Goal: Information Seeking & Learning: Learn about a topic

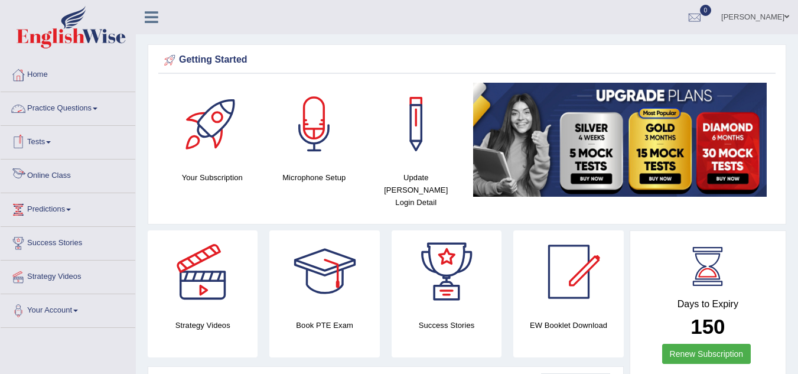
drag, startPoint x: 0, startPoint y: 0, endPoint x: 52, endPoint y: 174, distance: 181.2
click at [47, 174] on link "Online Class" at bounding box center [68, 174] width 135 height 30
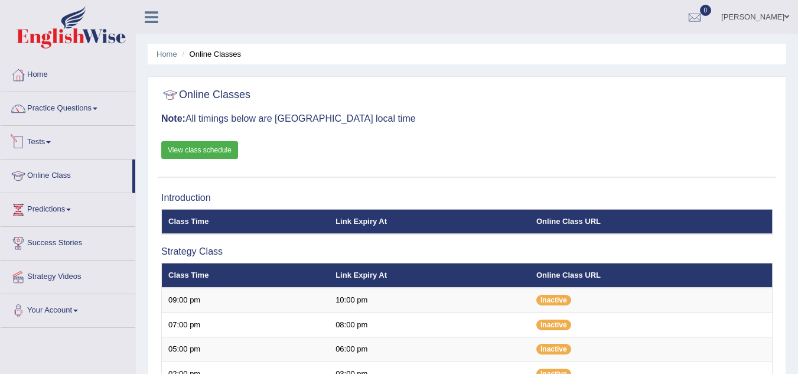
click at [191, 145] on link "View class schedule" at bounding box center [199, 150] width 77 height 18
click at [88, 104] on link "Practice Questions" at bounding box center [68, 107] width 135 height 30
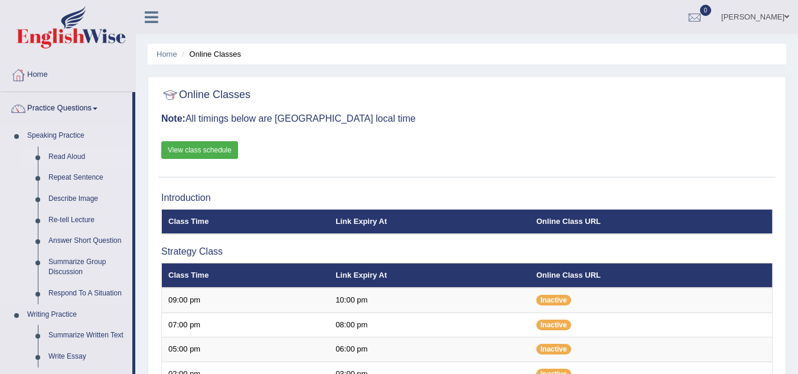
click at [68, 156] on link "Read Aloud" at bounding box center [87, 156] width 89 height 21
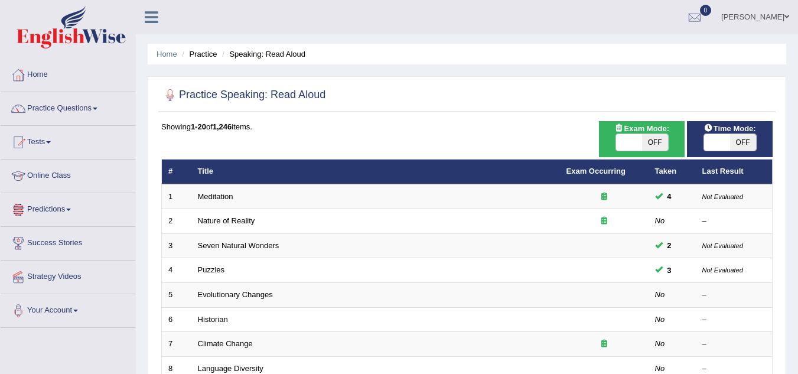
click at [638, 142] on span at bounding box center [629, 142] width 26 height 17
click at [735, 141] on span "OFF" at bounding box center [743, 142] width 26 height 17
checkbox input "true"
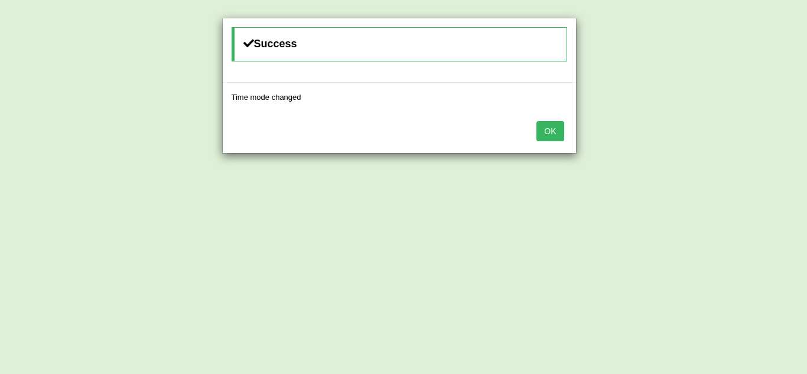
click at [541, 135] on button "OK" at bounding box center [549, 131] width 27 height 20
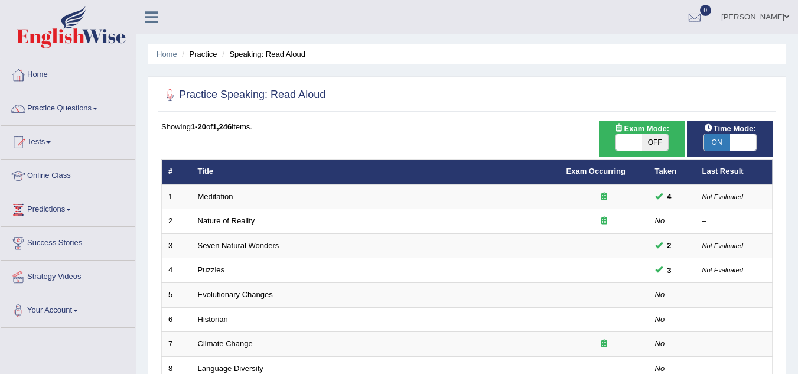
click at [663, 144] on span "OFF" at bounding box center [655, 142] width 26 height 17
checkbox input "true"
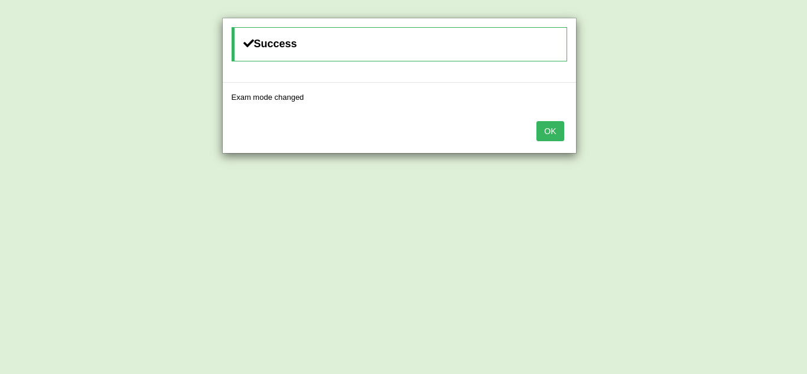
click at [558, 133] on button "OK" at bounding box center [549, 131] width 27 height 20
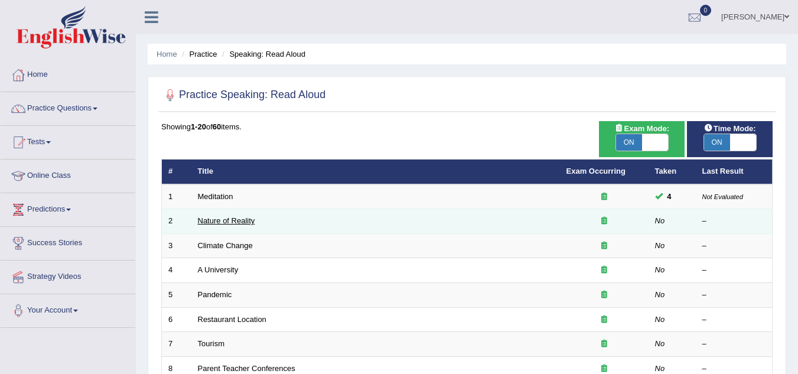
click at [240, 221] on link "Nature of Reality" at bounding box center [226, 220] width 57 height 9
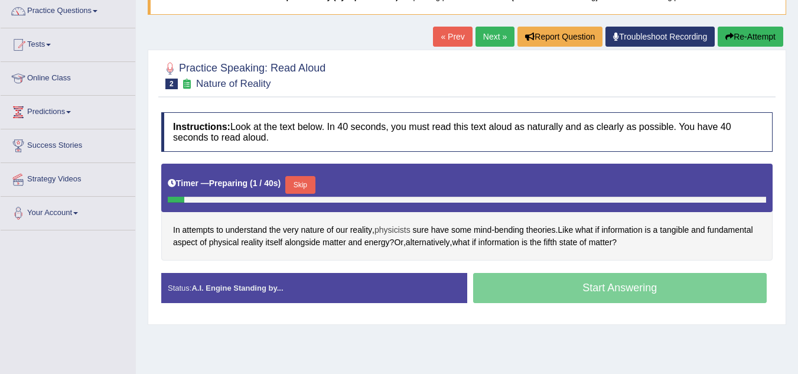
scroll to position [118, 0]
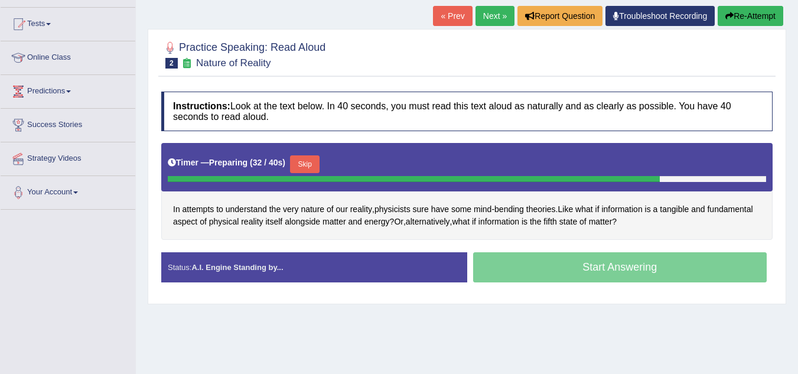
click at [315, 164] on button "Skip" at bounding box center [305, 164] width 30 height 18
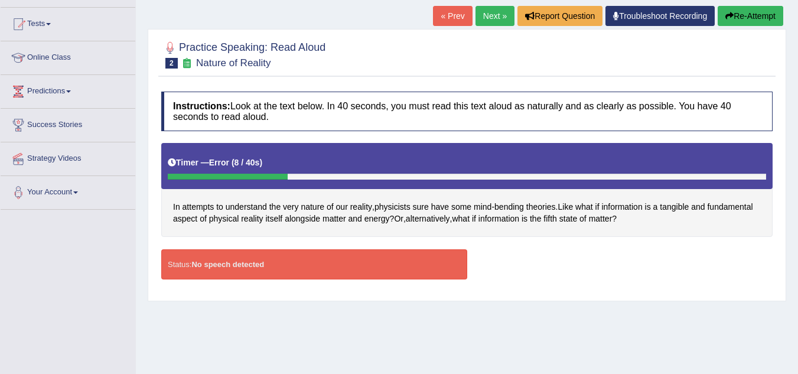
click at [739, 15] on button "Re-Attempt" at bounding box center [751, 16] width 66 height 20
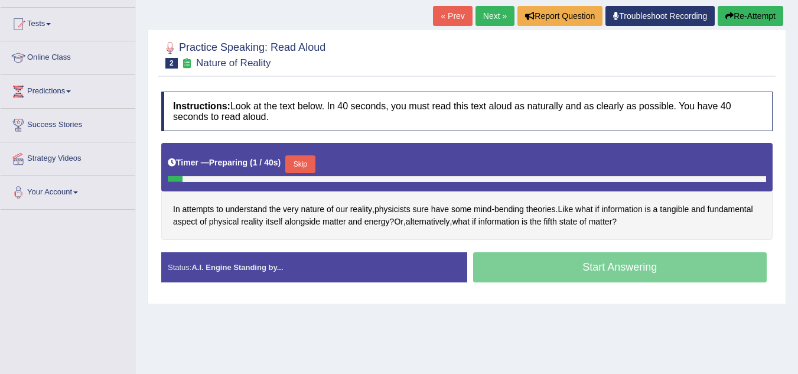
click at [314, 161] on button "Skip" at bounding box center [300, 164] width 30 height 18
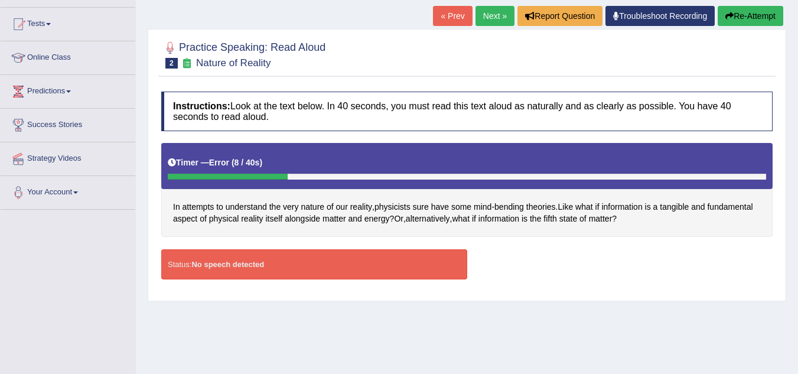
click at [742, 19] on button "Re-Attempt" at bounding box center [751, 16] width 66 height 20
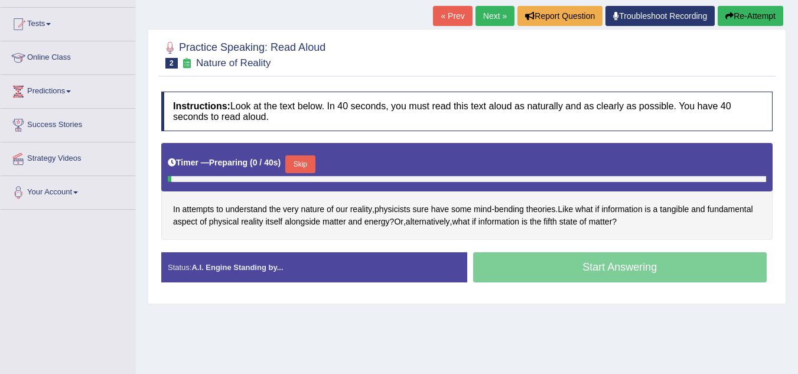
scroll to position [118, 0]
click at [311, 170] on button "Skip" at bounding box center [300, 164] width 30 height 18
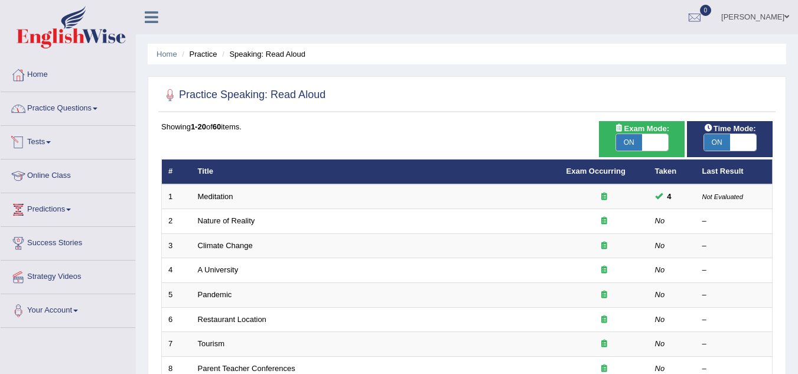
click at [97, 109] on span at bounding box center [95, 108] width 5 height 2
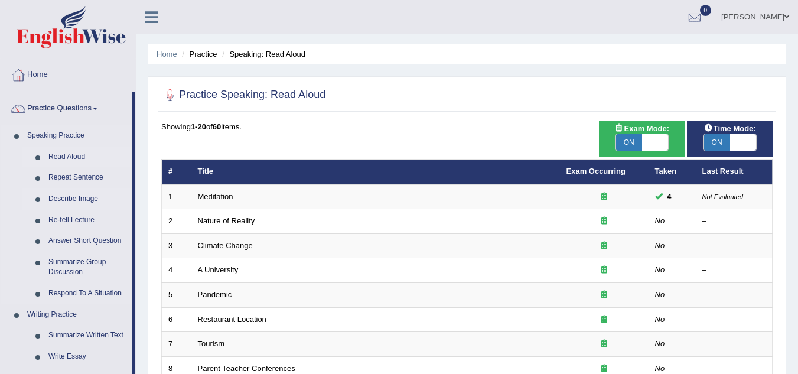
click at [77, 198] on link "Describe Image" at bounding box center [87, 198] width 89 height 21
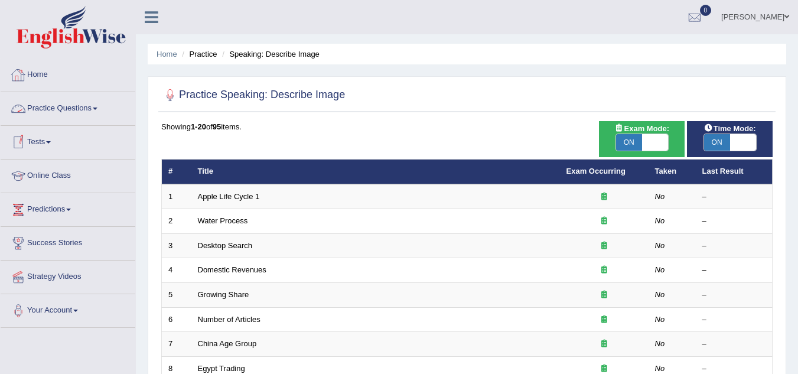
click at [97, 107] on span at bounding box center [95, 108] width 5 height 2
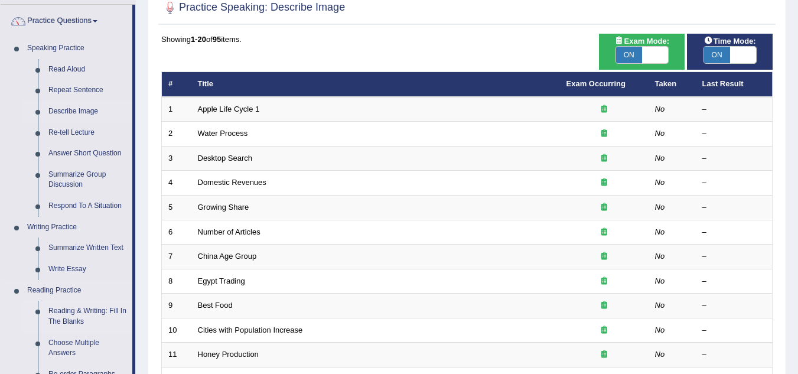
scroll to position [67, 0]
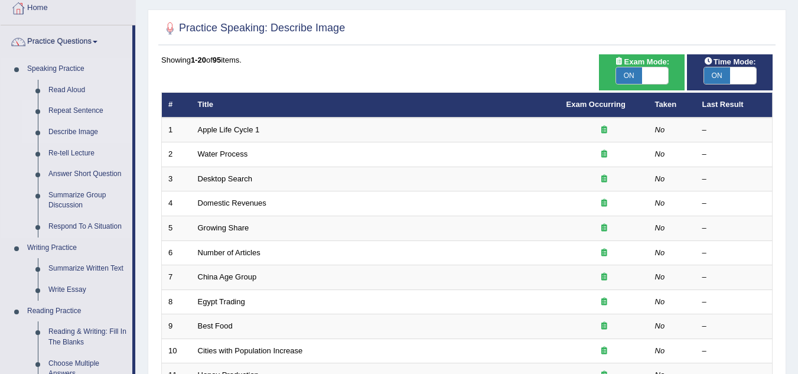
click at [96, 111] on link "Repeat Sentence" at bounding box center [87, 110] width 89 height 21
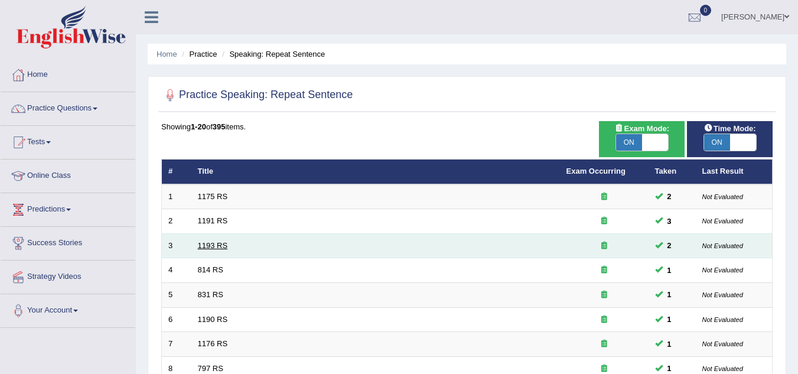
click at [214, 242] on link "1193 RS" at bounding box center [213, 245] width 30 height 9
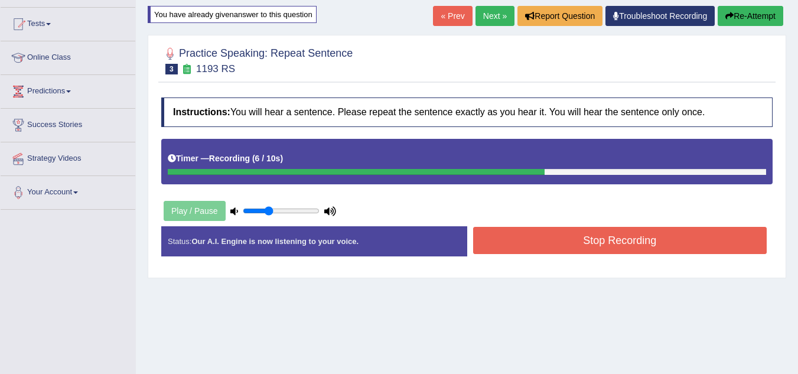
drag, startPoint x: 249, startPoint y: 211, endPoint x: 268, endPoint y: 213, distance: 19.0
type input "0.35"
click at [268, 213] on input "range" at bounding box center [281, 210] width 77 height 9
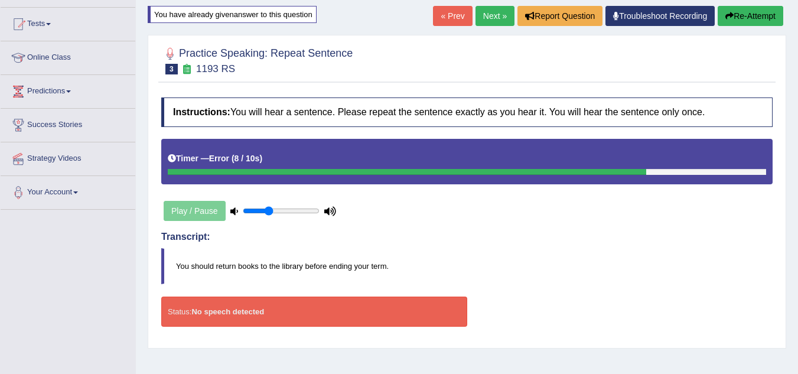
click at [734, 17] on button "Re-Attempt" at bounding box center [751, 16] width 66 height 20
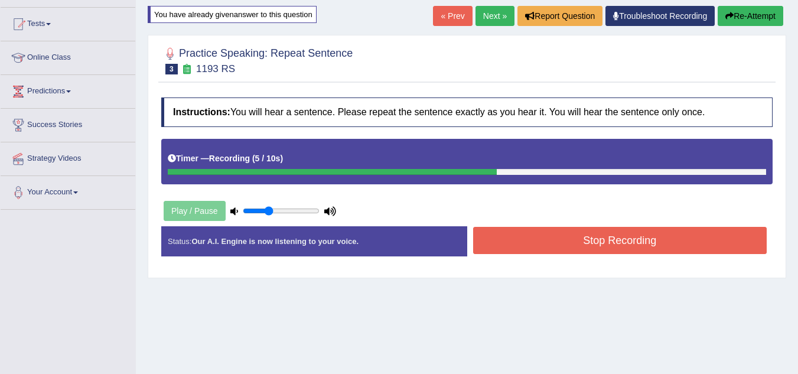
click at [523, 242] on button "Stop Recording" at bounding box center [620, 240] width 294 height 27
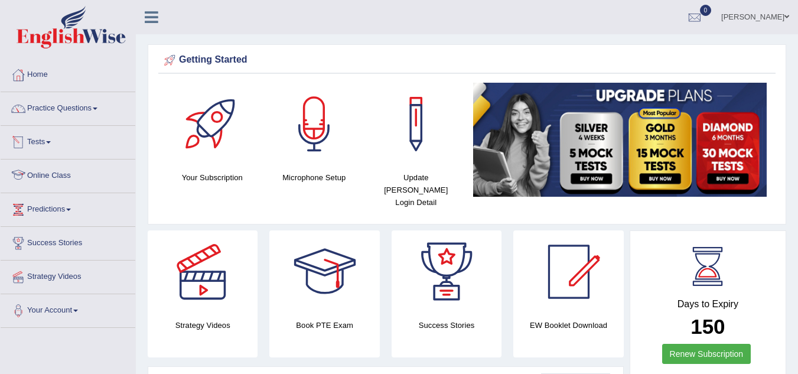
click at [62, 176] on link "Online Class" at bounding box center [68, 174] width 135 height 30
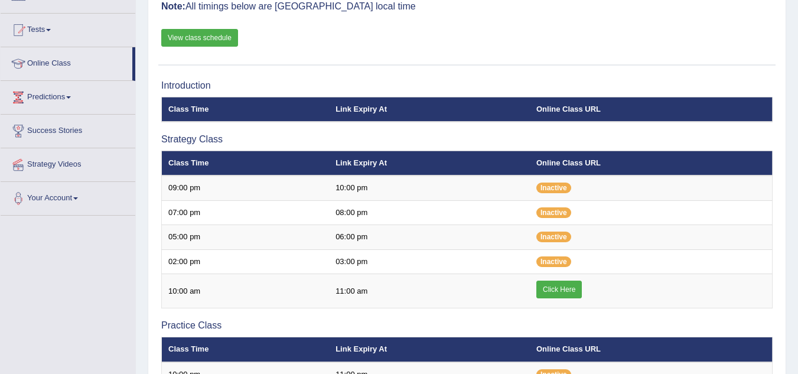
scroll to position [236, 0]
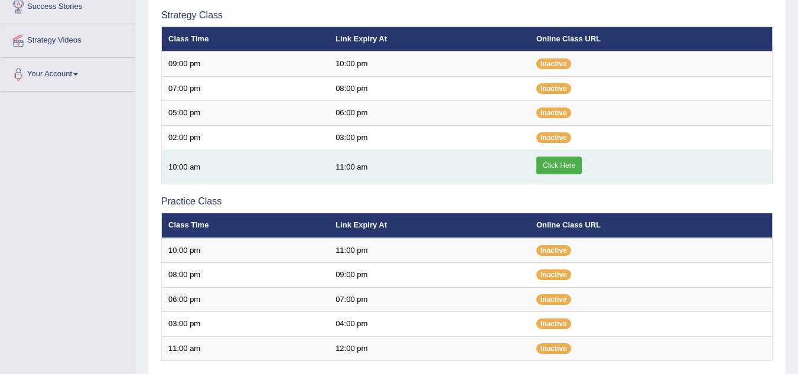
click at [566, 164] on link "Click Here" at bounding box center [558, 166] width 45 height 18
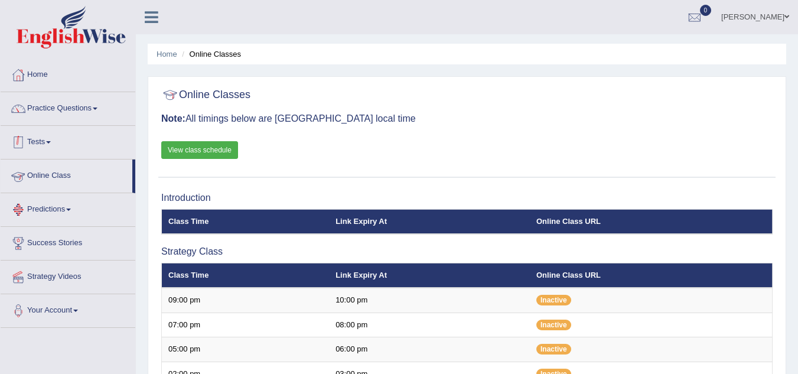
click at [57, 146] on link "Tests" at bounding box center [68, 141] width 135 height 30
click at [92, 106] on link "Practice Questions" at bounding box center [68, 107] width 135 height 30
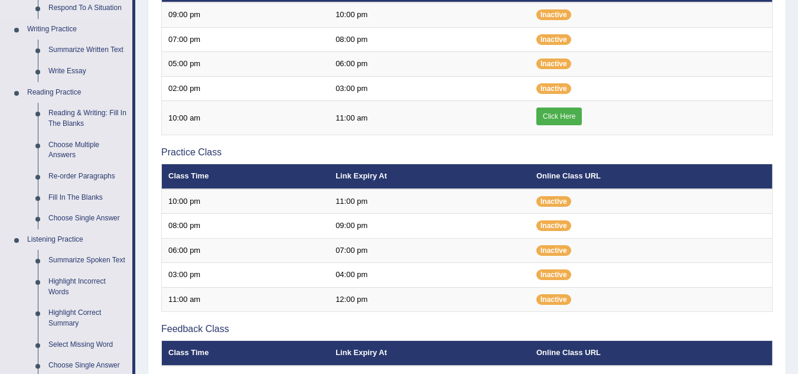
scroll to position [295, 0]
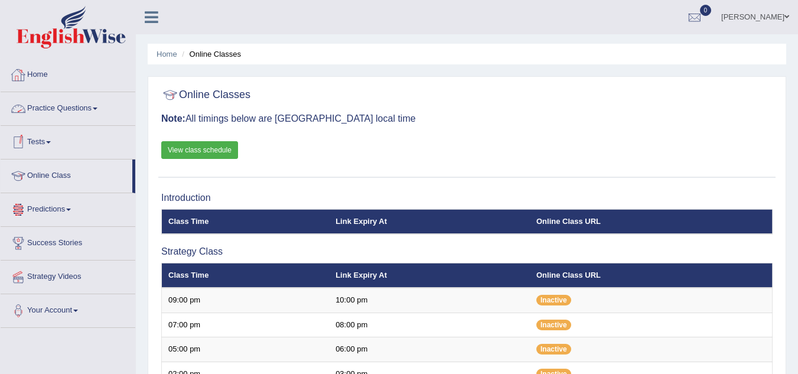
click at [96, 107] on link "Practice Questions" at bounding box center [68, 107] width 135 height 30
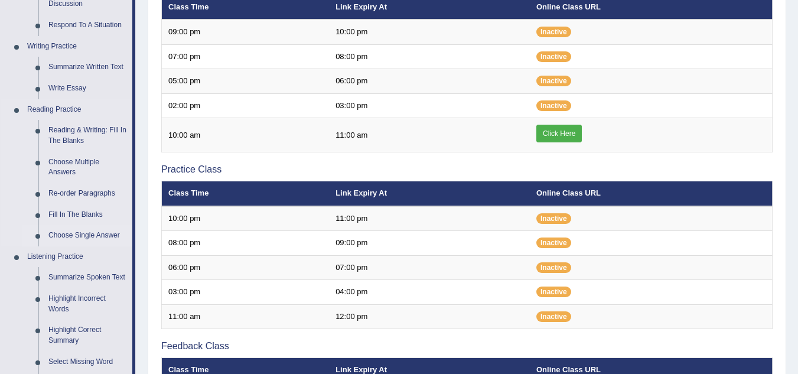
scroll to position [354, 0]
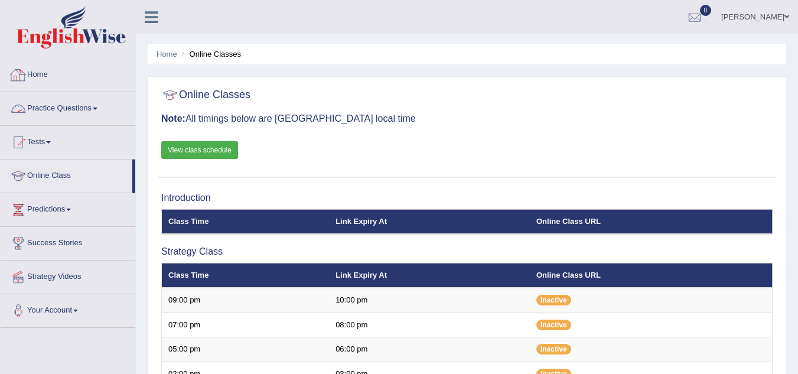
click at [102, 112] on link "Practice Questions" at bounding box center [68, 107] width 135 height 30
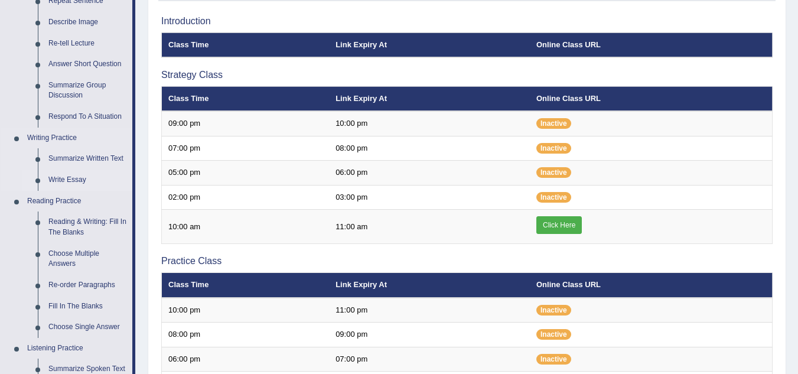
scroll to position [177, 0]
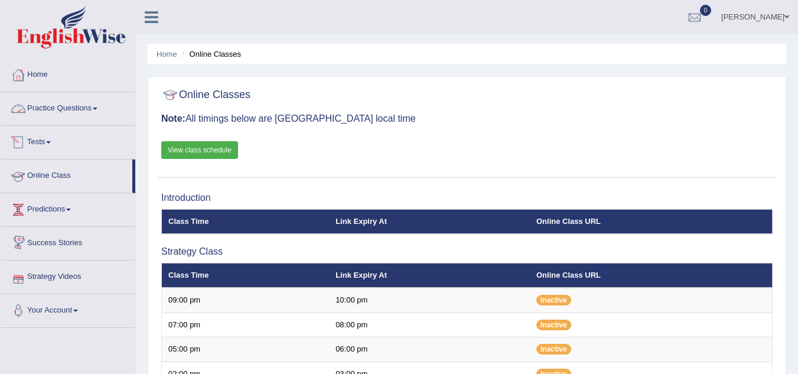
click at [97, 108] on span at bounding box center [95, 108] width 5 height 2
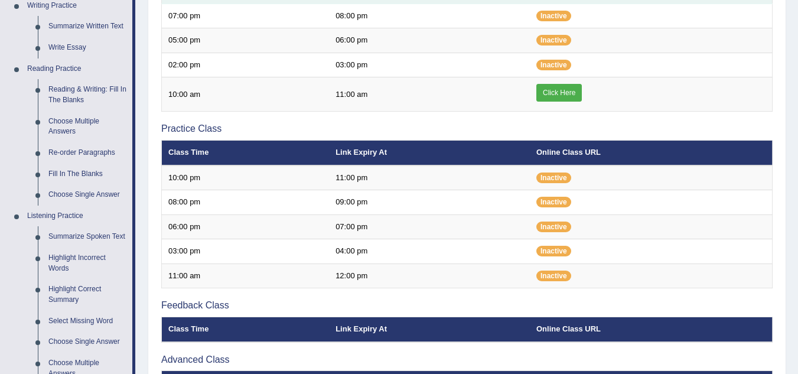
scroll to position [295, 0]
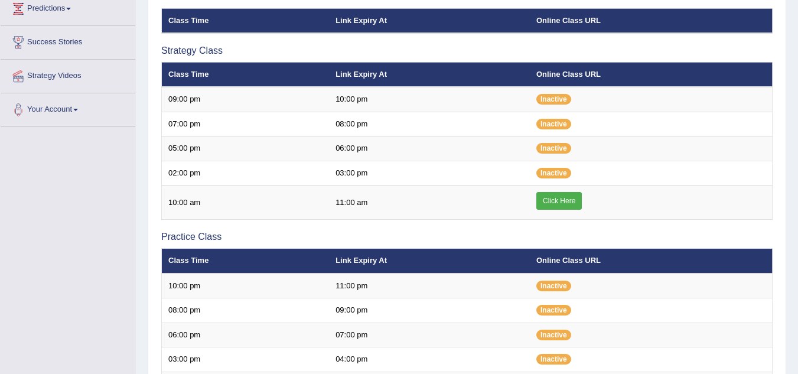
scroll to position [177, 0]
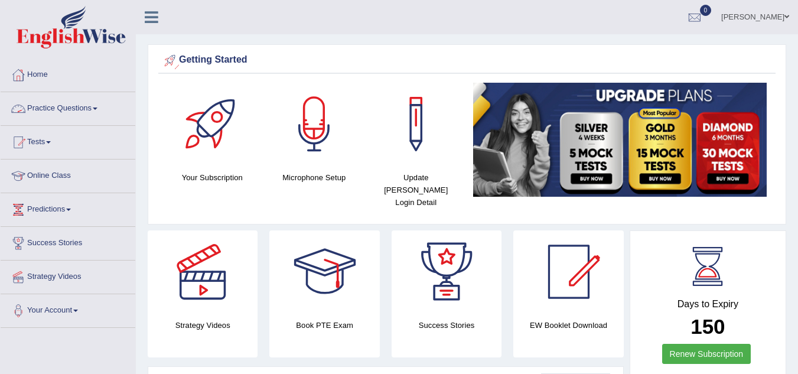
click at [97, 107] on span at bounding box center [95, 108] width 5 height 2
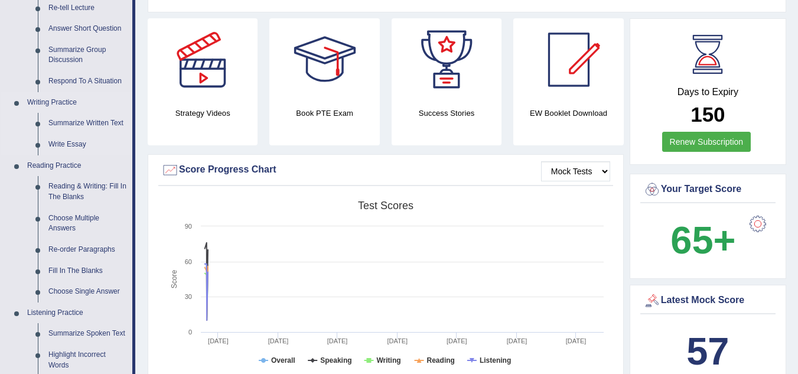
scroll to position [236, 0]
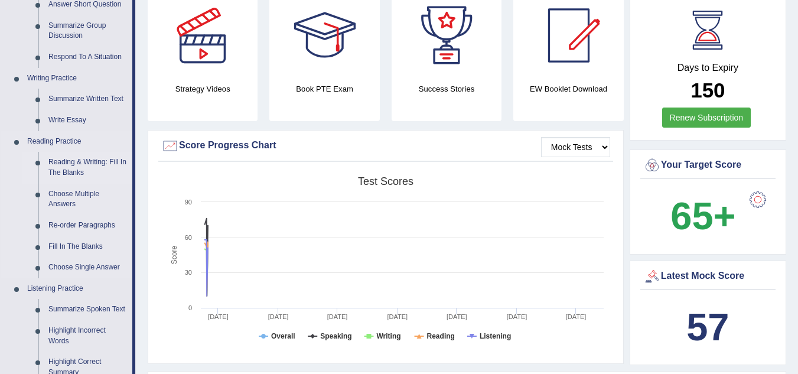
click at [105, 165] on link "Reading & Writing: Fill In The Blanks" at bounding box center [87, 167] width 89 height 31
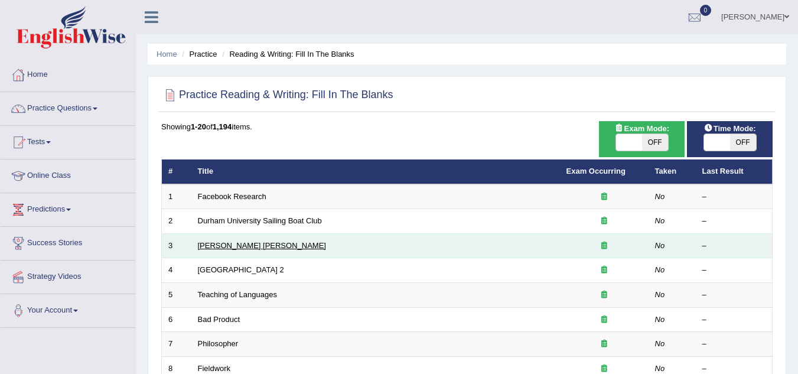
click at [229, 247] on link "Mona Lisa" at bounding box center [262, 245] width 128 height 9
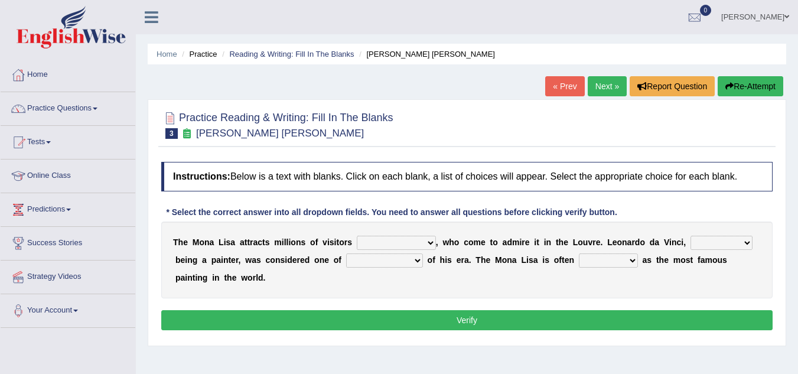
click at [432, 241] on select "around the year the all year all year round per year" at bounding box center [396, 243] width 79 height 14
select select "per year"
click at [357, 236] on select "around the year the all year all year round per year" at bounding box center [396, 243] width 79 height 14
click at [741, 244] on select "rather than as much as as well as as long as" at bounding box center [721, 243] width 62 height 14
click at [713, 242] on select "rather than as much as as well as as long as" at bounding box center [721, 243] width 62 height 14
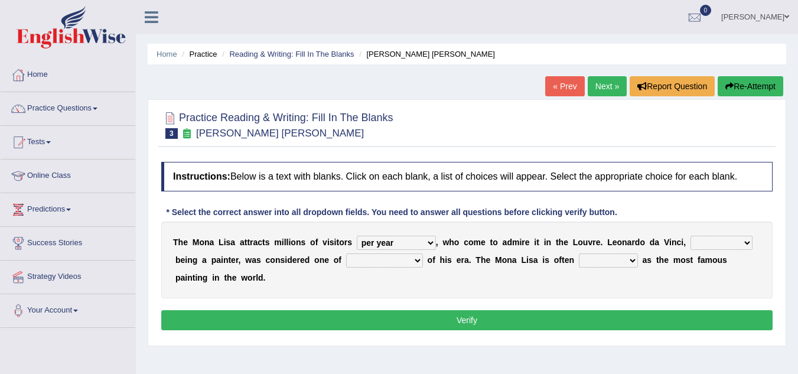
select select "as well as"
click at [690, 236] on select "rather than as much as as well as as long as" at bounding box center [721, 243] width 62 height 14
click at [417, 265] on select "better artists artist the better artist the best artists" at bounding box center [384, 260] width 77 height 14
select select "the best artists"
click at [346, 253] on select "better artists artist the better artist the best artists" at bounding box center [384, 260] width 77 height 14
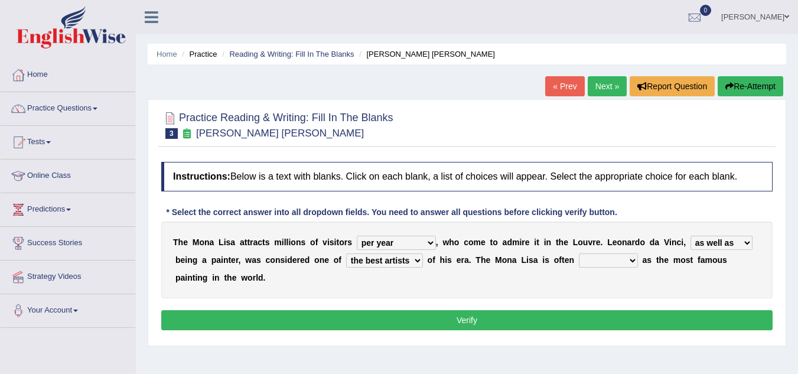
click at [633, 262] on select "classified suggested predicted described" at bounding box center [608, 260] width 59 height 14
select select "described"
click at [579, 253] on select "classified suggested predicted described" at bounding box center [608, 260] width 59 height 14
click at [601, 322] on button "Verify" at bounding box center [466, 320] width 611 height 20
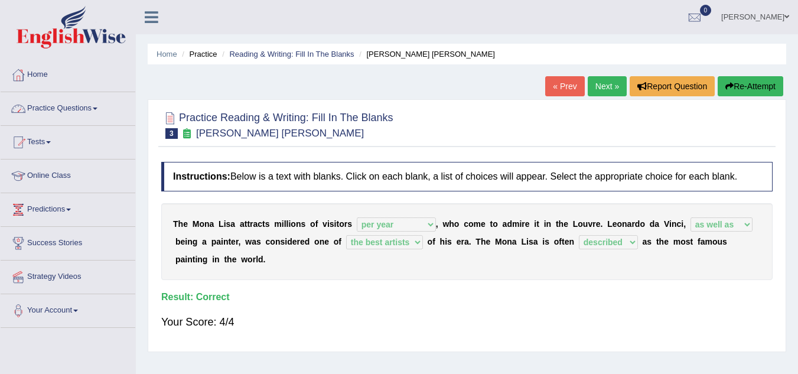
click at [94, 110] on link "Practice Questions" at bounding box center [68, 107] width 135 height 30
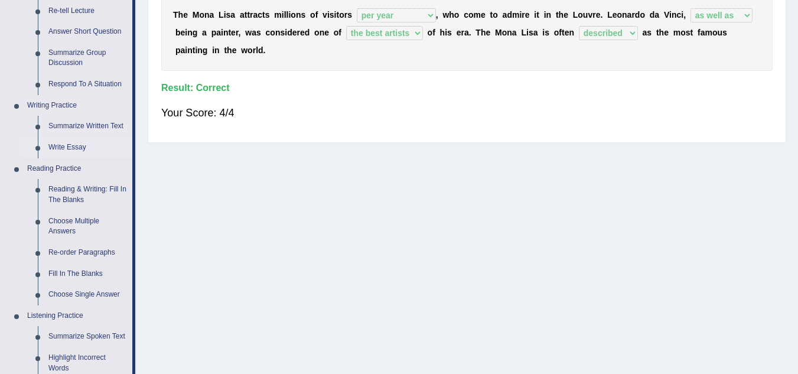
scroll to position [236, 0]
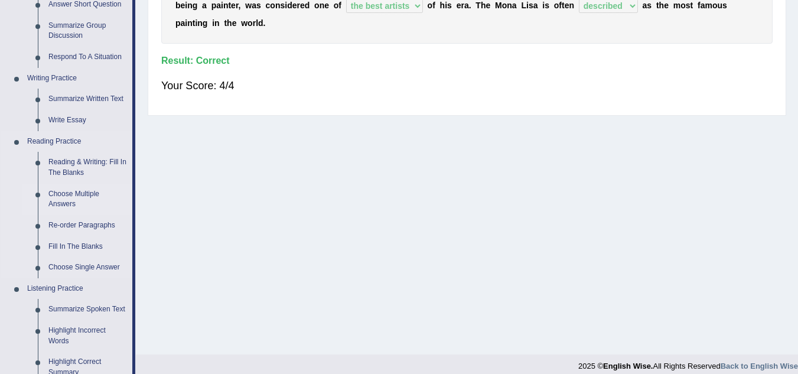
click at [94, 194] on link "Choose Multiple Answers" at bounding box center [87, 199] width 89 height 31
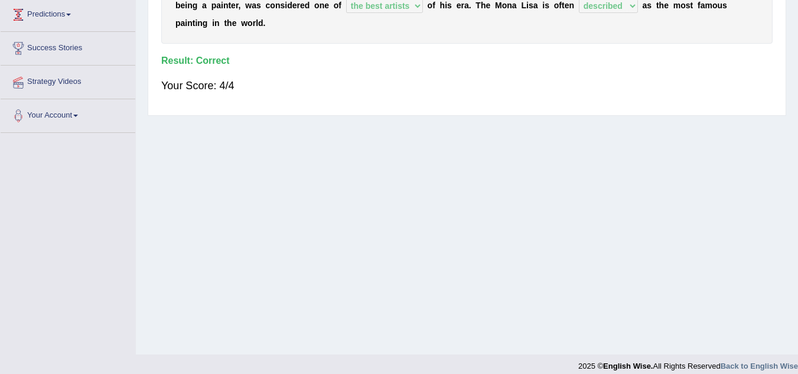
scroll to position [246, 0]
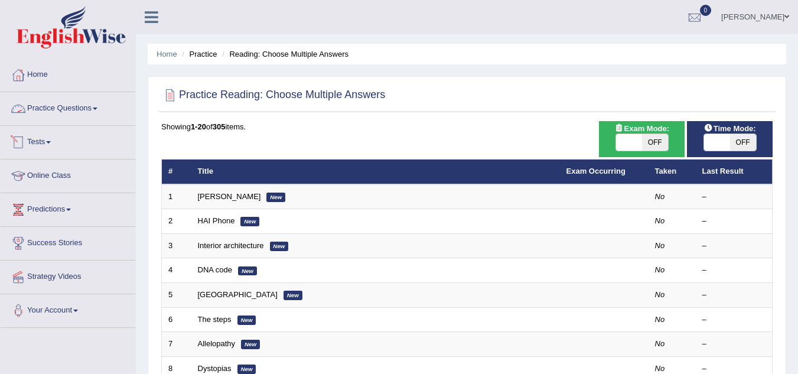
click at [97, 112] on link "Practice Questions" at bounding box center [68, 107] width 135 height 30
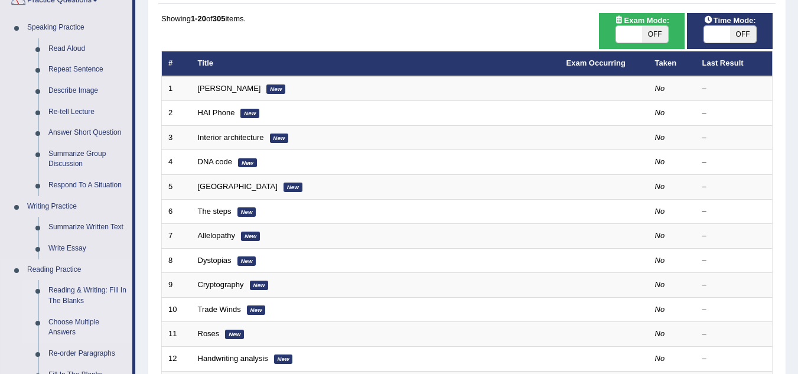
scroll to position [236, 0]
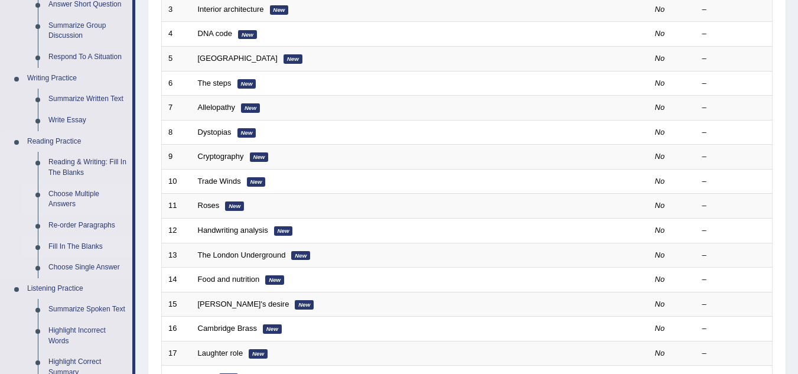
click at [83, 240] on link "Fill In The Blanks" at bounding box center [87, 246] width 89 height 21
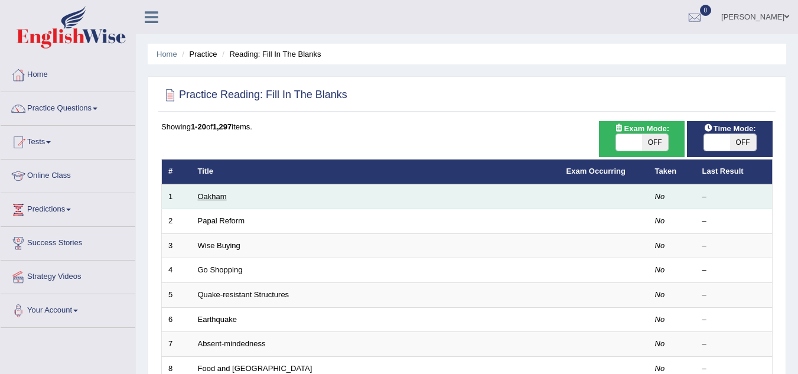
click at [220, 198] on link "Oakham" at bounding box center [212, 196] width 29 height 9
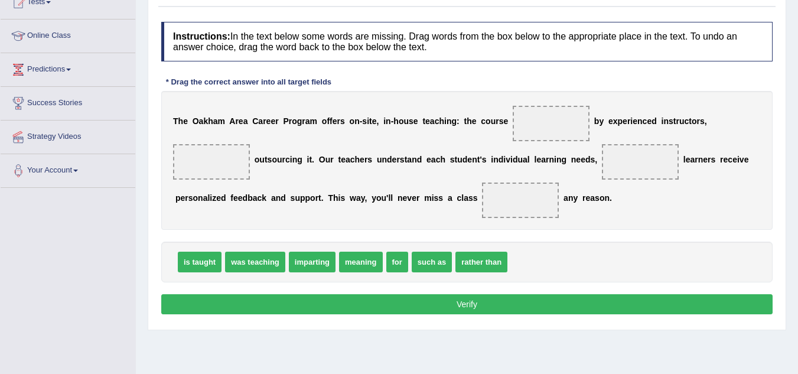
scroll to position [177, 0]
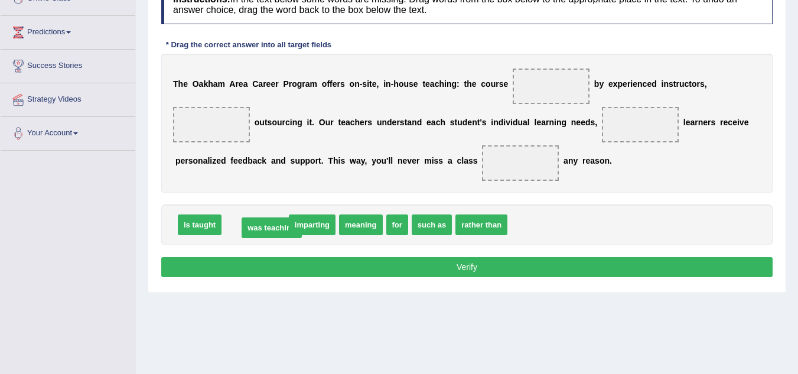
drag, startPoint x: 240, startPoint y: 224, endPoint x: 249, endPoint y: 227, distance: 10.1
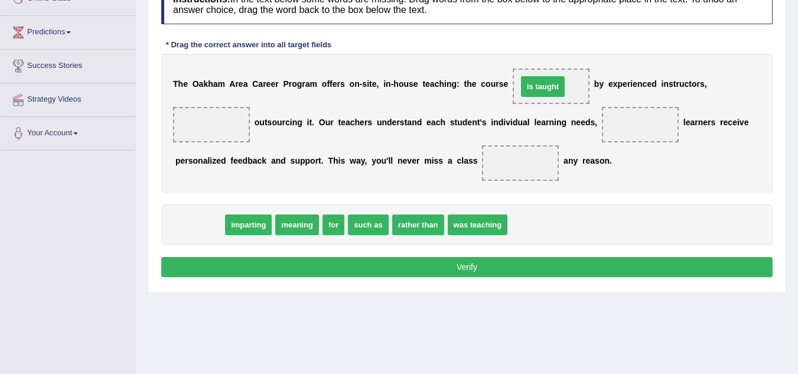
drag, startPoint x: 214, startPoint y: 217, endPoint x: 534, endPoint y: 91, distance: 344.2
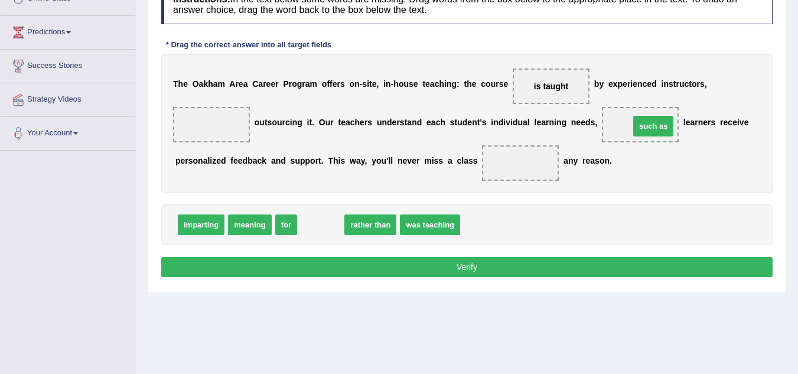
drag, startPoint x: 327, startPoint y: 227, endPoint x: 660, endPoint y: 129, distance: 346.8
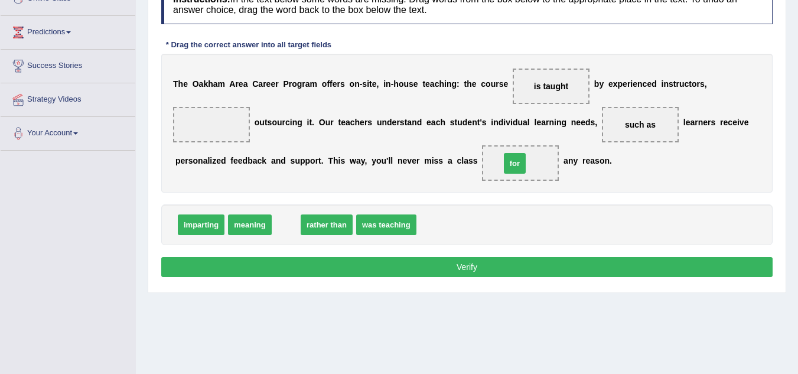
drag, startPoint x: 282, startPoint y: 223, endPoint x: 510, endPoint y: 162, distance: 235.9
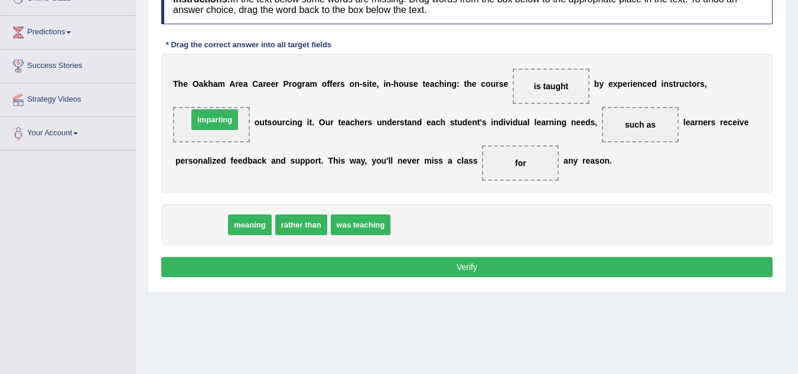
drag, startPoint x: 203, startPoint y: 208, endPoint x: 213, endPoint y: 123, distance: 85.6
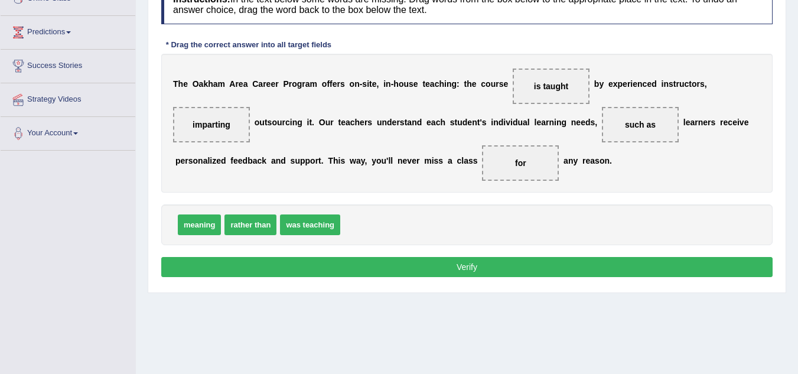
click at [419, 268] on button "Verify" at bounding box center [466, 267] width 611 height 20
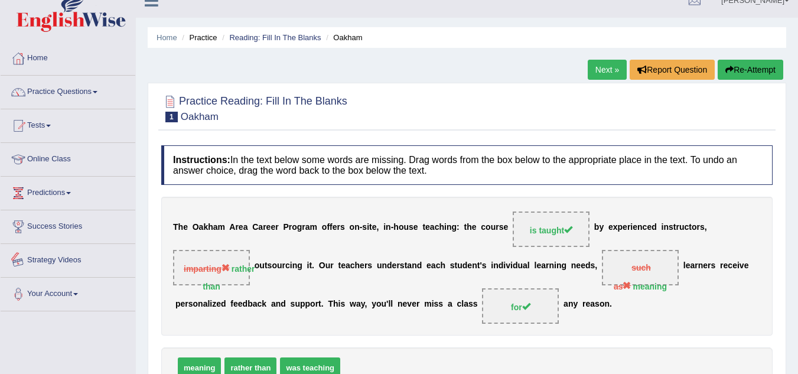
scroll to position [0, 0]
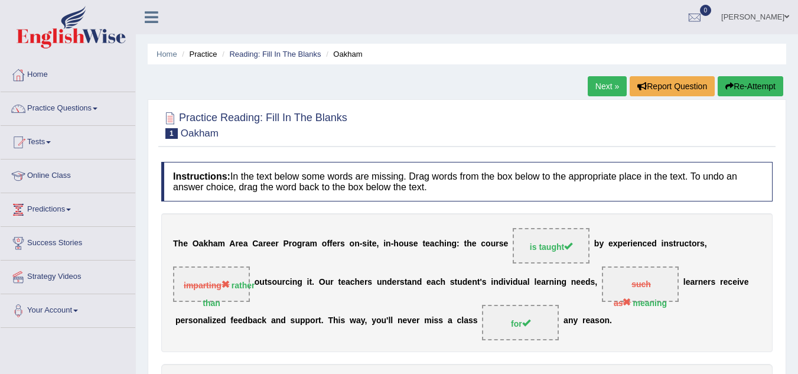
click at [600, 87] on link "Next »" at bounding box center [607, 86] width 39 height 20
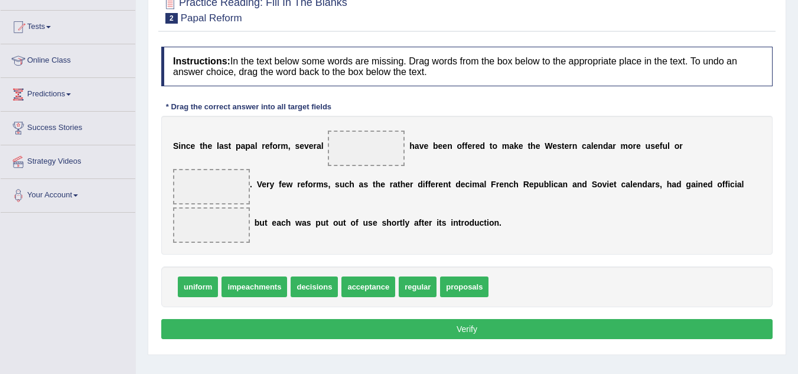
scroll to position [118, 0]
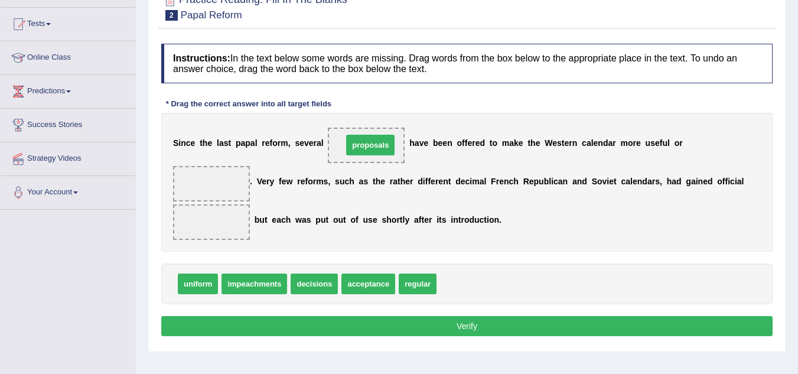
drag, startPoint x: 437, startPoint y: 249, endPoint x: 373, endPoint y: 149, distance: 118.8
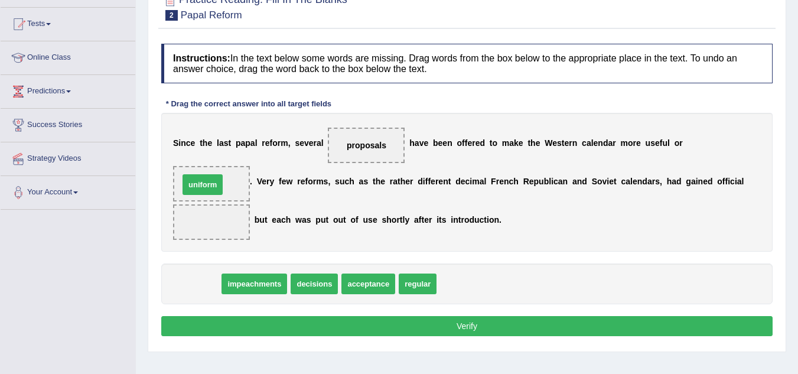
drag, startPoint x: 204, startPoint y: 285, endPoint x: 213, endPoint y: 186, distance: 99.0
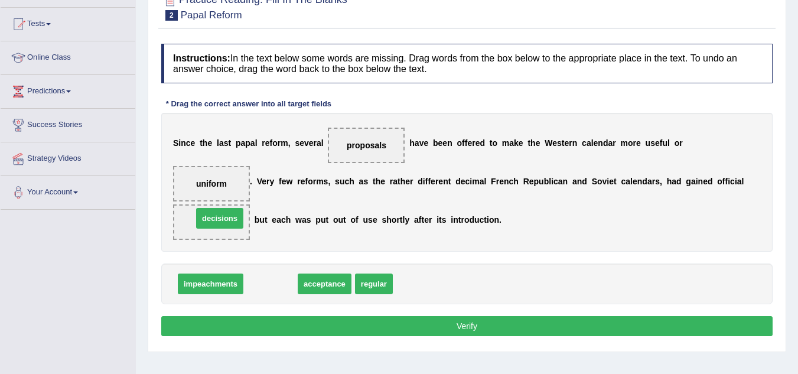
drag, startPoint x: 280, startPoint y: 263, endPoint x: 232, endPoint y: 216, distance: 67.2
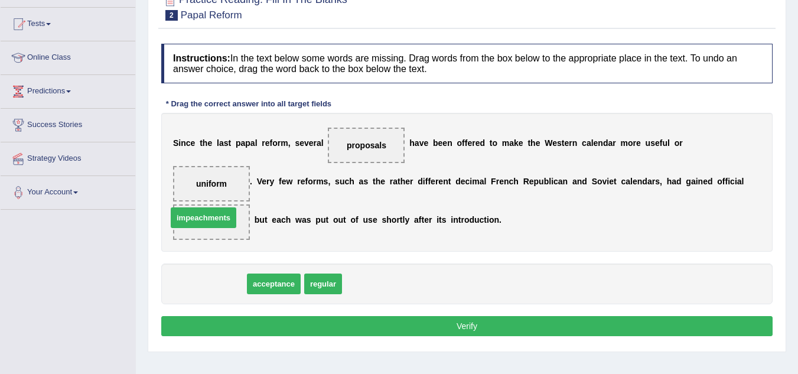
drag, startPoint x: 226, startPoint y: 285, endPoint x: 219, endPoint y: 219, distance: 66.5
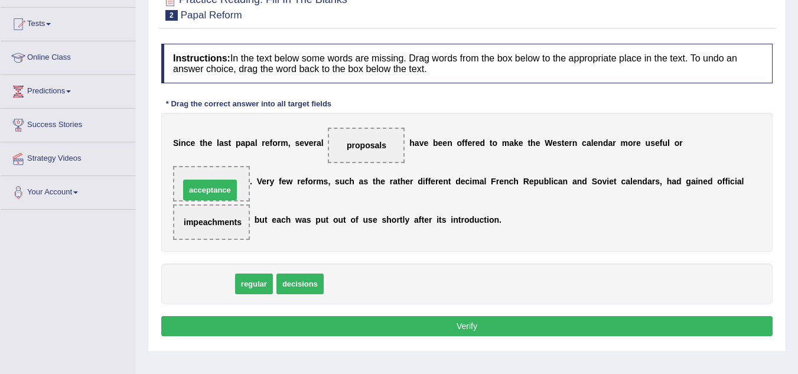
drag, startPoint x: 208, startPoint y: 286, endPoint x: 214, endPoint y: 192, distance: 94.1
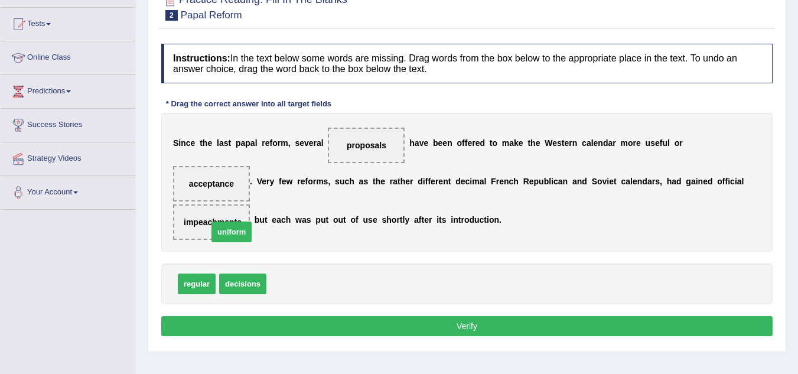
drag, startPoint x: 284, startPoint y: 282, endPoint x: 208, endPoint y: 219, distance: 98.6
click at [442, 332] on button "Verify" at bounding box center [466, 326] width 611 height 20
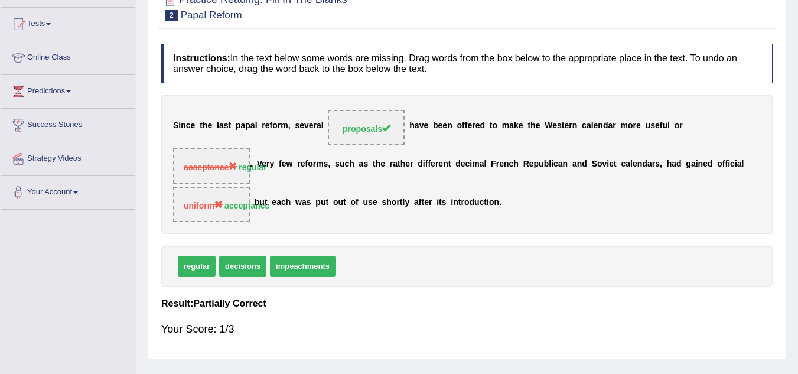
scroll to position [59, 0]
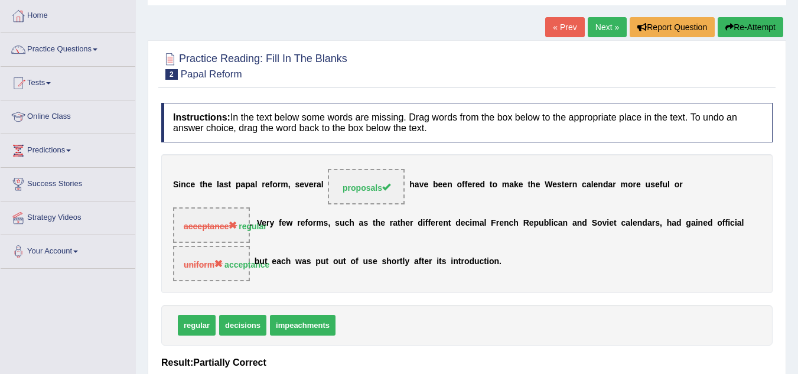
click at [735, 29] on button "Re-Attempt" at bounding box center [751, 27] width 66 height 20
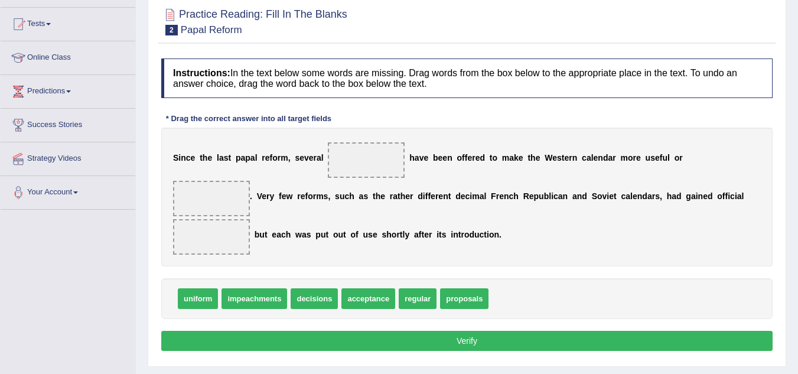
scroll to position [118, 0]
drag, startPoint x: 466, startPoint y: 303, endPoint x: 367, endPoint y: 157, distance: 176.6
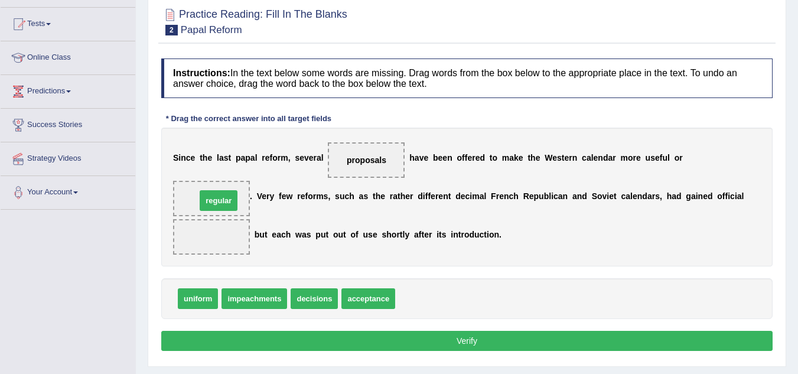
drag, startPoint x: 427, startPoint y: 299, endPoint x: 228, endPoint y: 201, distance: 221.9
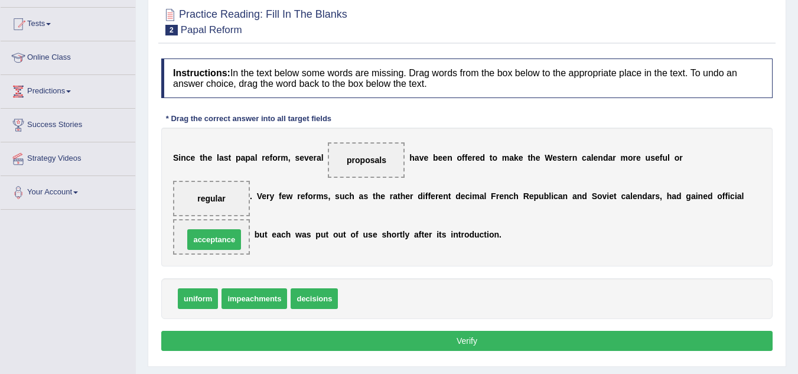
drag, startPoint x: 366, startPoint y: 300, endPoint x: 212, endPoint y: 241, distance: 165.1
click at [386, 338] on button "Verify" at bounding box center [466, 341] width 611 height 20
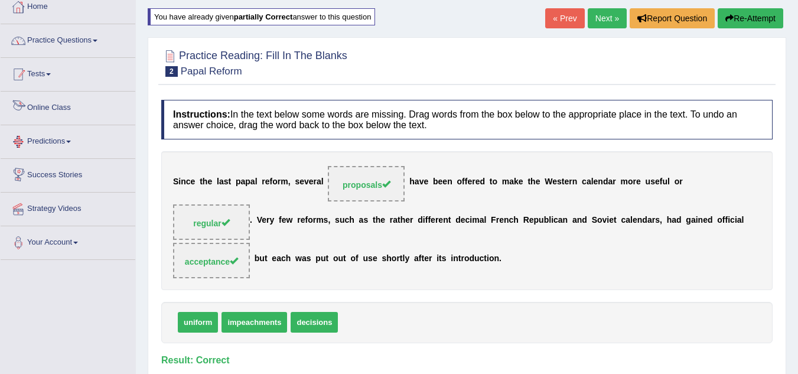
scroll to position [0, 0]
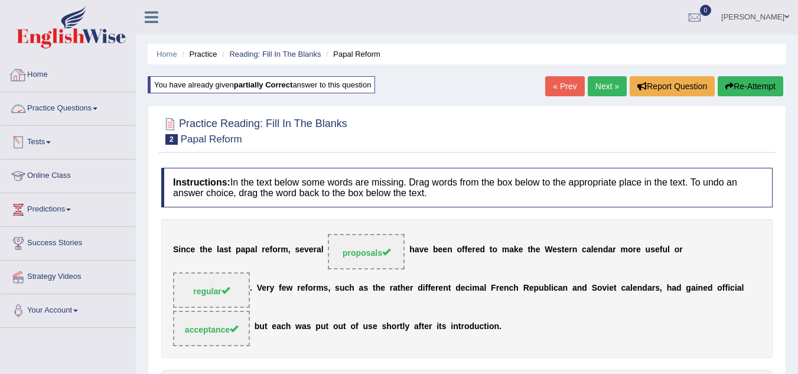
click at [100, 112] on link "Practice Questions" at bounding box center [68, 107] width 135 height 30
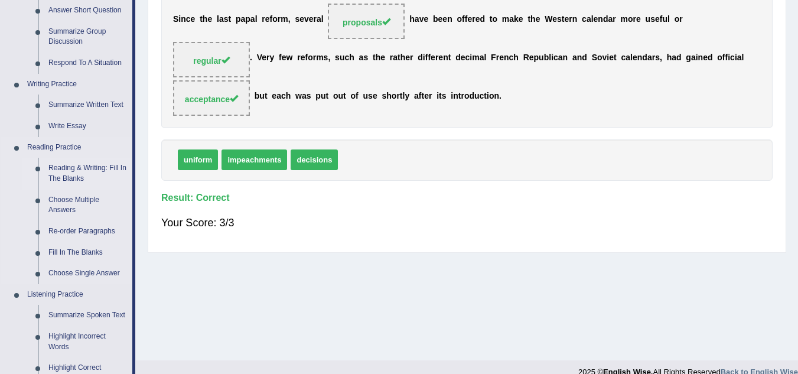
scroll to position [236, 0]
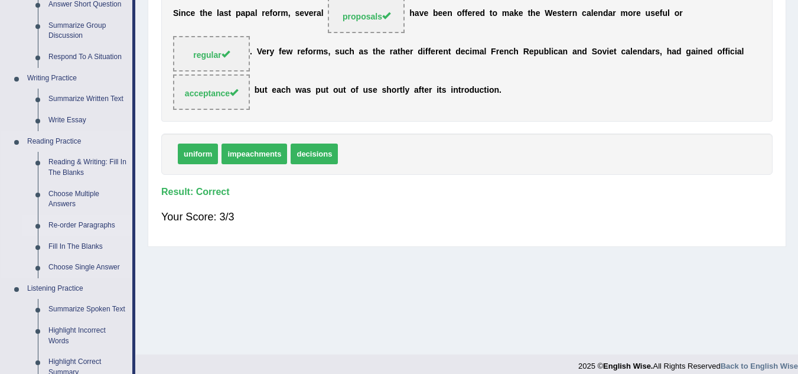
click at [87, 229] on link "Re-order Paragraphs" at bounding box center [87, 225] width 89 height 21
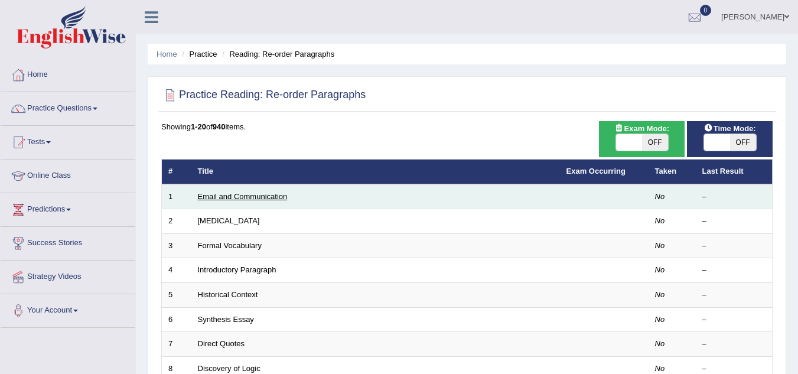
click at [227, 195] on link "Email and Communication" at bounding box center [243, 196] width 90 height 9
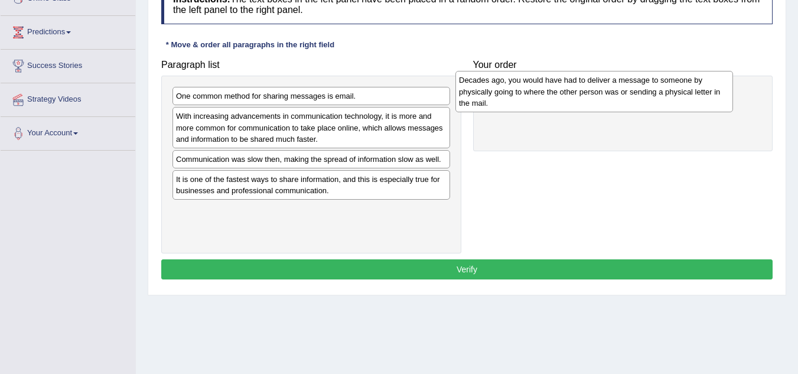
drag, startPoint x: 233, startPoint y: 116, endPoint x: 520, endPoint y: 82, distance: 289.0
click at [520, 82] on div "Decades ago, you would have had to deliver a message to someone by physically g…" at bounding box center [594, 91] width 278 height 41
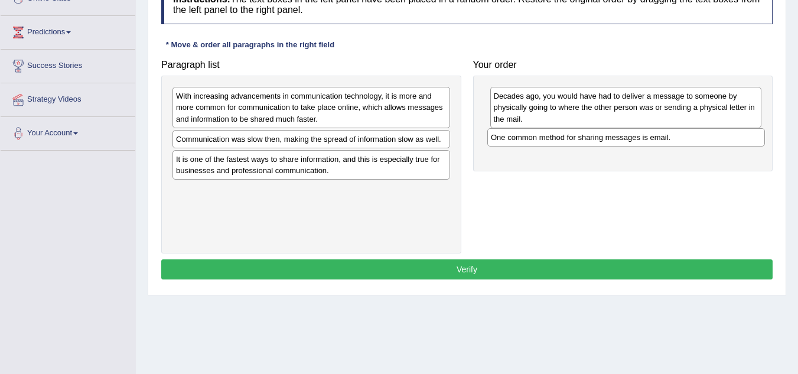
drag, startPoint x: 327, startPoint y: 102, endPoint x: 579, endPoint y: 136, distance: 254.6
click at [579, 136] on div "One common method for sharing messages is email." at bounding box center [626, 137] width 278 height 18
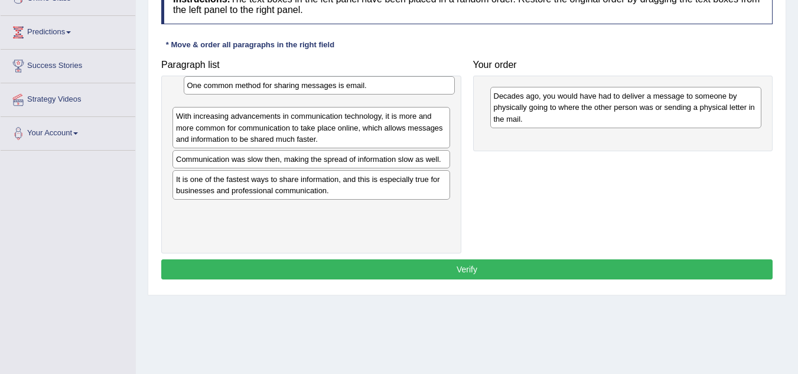
drag, startPoint x: 591, startPoint y: 140, endPoint x: 266, endPoint y: 90, distance: 328.7
click at [266, 90] on div "One common method for sharing messages is email." at bounding box center [320, 85] width 272 height 18
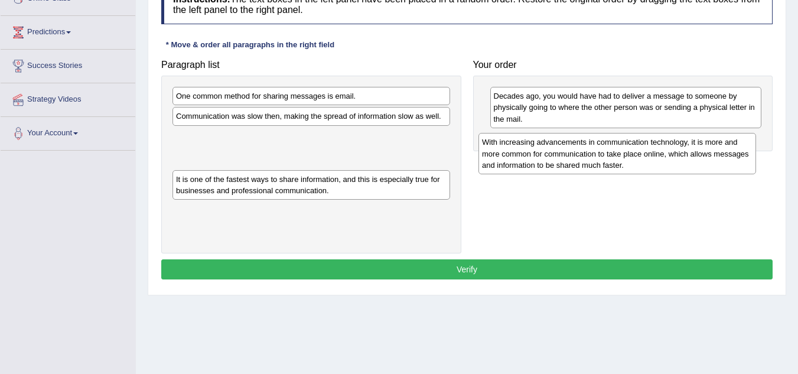
drag, startPoint x: 233, startPoint y: 130, endPoint x: 550, endPoint y: 153, distance: 317.4
click at [550, 153] on div "With increasing advancements in communication technology, it is more and more c…" at bounding box center [617, 153] width 278 height 41
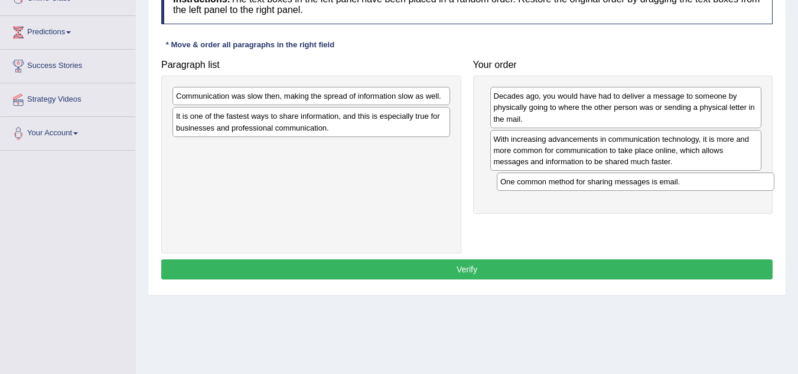
drag, startPoint x: 312, startPoint y: 100, endPoint x: 622, endPoint y: 184, distance: 321.1
click at [622, 184] on div "One common method for sharing messages is email." at bounding box center [636, 181] width 278 height 18
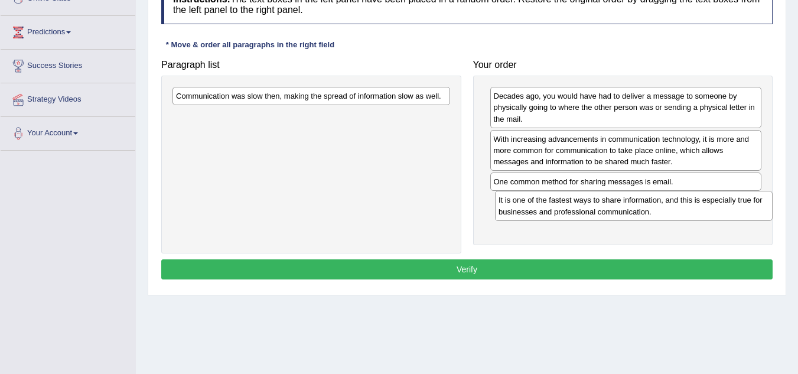
drag, startPoint x: 299, startPoint y: 124, endPoint x: 630, endPoint y: 206, distance: 341.3
click at [630, 206] on div "It is one of the fastest ways to share information, and this is especially true…" at bounding box center [634, 206] width 278 height 30
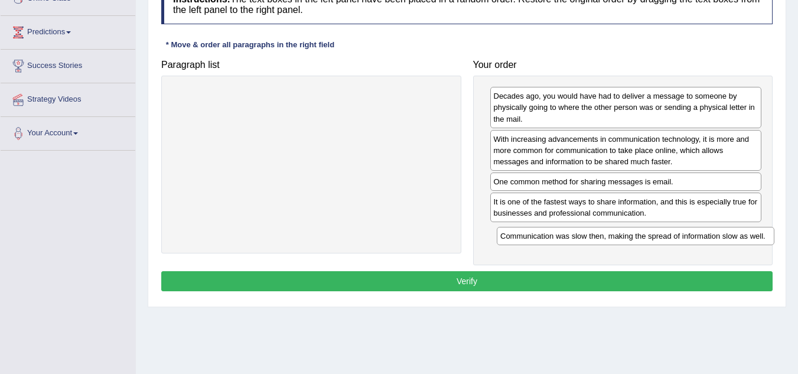
drag, startPoint x: 296, startPoint y: 101, endPoint x: 617, endPoint y: 240, distance: 348.9
click at [617, 240] on div "Communication was slow then, making the spread of information slow as well." at bounding box center [636, 236] width 278 height 18
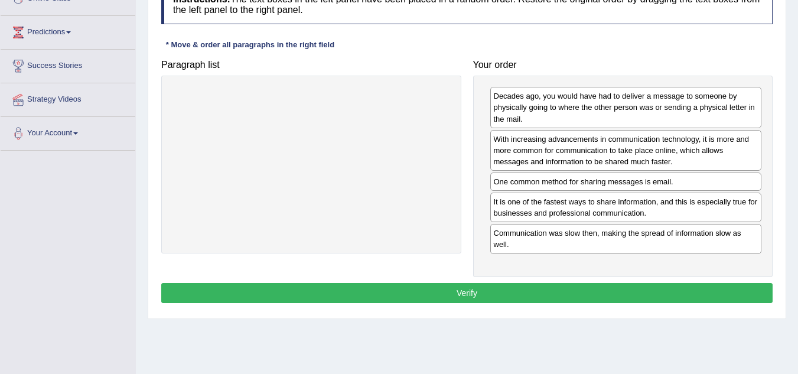
drag, startPoint x: 580, startPoint y: 150, endPoint x: 308, endPoint y: 194, distance: 275.3
click at [490, 171] on div "With increasing advancements in communication technology, it is more and more c…" at bounding box center [626, 150] width 272 height 41
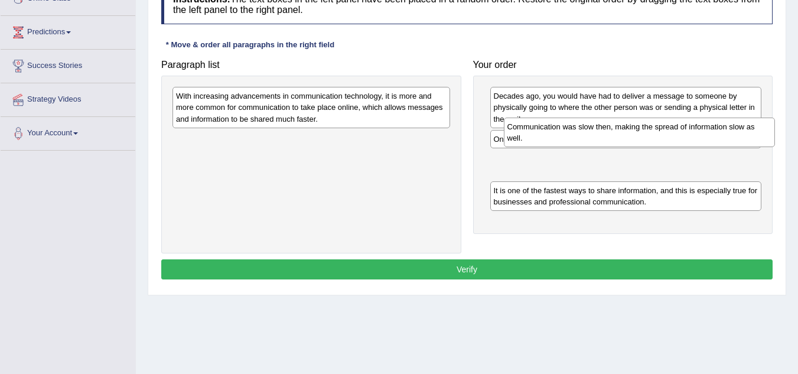
drag, startPoint x: 540, startPoint y: 190, endPoint x: 549, endPoint y: 140, distance: 50.5
click at [549, 140] on div "Communication was slow then, making the spread of information slow as well." at bounding box center [640, 133] width 272 height 30
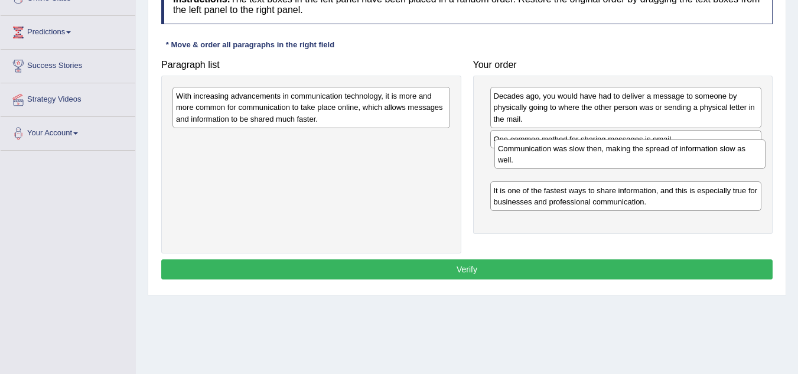
drag, startPoint x: 546, startPoint y: 142, endPoint x: 539, endPoint y: 145, distance: 7.9
click at [540, 145] on div "Communication was slow then, making the spread of information slow as well." at bounding box center [630, 154] width 272 height 30
drag, startPoint x: 540, startPoint y: 169, endPoint x: 541, endPoint y: 148, distance: 21.3
click at [541, 148] on div "Communication was slow then, making the spread of information slow as well." at bounding box center [627, 149] width 272 height 30
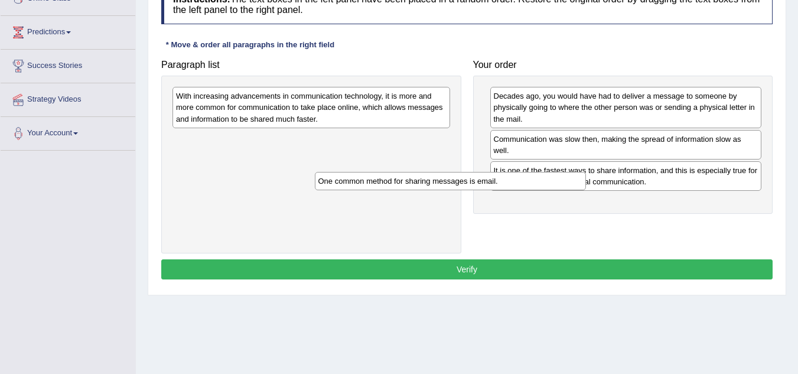
drag, startPoint x: 545, startPoint y: 142, endPoint x: 312, endPoint y: 171, distance: 233.9
click at [323, 172] on div "One common method for sharing messages is email." at bounding box center [451, 181] width 272 height 18
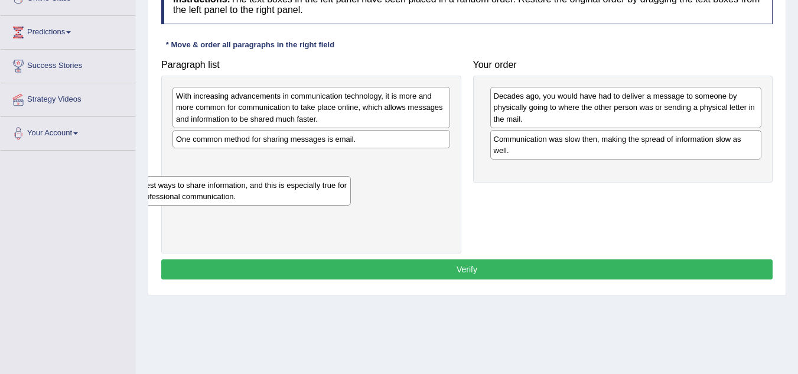
drag, startPoint x: 544, startPoint y: 177, endPoint x: 119, endPoint y: 192, distance: 425.5
click at [123, 192] on div "Toggle navigation Home Practice Questions Speaking Practice Read Aloud Repeat S…" at bounding box center [399, 130] width 798 height 614
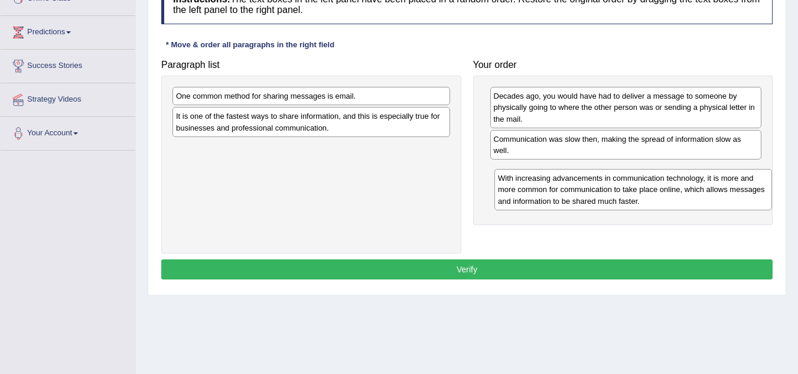
drag, startPoint x: 298, startPoint y: 106, endPoint x: 620, endPoint y: 180, distance: 330.8
click at [620, 180] on div "With increasing advancements in communication technology, it is more and more c…" at bounding box center [633, 189] width 278 height 41
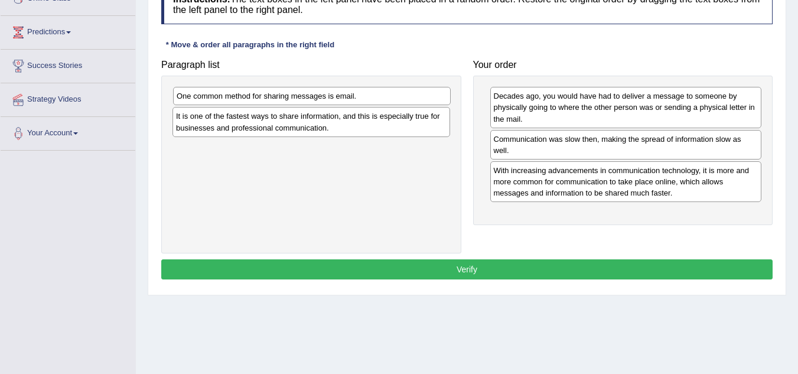
click at [291, 100] on div "One common method for sharing messages is email." at bounding box center [312, 96] width 278 height 18
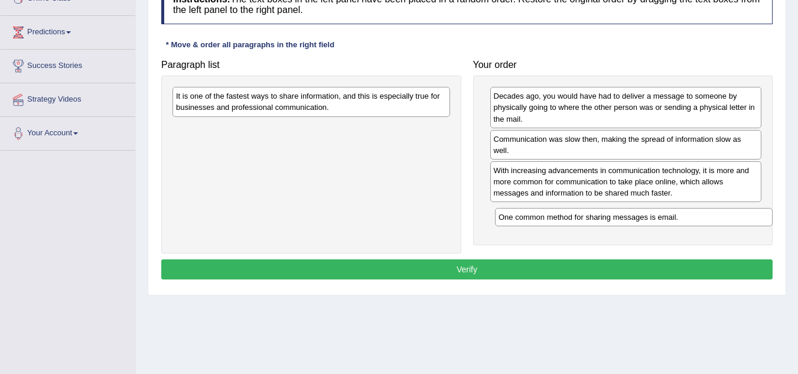
drag, startPoint x: 285, startPoint y: 97, endPoint x: 607, endPoint y: 218, distance: 344.4
click at [607, 218] on div "One common method for sharing messages is email." at bounding box center [634, 217] width 278 height 18
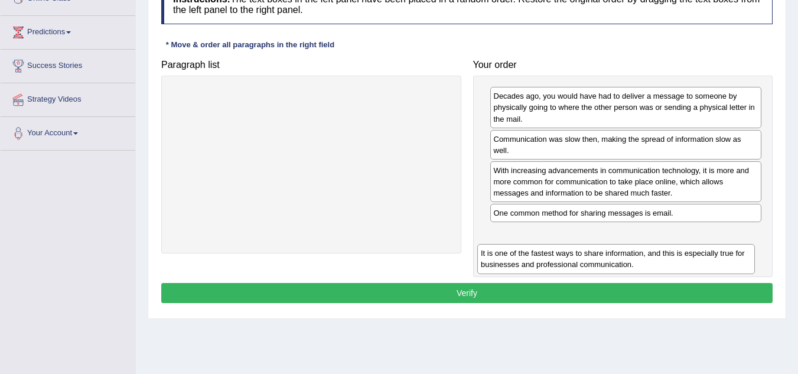
drag, startPoint x: 317, startPoint y: 100, endPoint x: 623, endPoint y: 253, distance: 342.6
click at [623, 253] on div "It is one of the fastest ways to share information, and this is especially true…" at bounding box center [616, 259] width 278 height 30
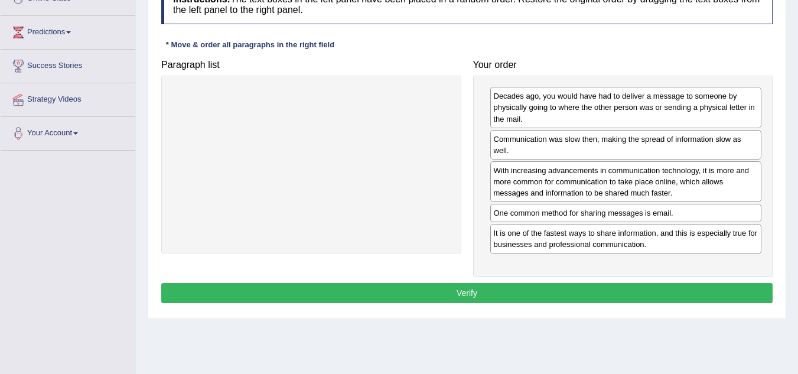
click at [549, 292] on button "Verify" at bounding box center [466, 293] width 611 height 20
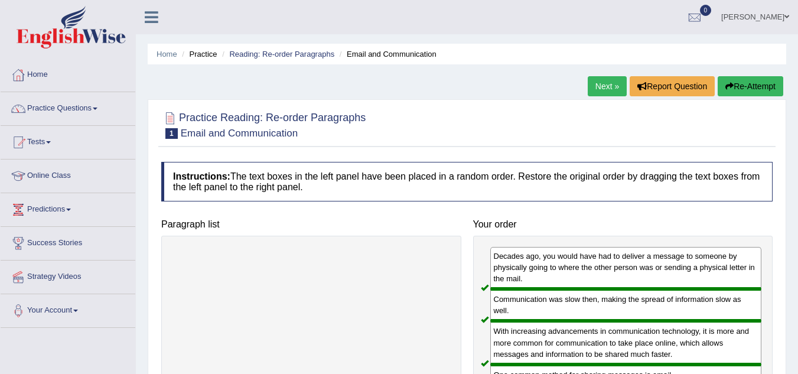
click at [600, 86] on link "Next »" at bounding box center [607, 86] width 39 height 20
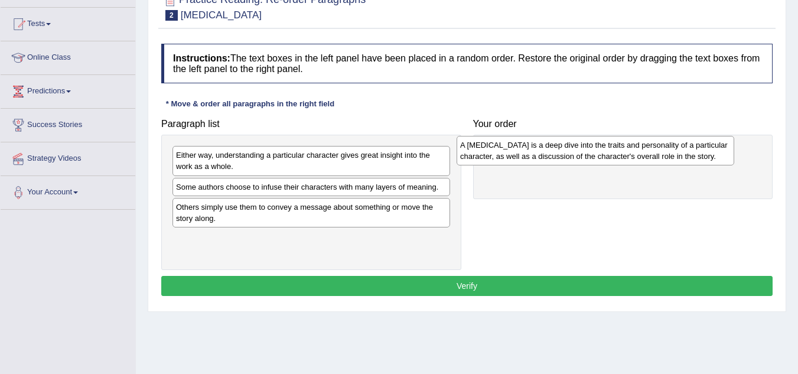
drag, startPoint x: 274, startPoint y: 217, endPoint x: 571, endPoint y: 150, distance: 304.0
click at [571, 150] on div "A character analysis is a deep dive into the traits and personality of a partic…" at bounding box center [596, 151] width 278 height 30
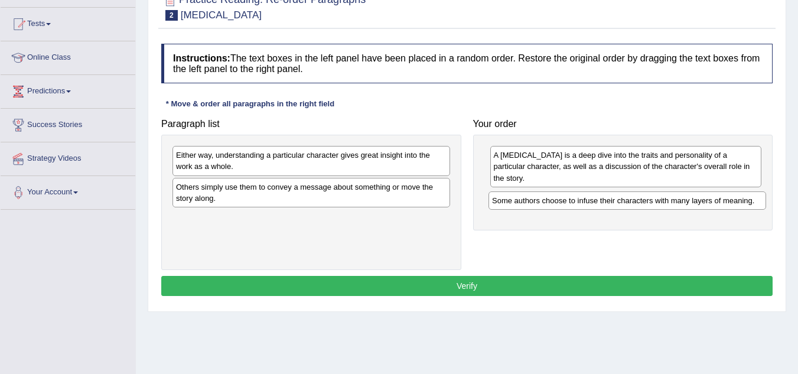
drag, startPoint x: 275, startPoint y: 189, endPoint x: 591, endPoint y: 202, distance: 316.2
click at [591, 202] on div "Some authors choose to infuse their characters with many layers of meaning." at bounding box center [627, 200] width 278 height 18
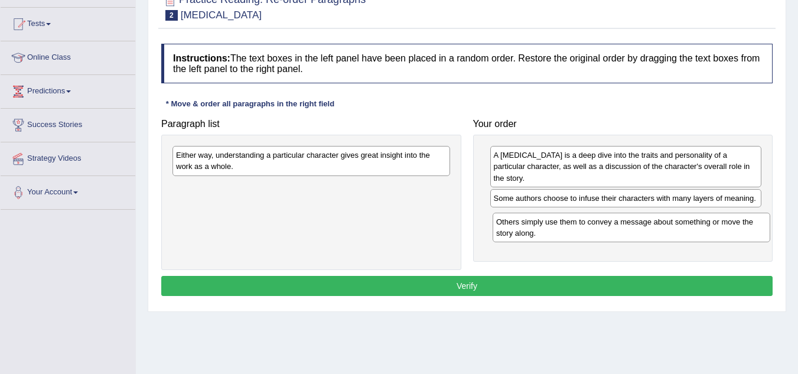
drag, startPoint x: 253, startPoint y: 194, endPoint x: 563, endPoint y: 221, distance: 311.3
click at [566, 221] on div "Others simply use them to convey a message about something or move the story al…" at bounding box center [632, 228] width 278 height 30
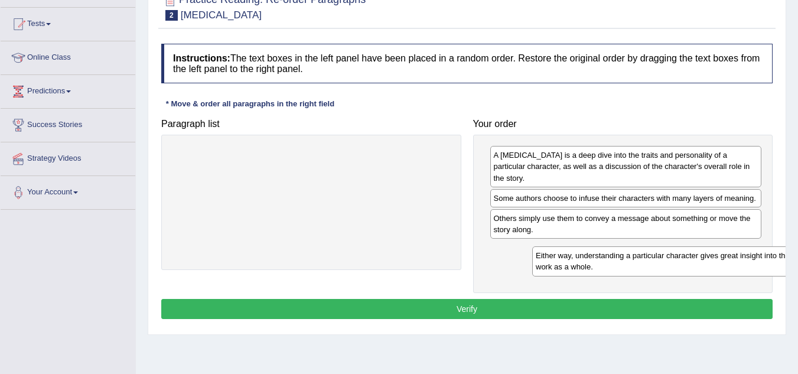
drag, startPoint x: 275, startPoint y: 160, endPoint x: 612, endPoint y: 259, distance: 352.1
click at [616, 259] on div "Either way, understanding a particular character gives great insight into the w…" at bounding box center [671, 261] width 278 height 30
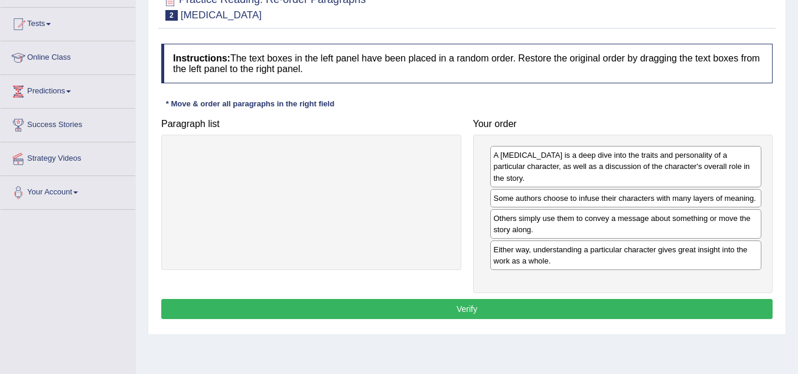
click at [572, 307] on button "Verify" at bounding box center [466, 309] width 611 height 20
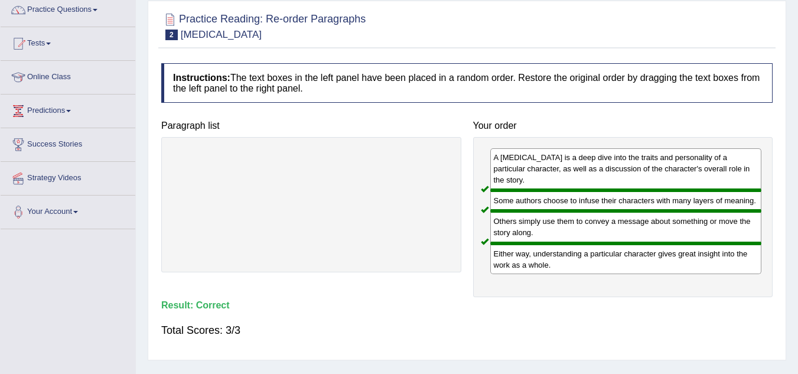
scroll to position [59, 0]
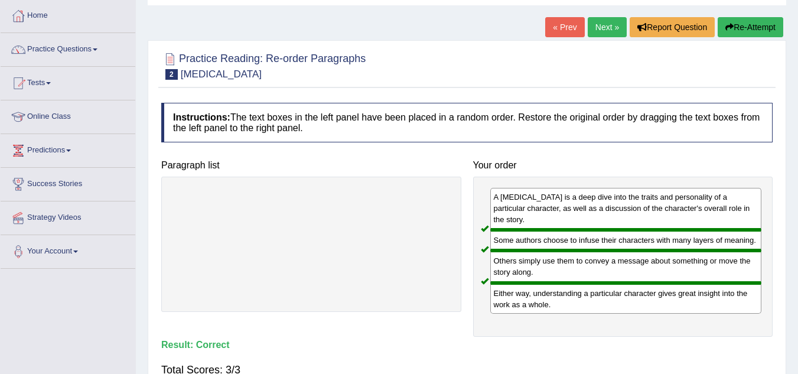
click at [608, 30] on link "Next »" at bounding box center [607, 27] width 39 height 20
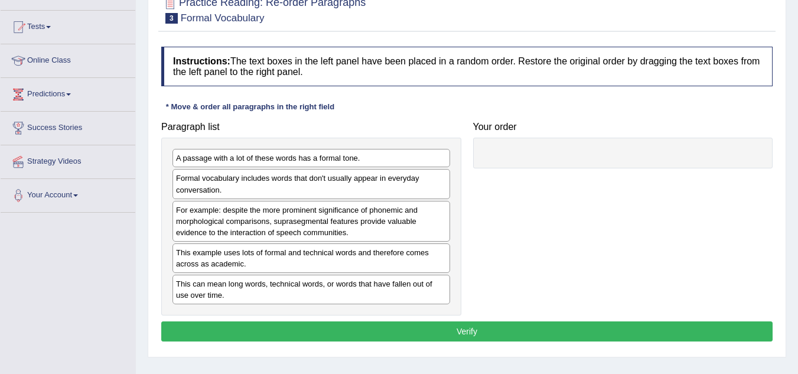
scroll to position [177, 0]
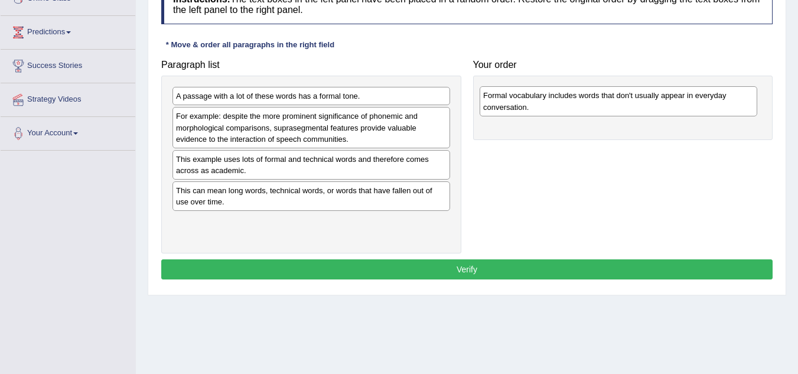
drag, startPoint x: 258, startPoint y: 118, endPoint x: 539, endPoint y: 99, distance: 282.4
click at [539, 99] on div "Formal vocabulary includes words that don't usually appear in everyday conversa…" at bounding box center [619, 101] width 278 height 30
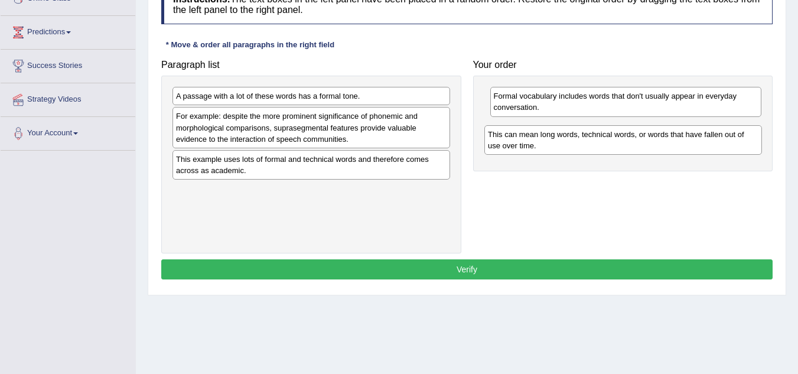
drag, startPoint x: 311, startPoint y: 193, endPoint x: 571, endPoint y: 146, distance: 264.1
click at [571, 146] on div "This can mean long words, technical words, or words that have fallen out of use…" at bounding box center [623, 140] width 278 height 30
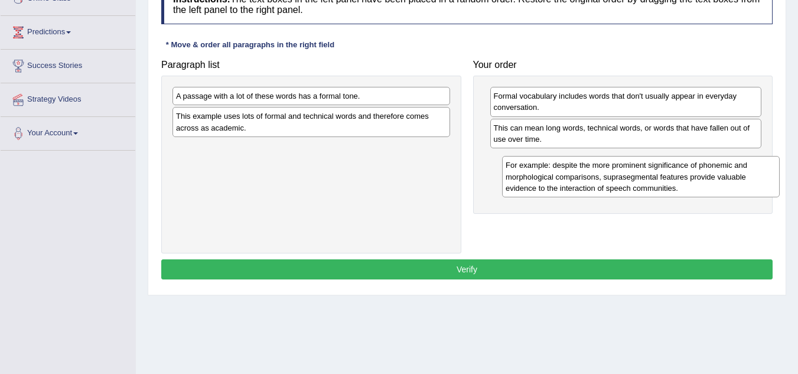
drag, startPoint x: 311, startPoint y: 129, endPoint x: 610, endPoint y: 172, distance: 302.6
click at [610, 172] on div "For example: despite the more prominent significance of phonemic and morphologi…" at bounding box center [641, 176] width 278 height 41
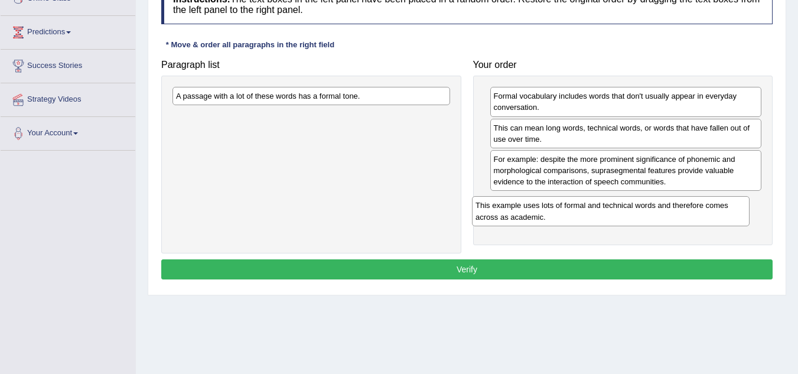
drag, startPoint x: 306, startPoint y: 128, endPoint x: 589, endPoint y: 210, distance: 295.0
click at [589, 210] on div "This example uses lots of formal and technical words and therefore comes across…" at bounding box center [611, 211] width 278 height 30
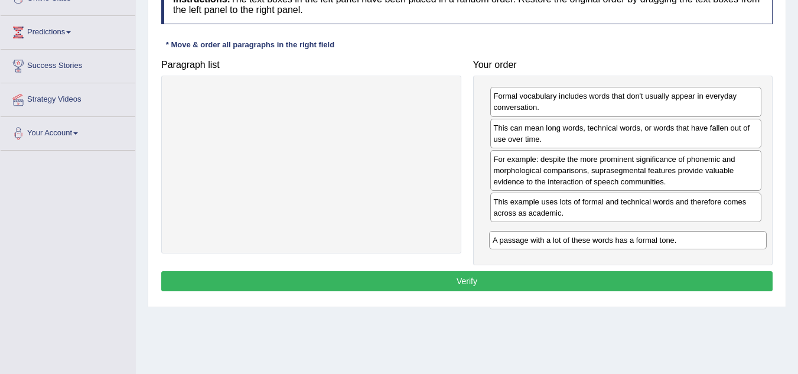
drag, startPoint x: 285, startPoint y: 101, endPoint x: 599, endPoint y: 245, distance: 345.7
click at [599, 245] on div "A passage with a lot of these words has a formal tone." at bounding box center [628, 240] width 278 height 18
click at [571, 276] on button "Verify" at bounding box center [466, 281] width 611 height 20
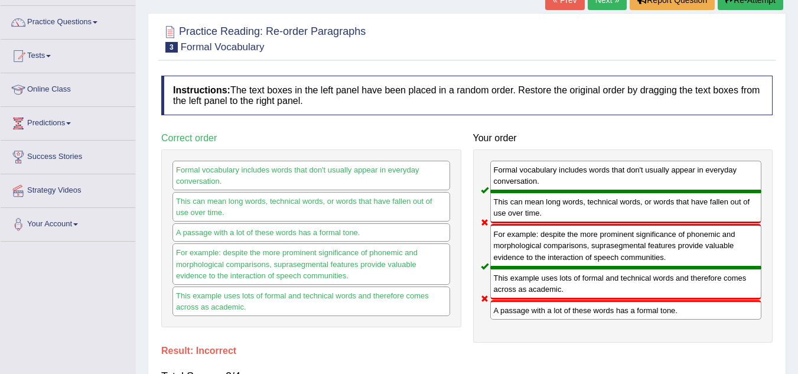
scroll to position [59, 0]
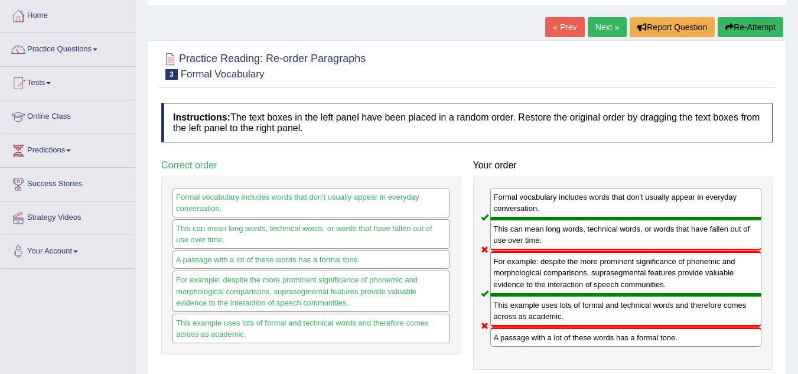
click at [738, 27] on button "Re-Attempt" at bounding box center [751, 27] width 66 height 20
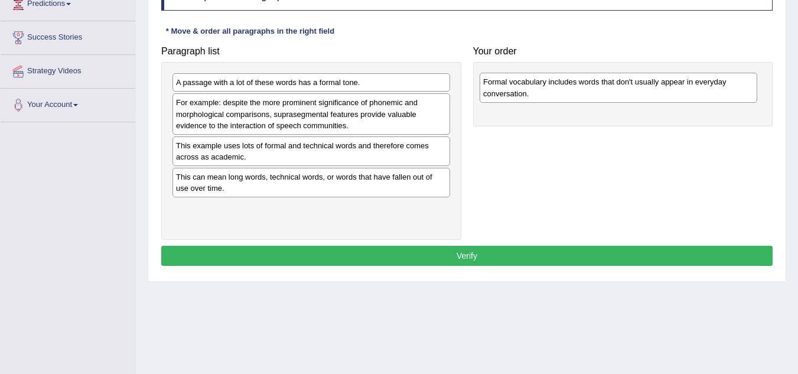
drag, startPoint x: 273, startPoint y: 113, endPoint x: 592, endPoint y: 84, distance: 320.2
click at [592, 84] on div "Formal vocabulary includes words that don't usually appear in everyday conversa…" at bounding box center [619, 88] width 278 height 30
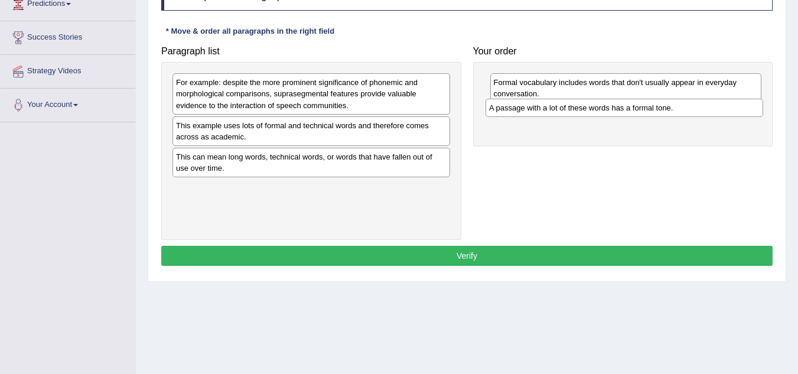
drag, startPoint x: 304, startPoint y: 84, endPoint x: 621, endPoint y: 109, distance: 317.5
click at [621, 109] on div "A passage with a lot of these words has a formal tone." at bounding box center [624, 108] width 278 height 18
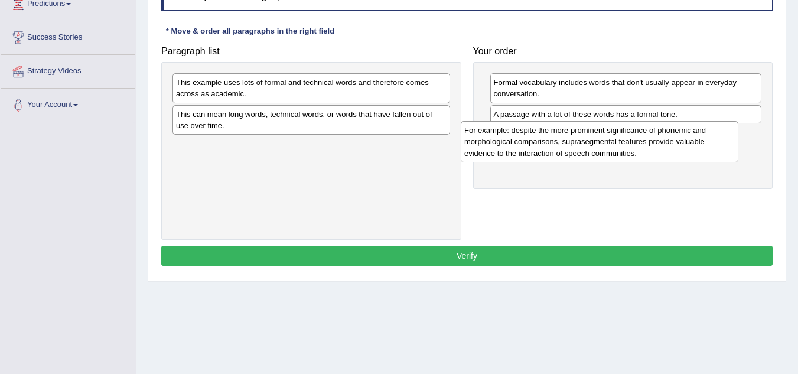
drag, startPoint x: 258, startPoint y: 90, endPoint x: 556, endPoint y: 135, distance: 301.5
click at [556, 135] on div "For example: despite the more prominent significance of phonemic and morphologi…" at bounding box center [600, 141] width 278 height 41
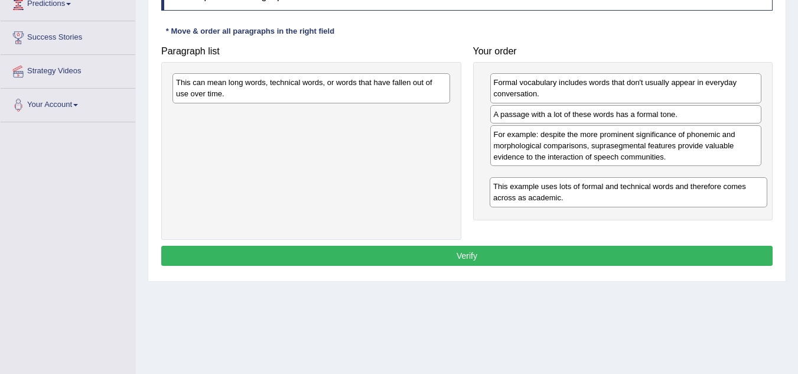
drag, startPoint x: 274, startPoint y: 88, endPoint x: 598, endPoint y: 177, distance: 335.6
click at [598, 177] on div "This example uses lots of formal and technical words and therefore comes across…" at bounding box center [629, 192] width 278 height 30
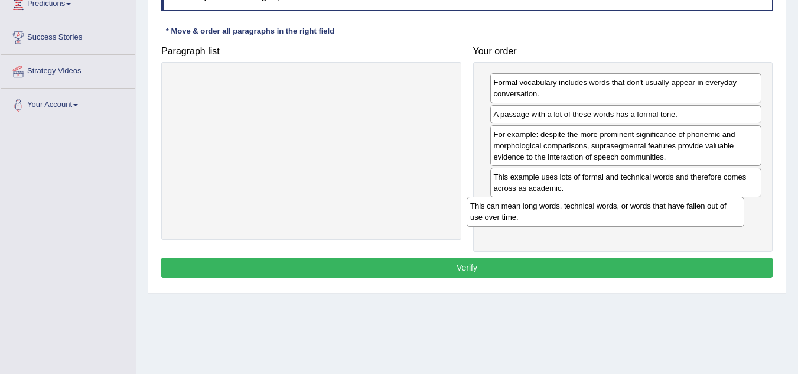
drag, startPoint x: 355, startPoint y: 92, endPoint x: 649, endPoint y: 215, distance: 319.0
click at [649, 215] on div "This can mean long words, technical words, or words that have fallen out of use…" at bounding box center [606, 212] width 278 height 30
click at [585, 267] on button "Verify" at bounding box center [466, 268] width 611 height 20
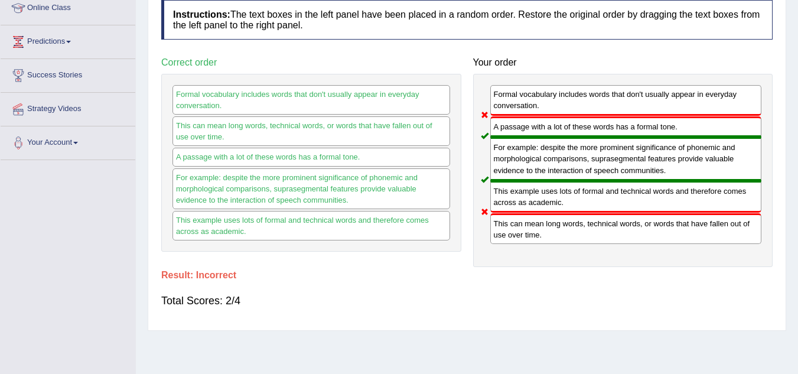
scroll to position [177, 0]
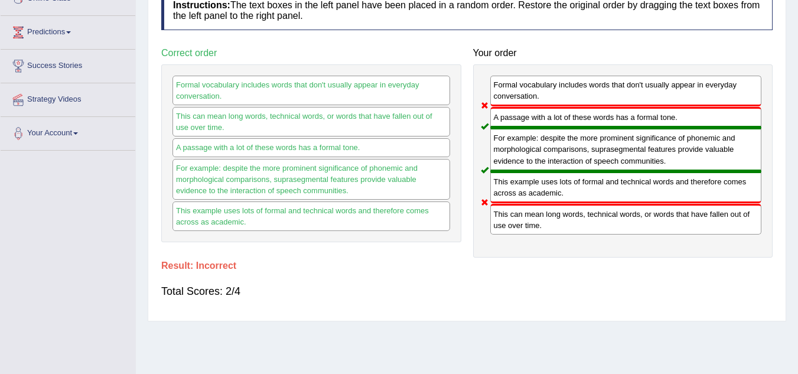
drag, startPoint x: 501, startPoint y: 217, endPoint x: 493, endPoint y: 239, distance: 23.0
click at [493, 239] on div "Formal vocabulary includes words that don't usually appear in everyday conversa…" at bounding box center [623, 160] width 300 height 193
drag, startPoint x: 505, startPoint y: 221, endPoint x: 508, endPoint y: 132, distance: 89.2
click at [509, 132] on div "Formal vocabulary includes words that don't usually appear in everyday conversa…" at bounding box center [623, 160] width 300 height 193
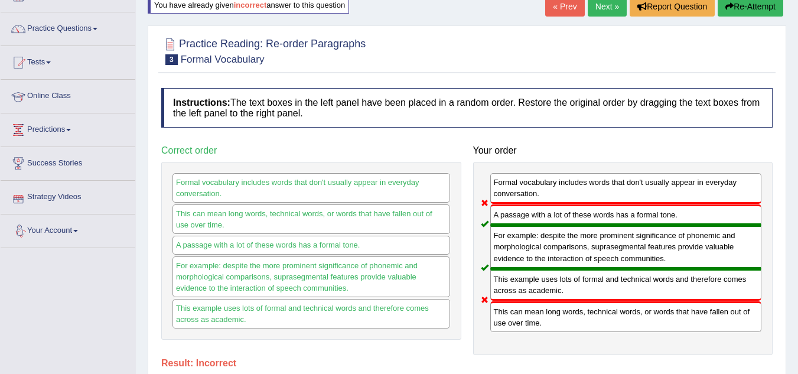
scroll to position [59, 0]
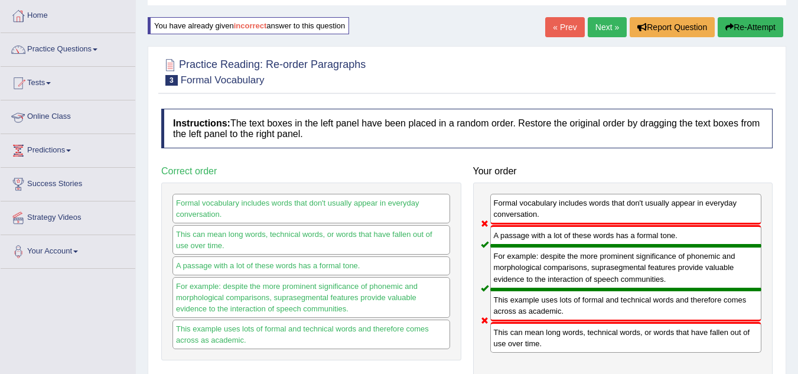
click at [74, 116] on link "Online Class" at bounding box center [68, 115] width 135 height 30
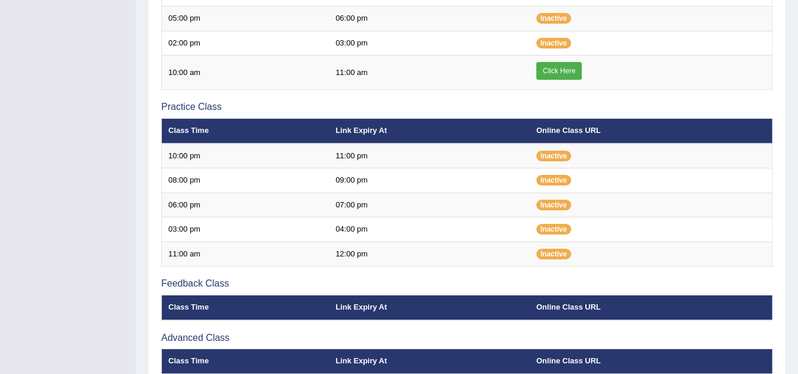
scroll to position [327, 0]
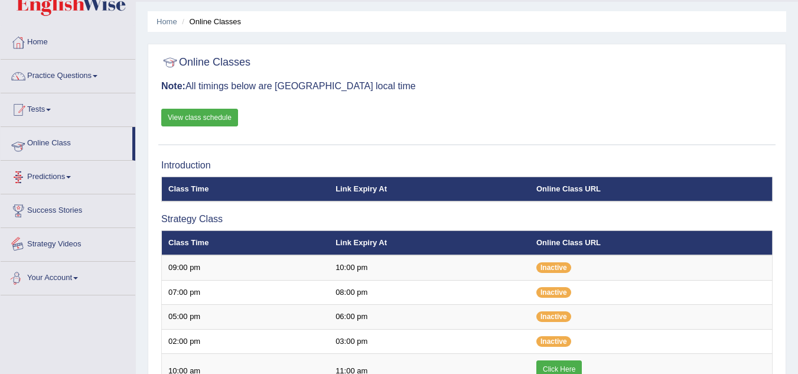
scroll to position [32, 0]
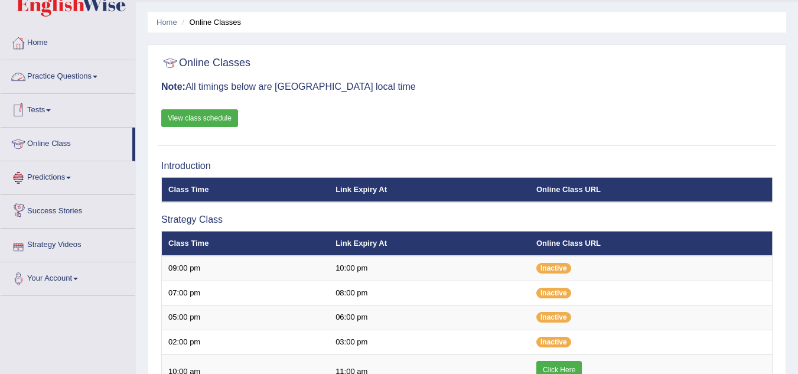
click at [96, 79] on link "Practice Questions" at bounding box center [68, 75] width 135 height 30
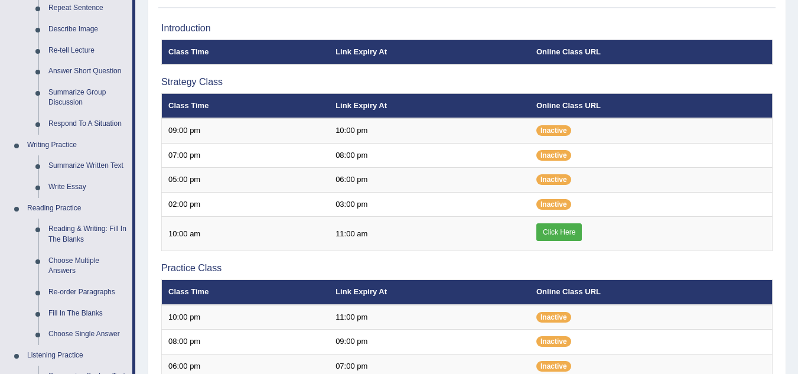
scroll to position [150, 0]
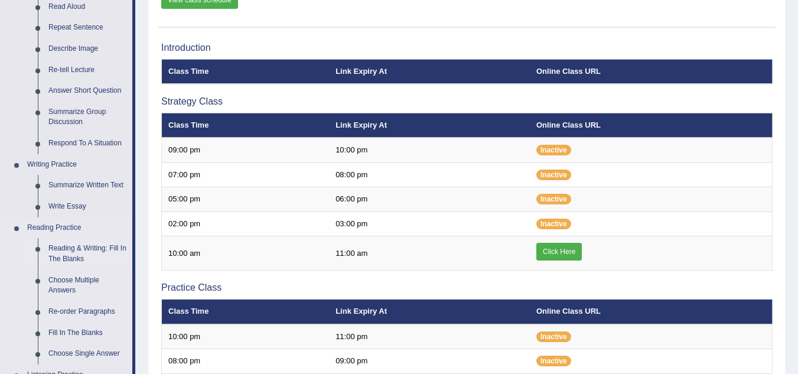
click at [85, 245] on link "Reading & Writing: Fill In The Blanks" at bounding box center [87, 253] width 89 height 31
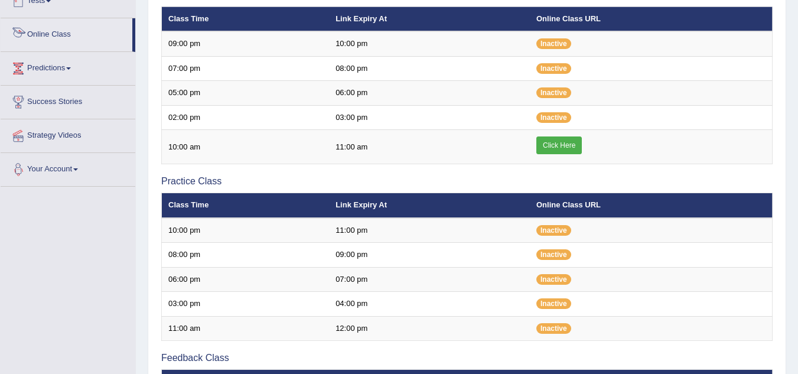
scroll to position [348, 0]
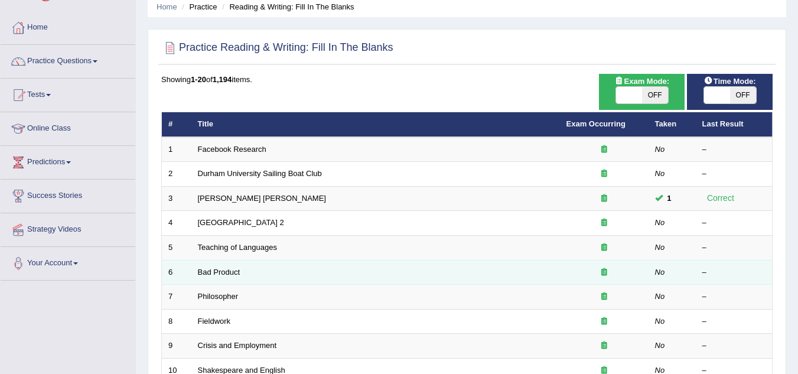
scroll to position [118, 0]
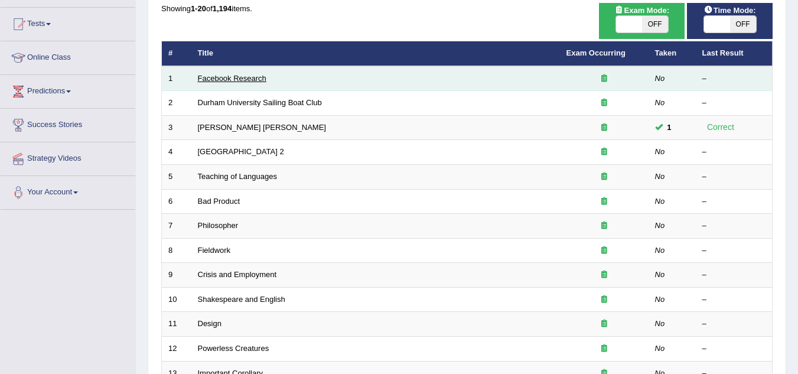
click at [246, 77] on link "Facebook Research" at bounding box center [232, 78] width 69 height 9
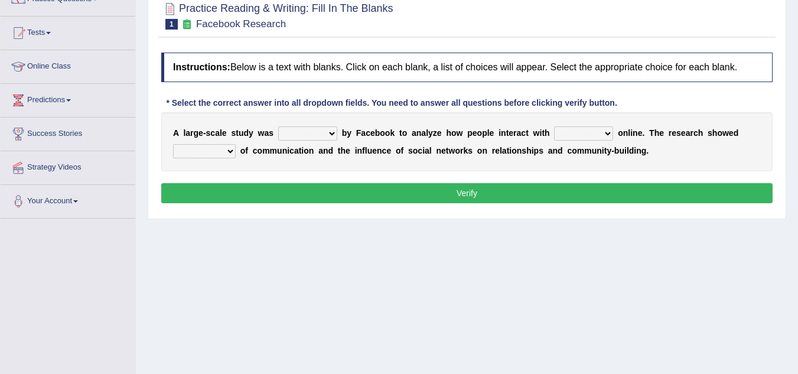
scroll to position [118, 0]
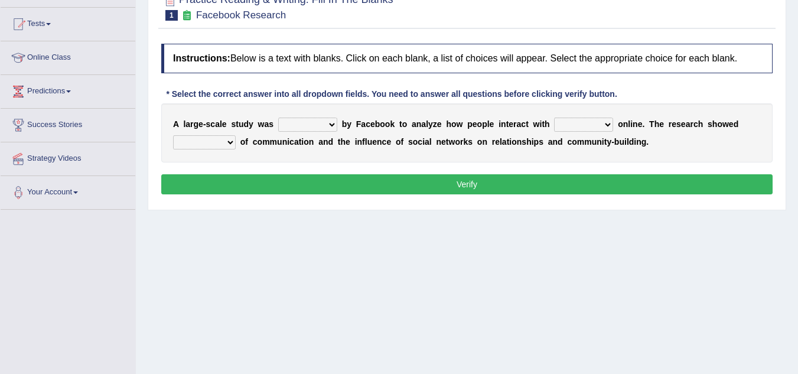
click at [331, 125] on select "surveyed had asked made" at bounding box center [307, 125] width 59 height 14
click at [333, 129] on select "surveyed had asked made" at bounding box center [307, 125] width 59 height 14
select select "made"
click at [278, 118] on select "surveyed had asked made" at bounding box center [307, 125] width 59 height 14
click at [604, 128] on select "together all each other another" at bounding box center [583, 125] width 59 height 14
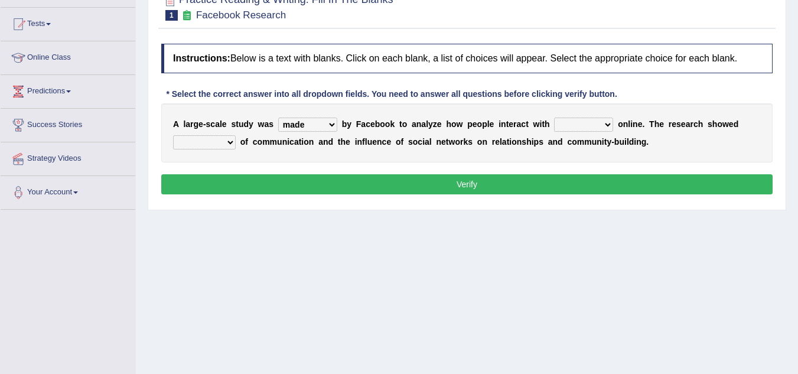
select select "each other"
click at [554, 118] on select "together all each other another" at bounding box center [583, 125] width 59 height 14
click at [229, 140] on select "advantages standards fellowships patterns" at bounding box center [204, 142] width 63 height 14
select select "advantages"
click at [173, 135] on select "advantages standards fellowships patterns" at bounding box center [204, 142] width 63 height 14
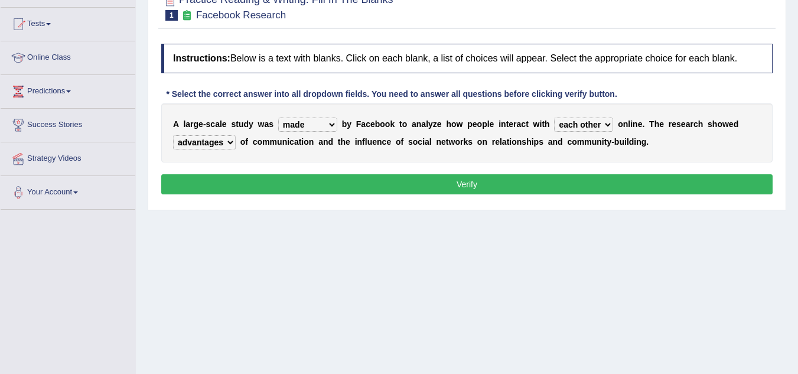
click at [301, 182] on button "Verify" at bounding box center [466, 184] width 611 height 20
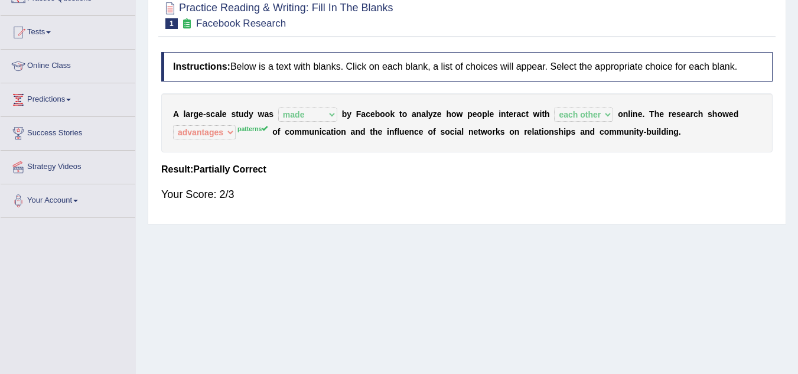
scroll to position [59, 0]
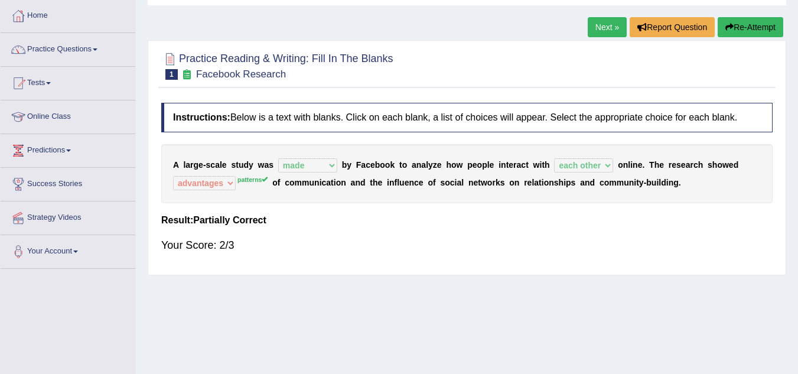
click at [739, 27] on button "Re-Attempt" at bounding box center [751, 27] width 66 height 20
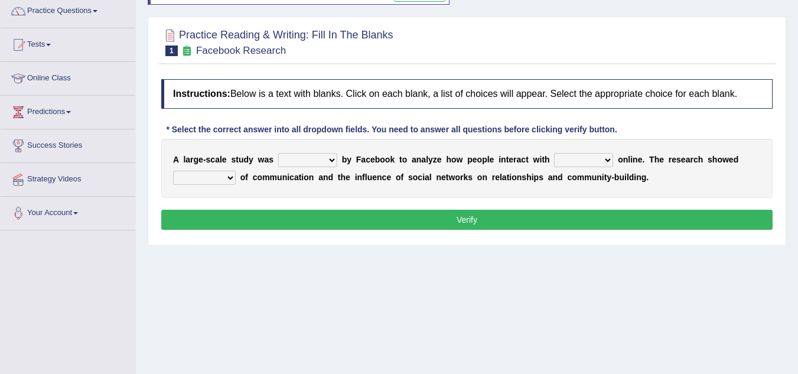
scroll to position [118, 0]
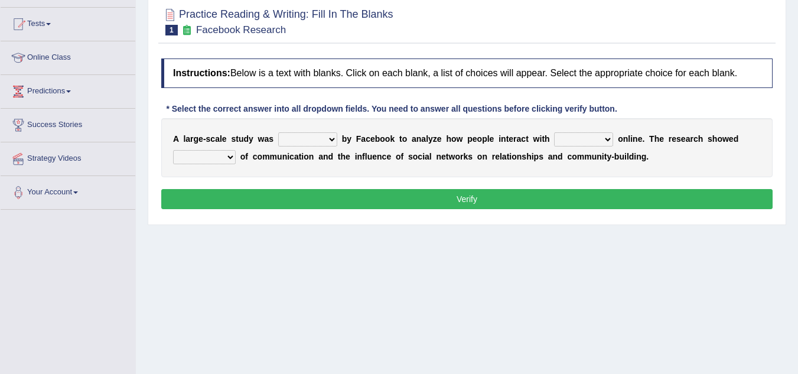
click at [333, 139] on select "surveyed had asked made" at bounding box center [307, 139] width 59 height 14
select select "made"
click at [278, 132] on select "surveyed had asked made" at bounding box center [307, 139] width 59 height 14
click at [605, 141] on select "together all each other another" at bounding box center [583, 139] width 59 height 14
select select "each other"
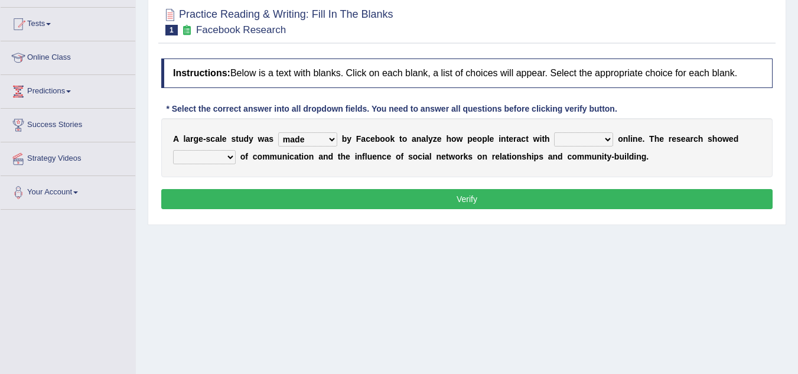
click at [554, 132] on select "together all each other another" at bounding box center [583, 139] width 59 height 14
click at [229, 156] on select "advantages standards fellowships patterns" at bounding box center [204, 157] width 63 height 14
select select "patterns"
click at [173, 150] on select "advantages standards fellowships patterns" at bounding box center [204, 157] width 63 height 14
click at [401, 195] on button "Verify" at bounding box center [466, 199] width 611 height 20
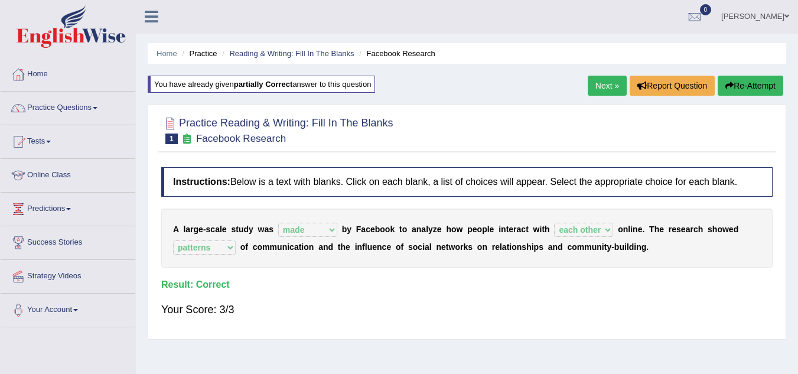
scroll to position [0, 0]
click at [91, 110] on link "Practice Questions" at bounding box center [68, 107] width 135 height 30
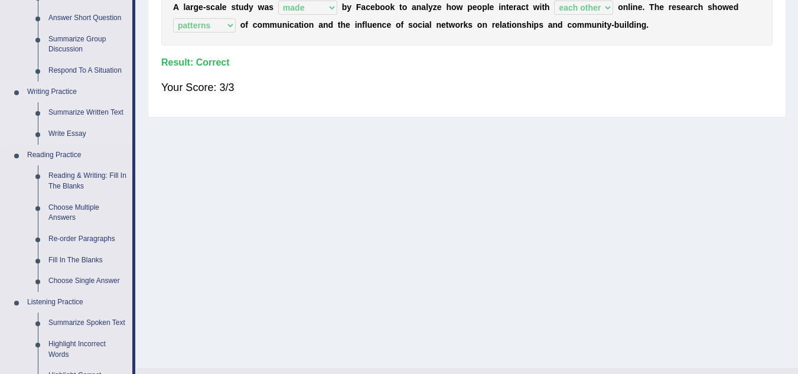
scroll to position [236, 0]
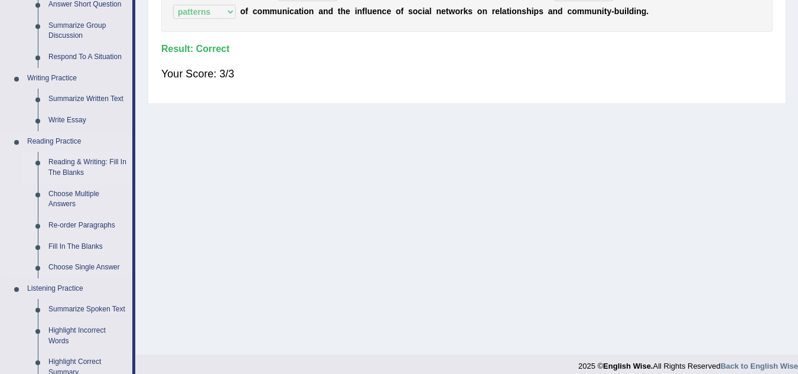
click at [78, 163] on link "Reading & Writing: Fill In The Blanks" at bounding box center [87, 167] width 89 height 31
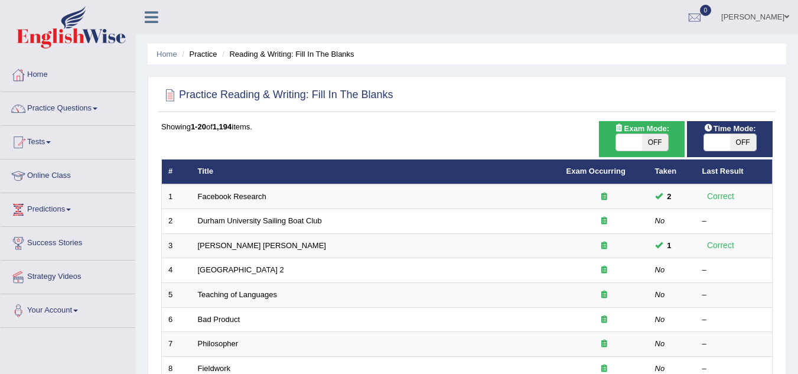
click at [654, 142] on span "OFF" at bounding box center [655, 142] width 26 height 17
checkbox input "true"
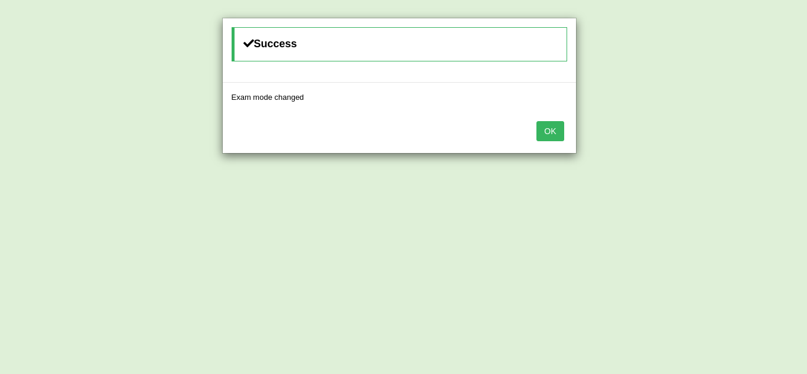
click at [729, 142] on div "Success Exam mode changed OK" at bounding box center [403, 187] width 807 height 374
drag, startPoint x: 552, startPoint y: 131, endPoint x: 563, endPoint y: 129, distance: 11.3
click at [552, 130] on button "OK" at bounding box center [549, 131] width 27 height 20
click at [547, 131] on button "OK" at bounding box center [549, 131] width 27 height 20
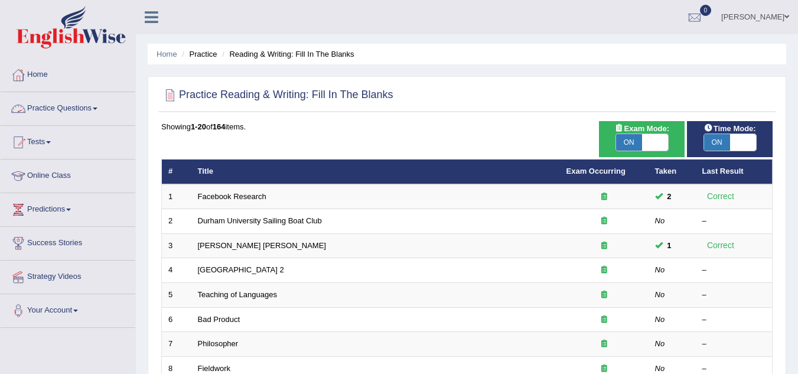
click at [98, 111] on link "Practice Questions" at bounding box center [68, 107] width 135 height 30
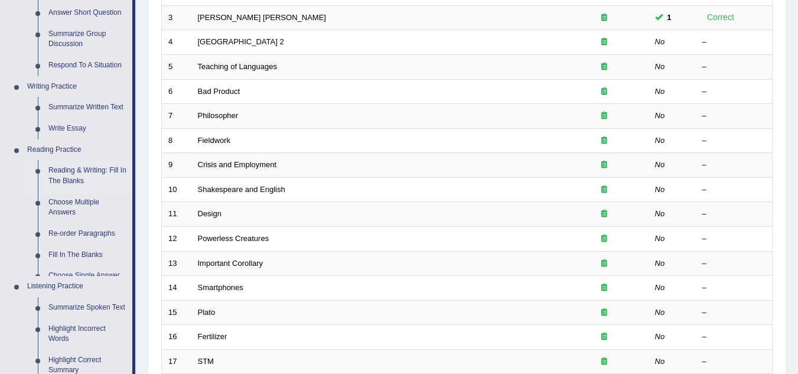
scroll to position [236, 0]
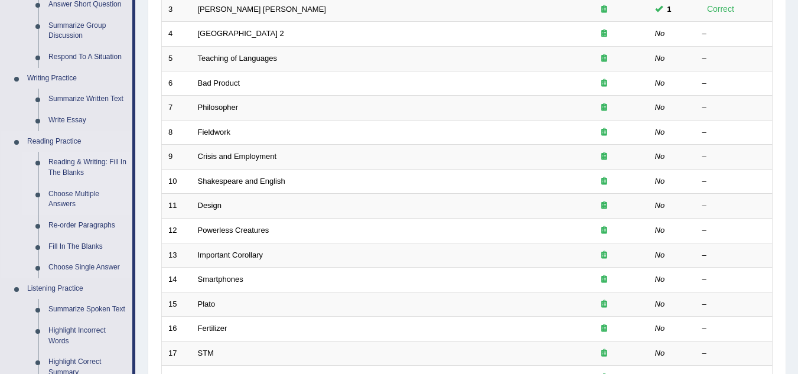
click at [93, 196] on link "Choose Multiple Answers" at bounding box center [87, 199] width 89 height 31
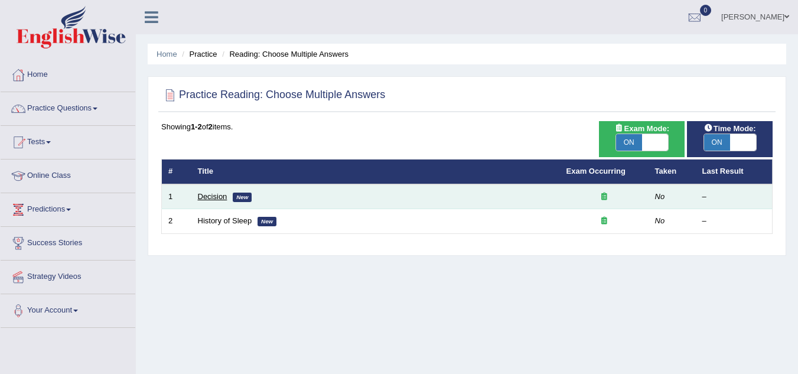
click at [211, 196] on link "Decision" at bounding box center [213, 196] width 30 height 9
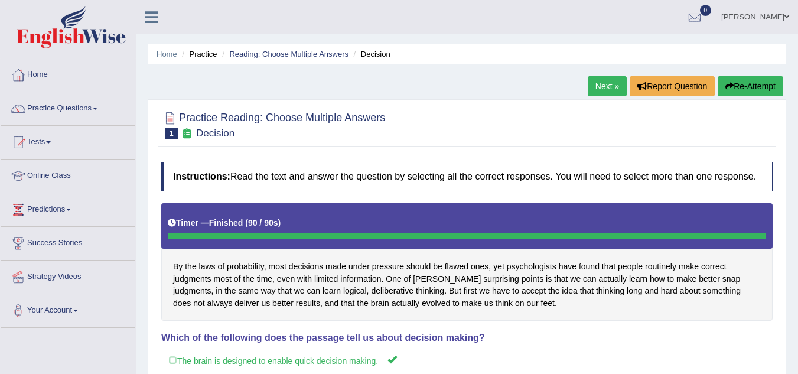
click at [608, 87] on link "Next »" at bounding box center [607, 86] width 39 height 20
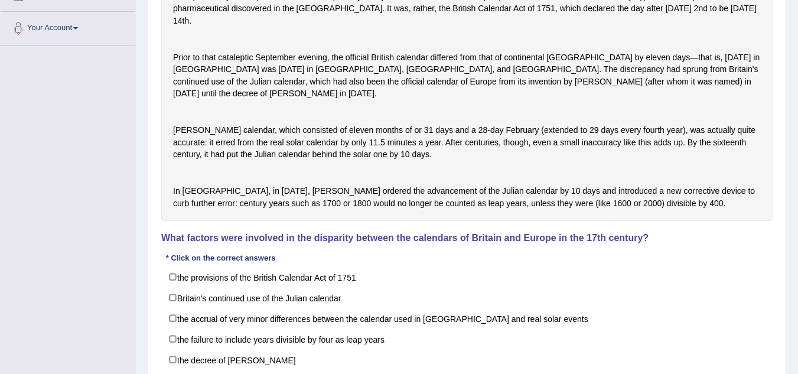
scroll to position [295, 0]
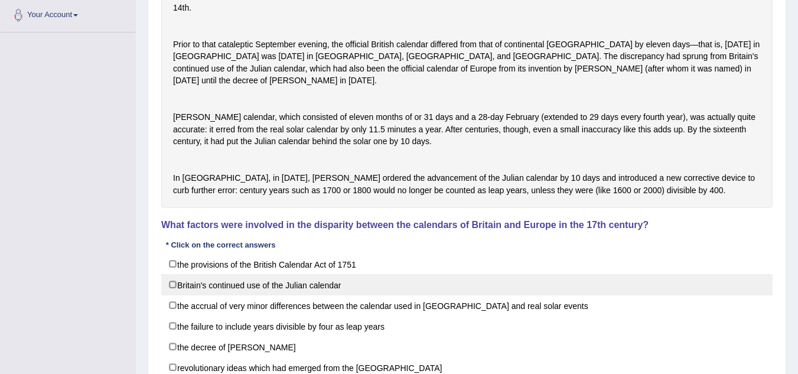
click at [270, 295] on label "Britain's continued use of the Julian calendar" at bounding box center [466, 284] width 611 height 21
checkbox input "true"
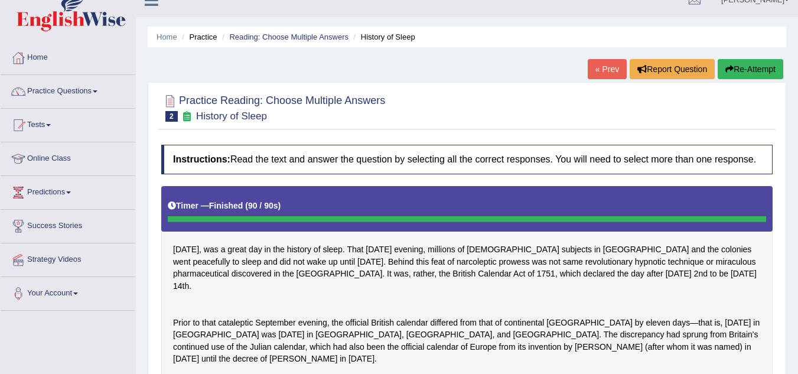
scroll to position [17, 0]
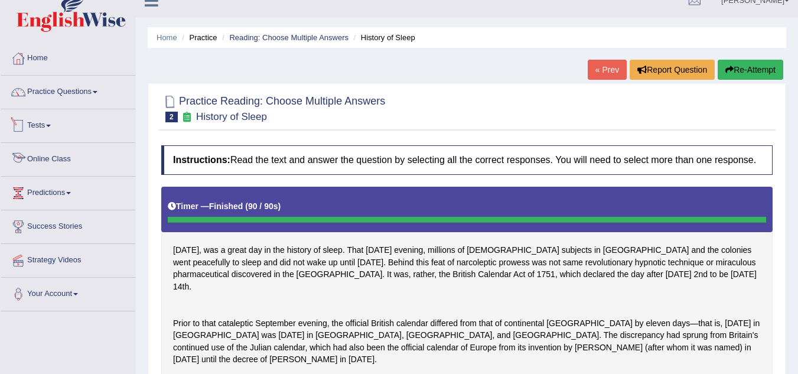
click at [48, 160] on link "Online Class" at bounding box center [68, 158] width 135 height 30
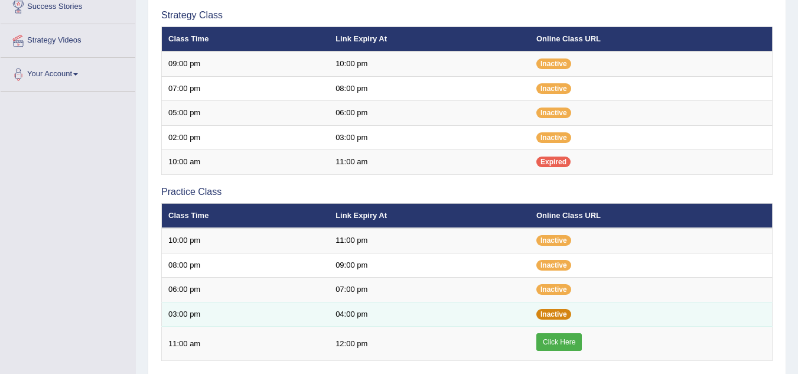
scroll to position [236, 0]
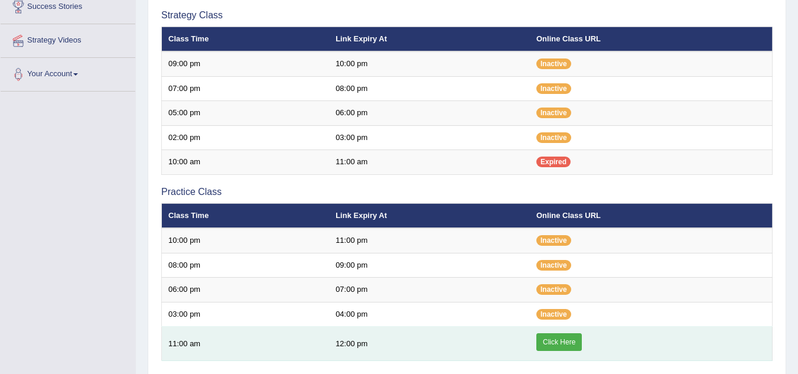
click at [558, 343] on link "Click Here" at bounding box center [558, 342] width 45 height 18
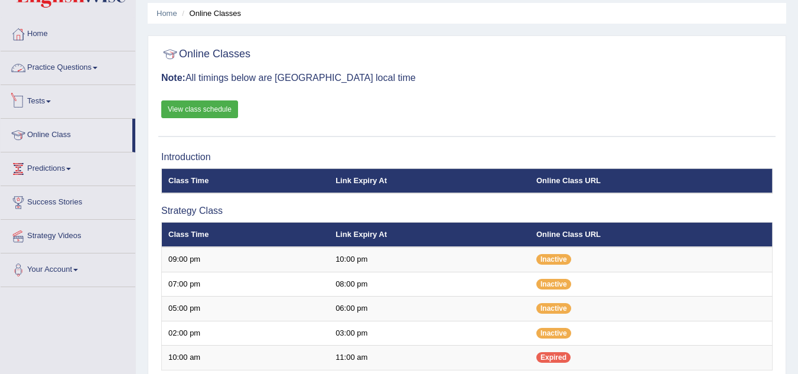
click at [88, 67] on link "Practice Questions" at bounding box center [68, 66] width 135 height 30
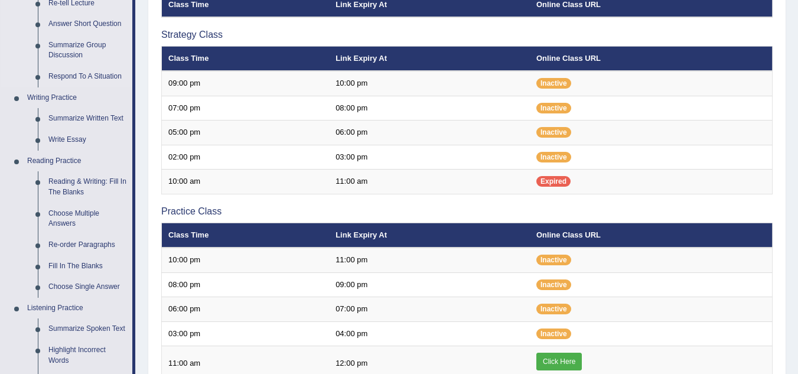
scroll to position [218, 0]
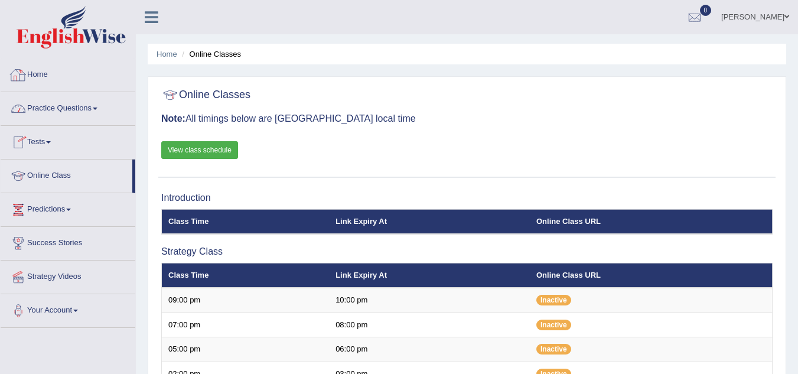
click at [94, 106] on link "Practice Questions" at bounding box center [68, 107] width 135 height 30
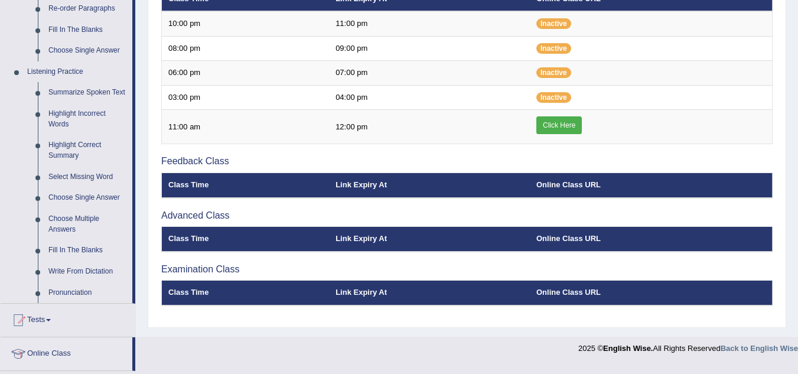
scroll to position [354, 0]
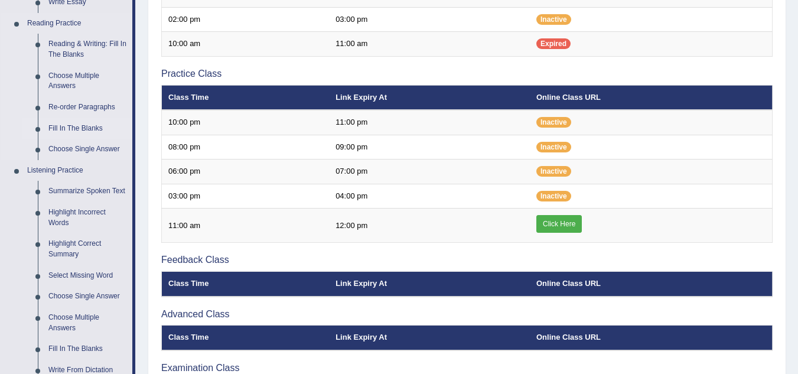
click at [98, 124] on link "Fill In The Blanks" at bounding box center [87, 128] width 89 height 21
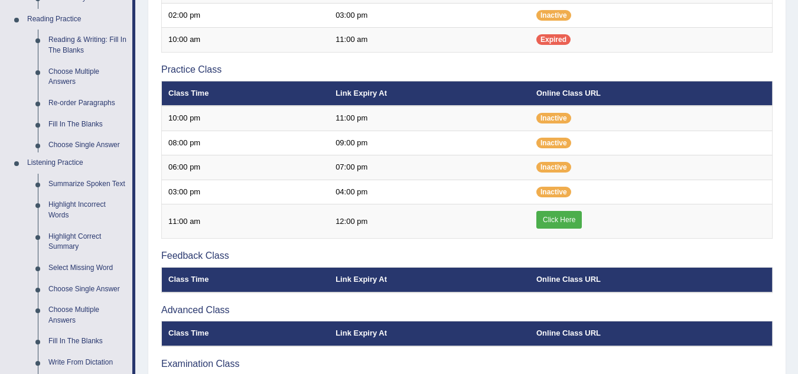
scroll to position [527, 0]
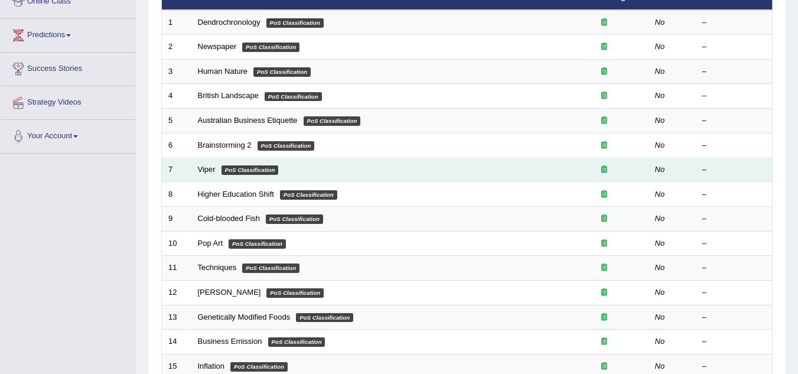
scroll to position [177, 0]
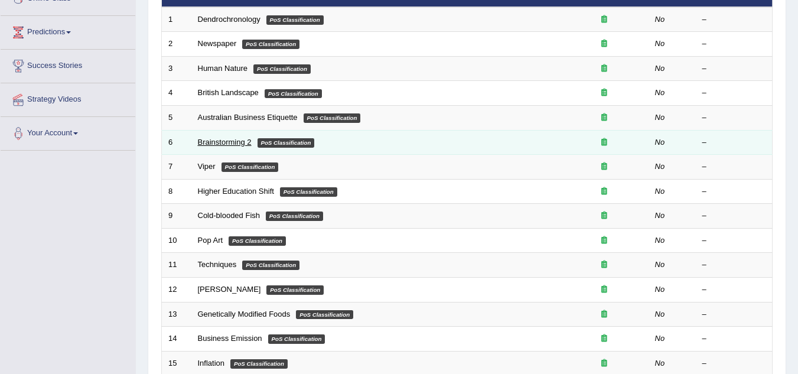
click at [223, 140] on link "Brainstorming 2" at bounding box center [225, 142] width 54 height 9
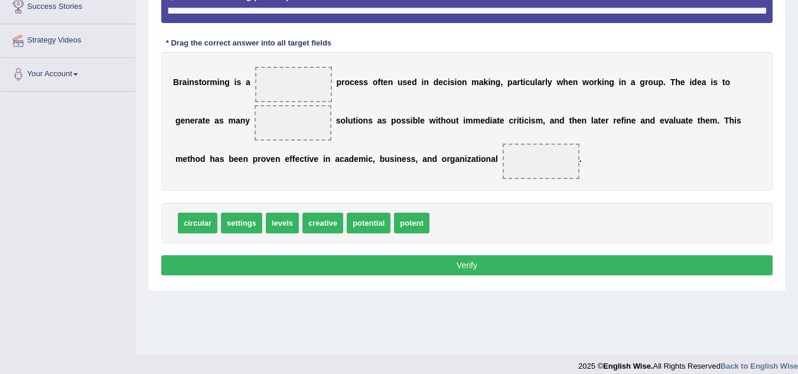
scroll to position [236, 0]
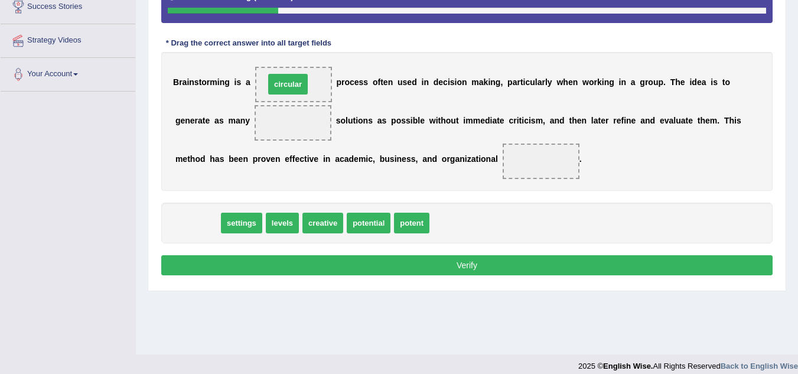
drag, startPoint x: 201, startPoint y: 220, endPoint x: 304, endPoint y: 71, distance: 180.0
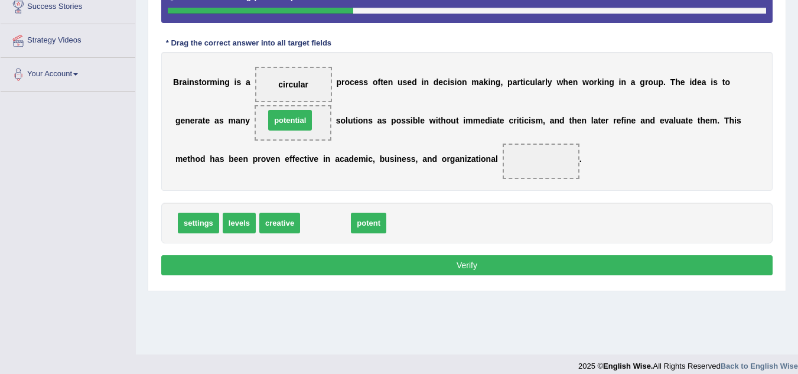
drag, startPoint x: 320, startPoint y: 224, endPoint x: 285, endPoint y: 121, distance: 108.3
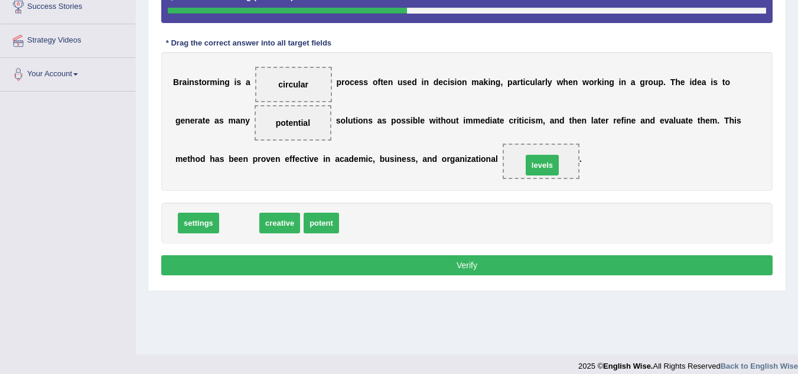
drag, startPoint x: 243, startPoint y: 225, endPoint x: 547, endPoint y: 164, distance: 309.7
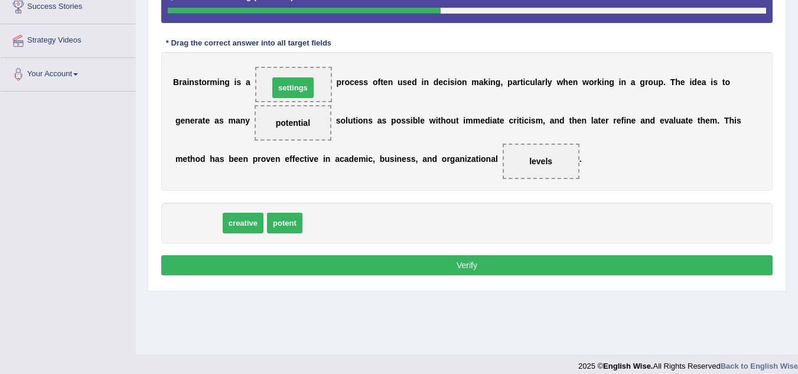
drag, startPoint x: 203, startPoint y: 224, endPoint x: 297, endPoint y: 89, distance: 165.0
drag, startPoint x: 216, startPoint y: 195, endPoint x: 291, endPoint y: 87, distance: 132.0
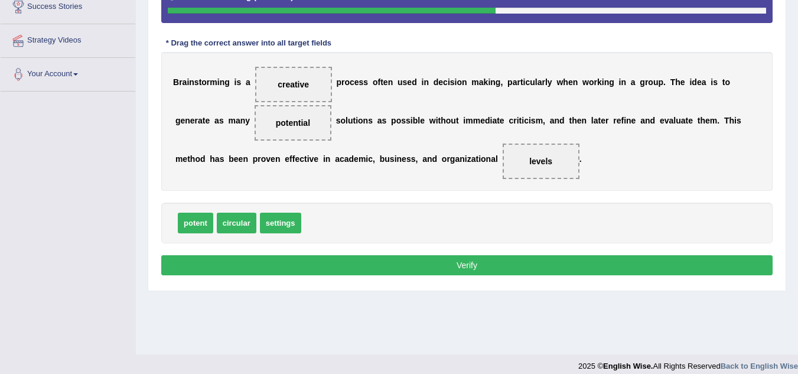
click at [416, 260] on button "Verify" at bounding box center [466, 265] width 611 height 20
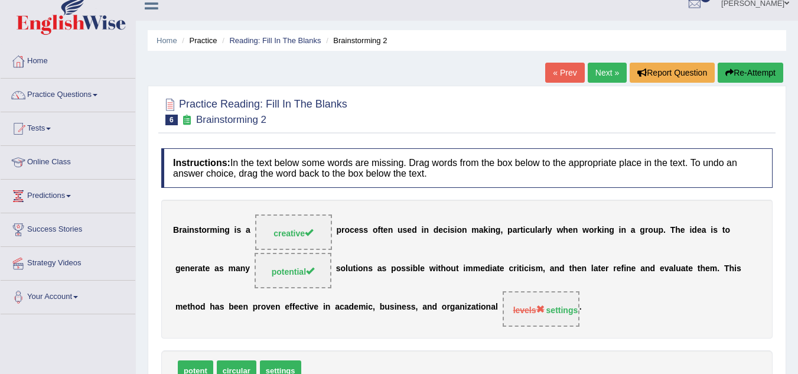
scroll to position [0, 0]
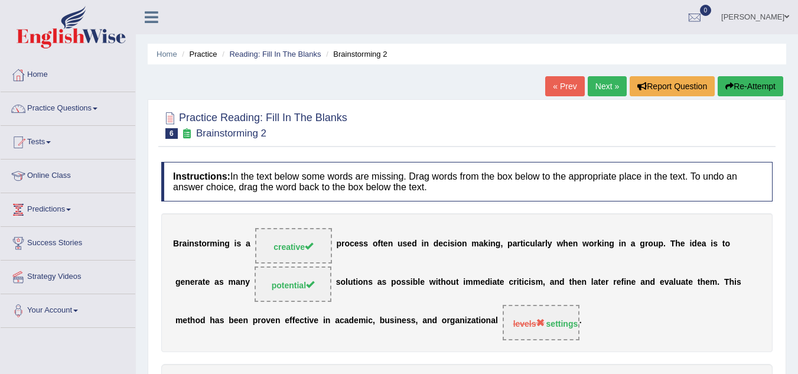
click at [734, 89] on button "Re-Attempt" at bounding box center [751, 86] width 66 height 20
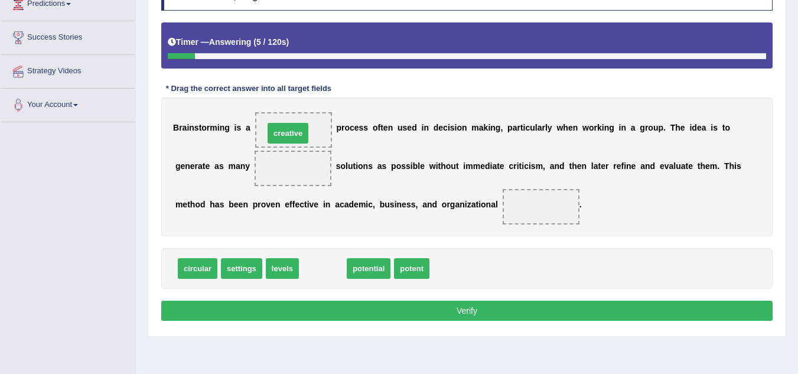
drag, startPoint x: 326, startPoint y: 272, endPoint x: 291, endPoint y: 136, distance: 139.7
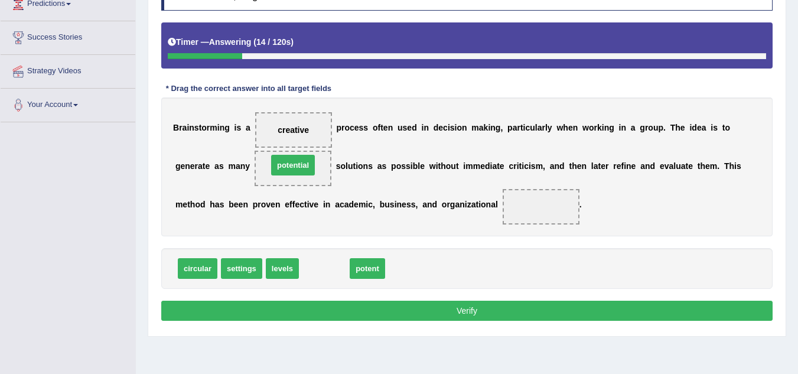
drag, startPoint x: 330, startPoint y: 270, endPoint x: 298, endPoint y: 167, distance: 108.0
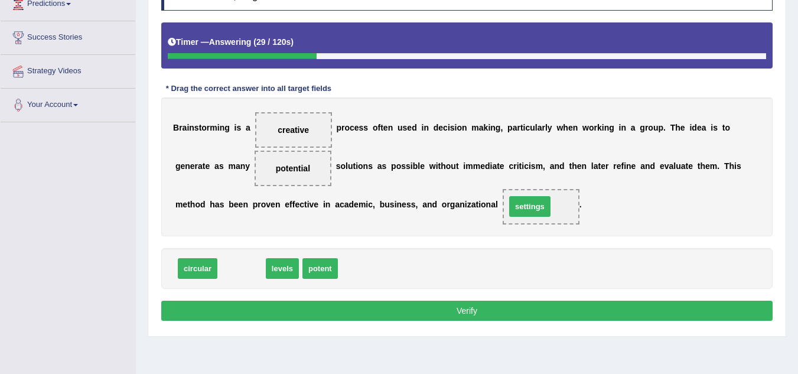
drag, startPoint x: 252, startPoint y: 270, endPoint x: 536, endPoint y: 210, distance: 291.0
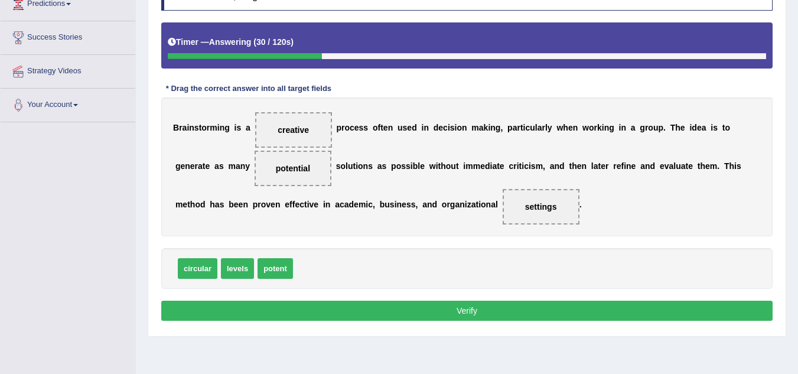
click at [498, 314] on button "Verify" at bounding box center [466, 311] width 611 height 20
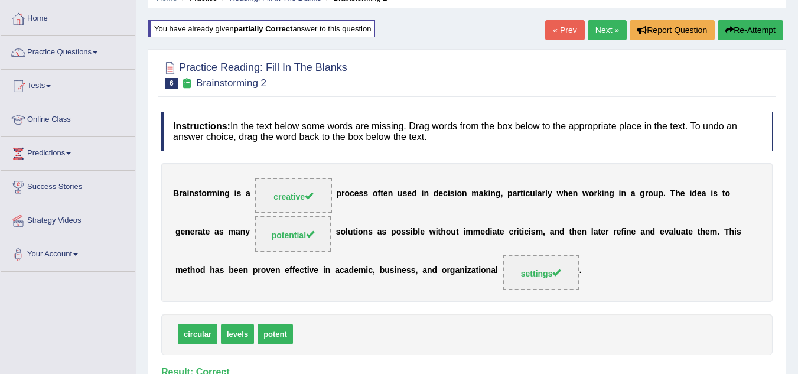
scroll to position [28, 0]
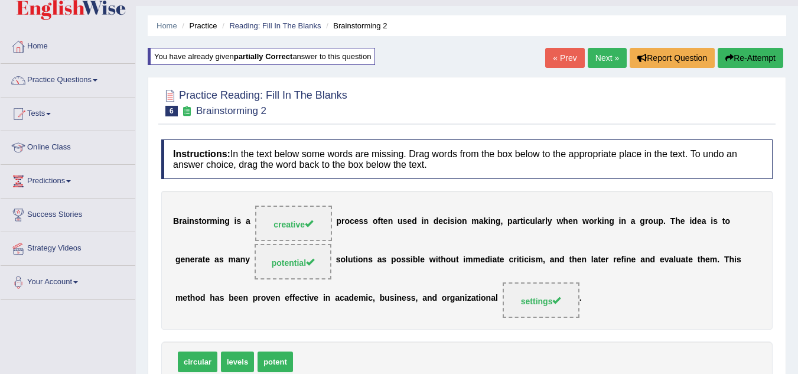
click at [600, 56] on link "Next »" at bounding box center [607, 58] width 39 height 20
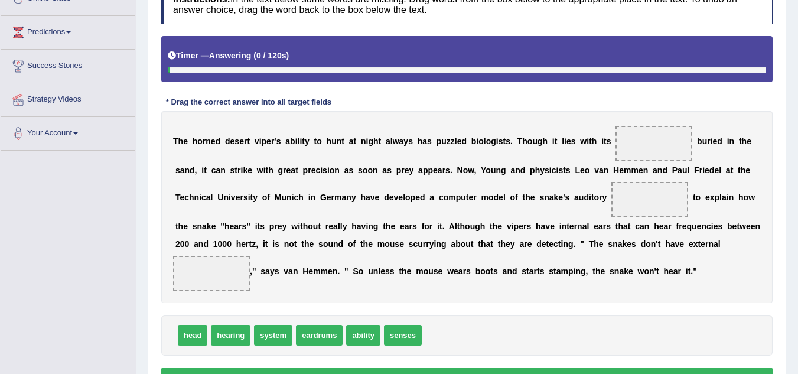
scroll to position [206, 0]
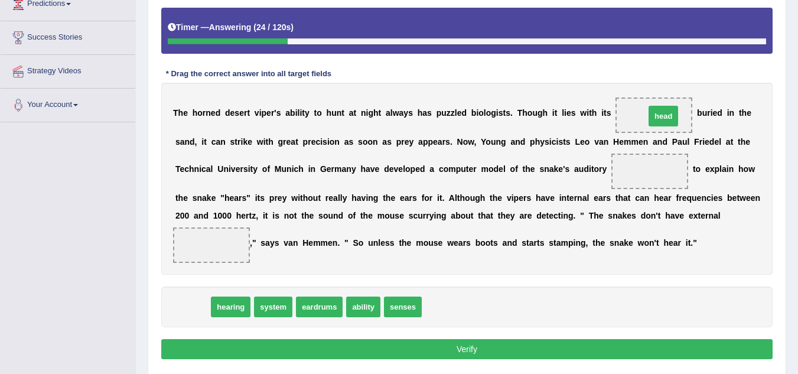
drag, startPoint x: 197, startPoint y: 307, endPoint x: 661, endPoint y: 122, distance: 499.7
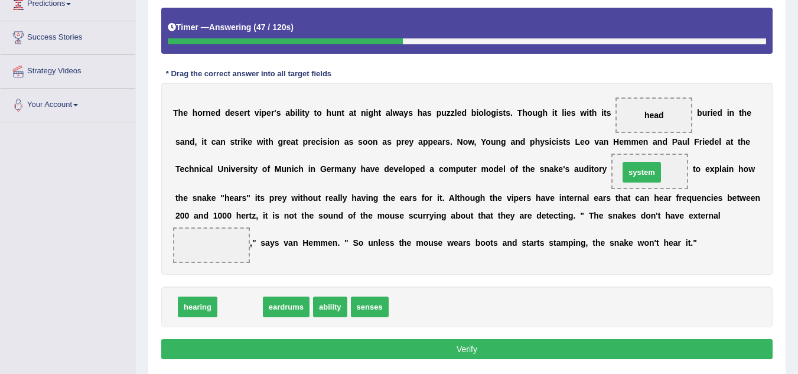
drag, startPoint x: 246, startPoint y: 305, endPoint x: 637, endPoint y: 174, distance: 411.6
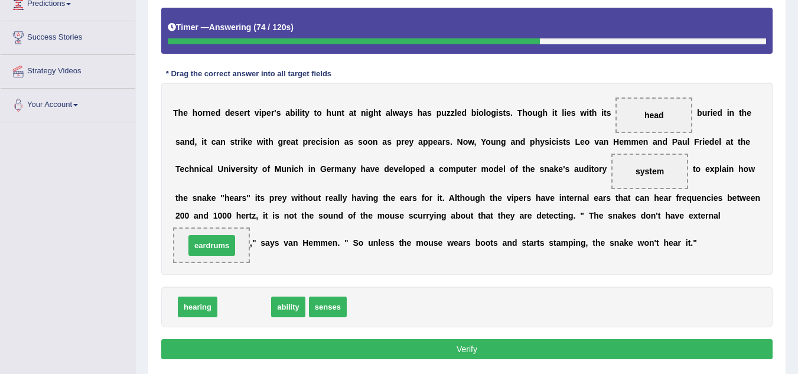
drag, startPoint x: 252, startPoint y: 308, endPoint x: 217, endPoint y: 241, distance: 75.6
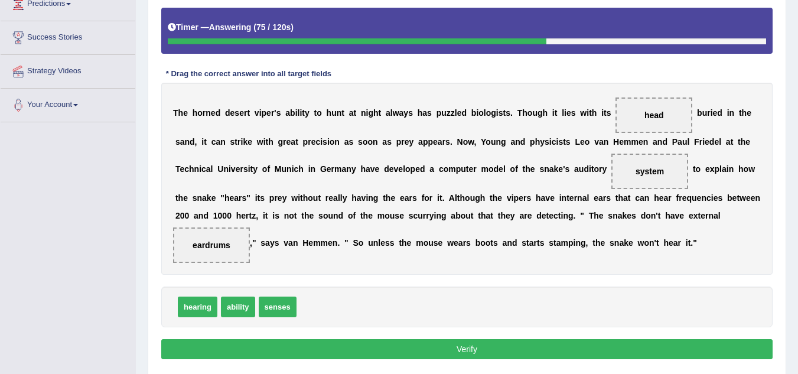
click at [346, 347] on button "Verify" at bounding box center [466, 349] width 611 height 20
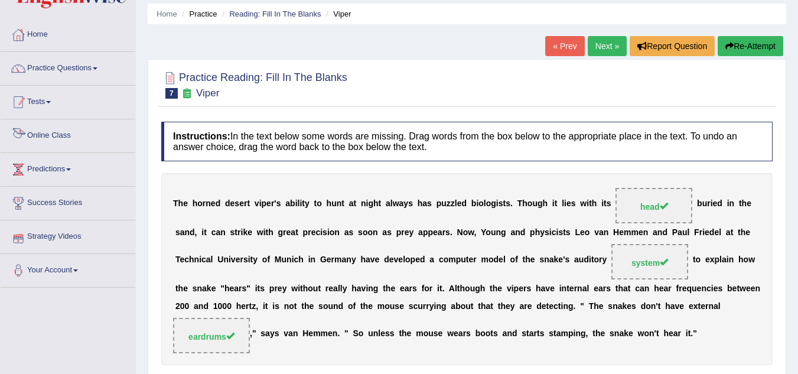
scroll to position [0, 0]
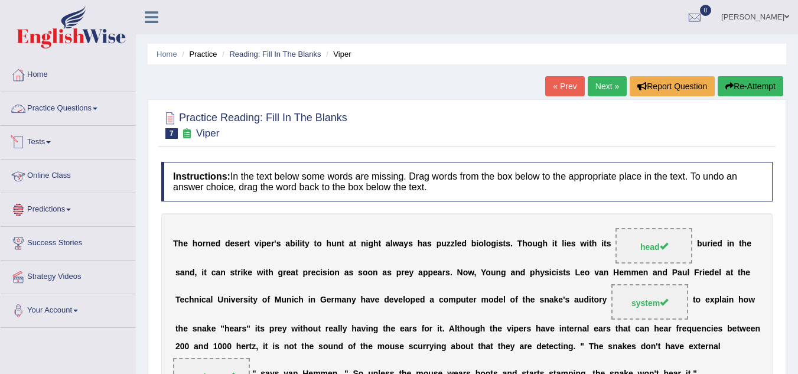
click at [97, 109] on span at bounding box center [95, 108] width 5 height 2
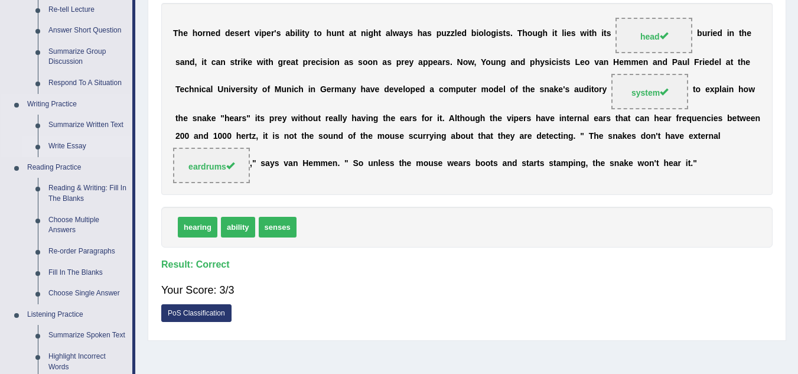
scroll to position [236, 0]
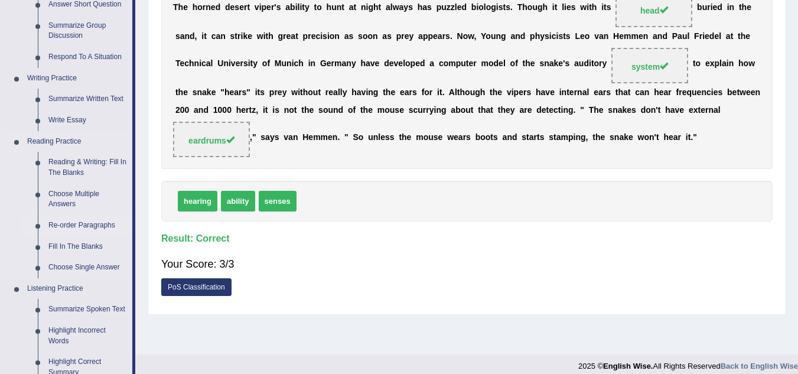
click at [84, 221] on link "Re-order Paragraphs" at bounding box center [87, 225] width 89 height 21
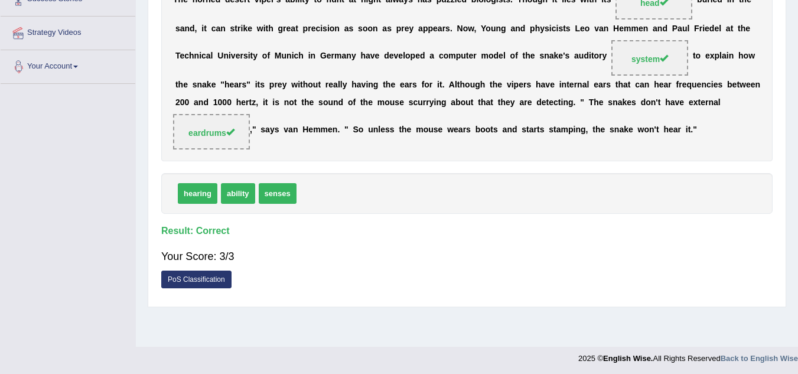
scroll to position [246, 0]
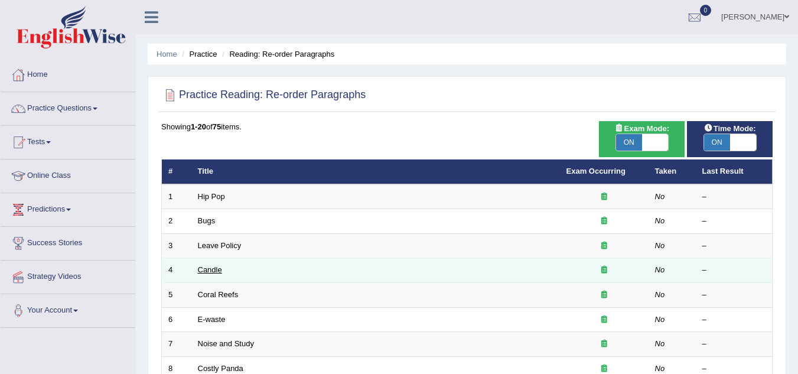
click at [205, 273] on link "Candle" at bounding box center [210, 269] width 24 height 9
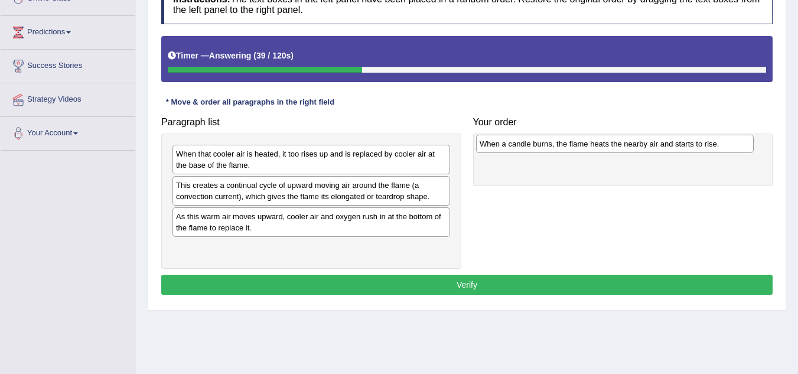
drag, startPoint x: 309, startPoint y: 185, endPoint x: 573, endPoint y: 146, distance: 267.5
click at [573, 146] on div "When a candle burns, the flame heats the nearby air and starts to rise." at bounding box center [615, 144] width 278 height 18
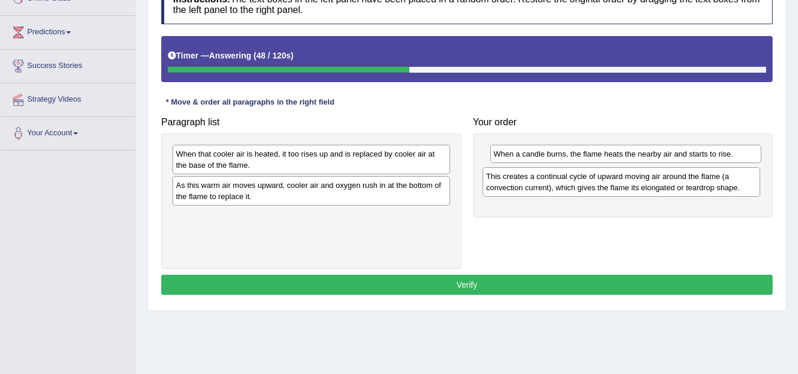
drag, startPoint x: 295, startPoint y: 195, endPoint x: 606, endPoint y: 186, distance: 310.8
click at [606, 186] on div "This creates a continual cycle of upward moving air around the flame (a convect…" at bounding box center [622, 182] width 278 height 30
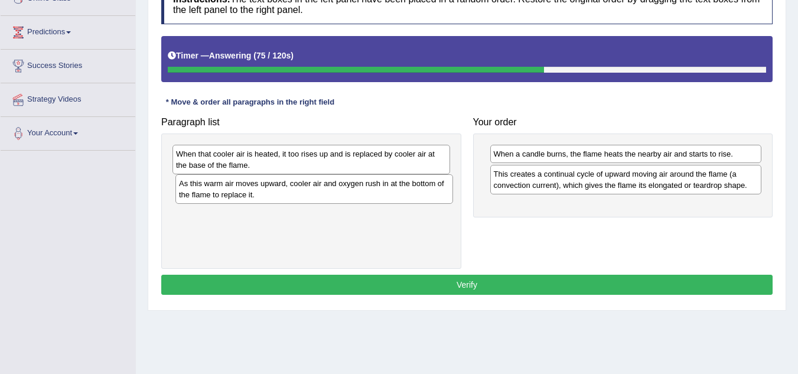
drag, startPoint x: 312, startPoint y: 197, endPoint x: 268, endPoint y: 190, distance: 44.3
click at [269, 190] on div "As this warm air moves upward, cooler air and oxygen rush in at the bottom of t…" at bounding box center [314, 189] width 278 height 30
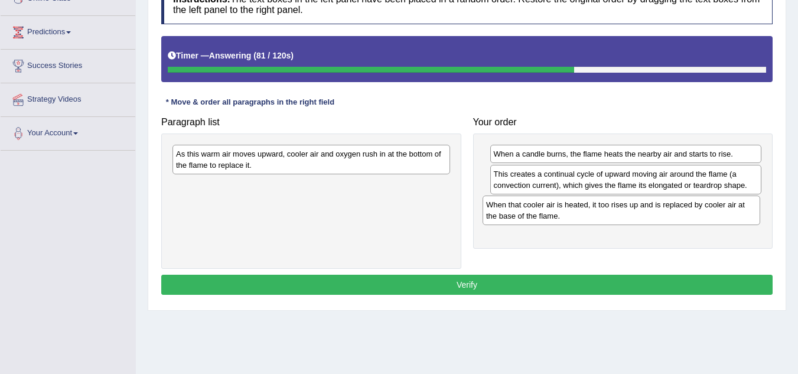
drag, startPoint x: 312, startPoint y: 170, endPoint x: 573, endPoint y: 217, distance: 265.3
click at [575, 217] on div "When that cooler air is heated, it too rises up and is replaced by cooler air a…" at bounding box center [622, 210] width 278 height 30
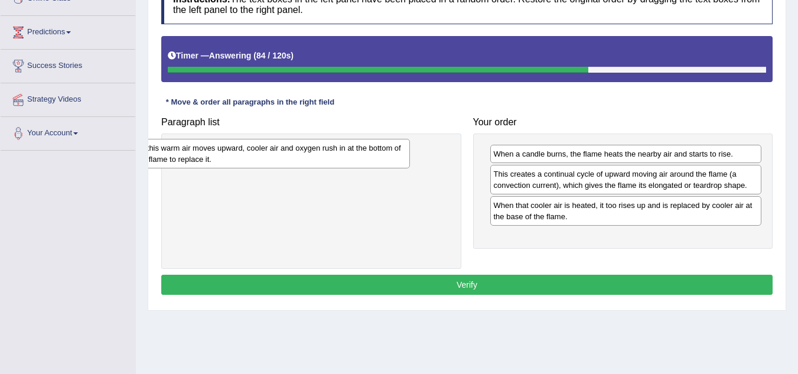
drag, startPoint x: 288, startPoint y: 159, endPoint x: 248, endPoint y: 153, distance: 40.6
click at [248, 153] on div "As this warm air moves upward, cooler air and oxygen rush in at the bottom of t…" at bounding box center [271, 154] width 278 height 30
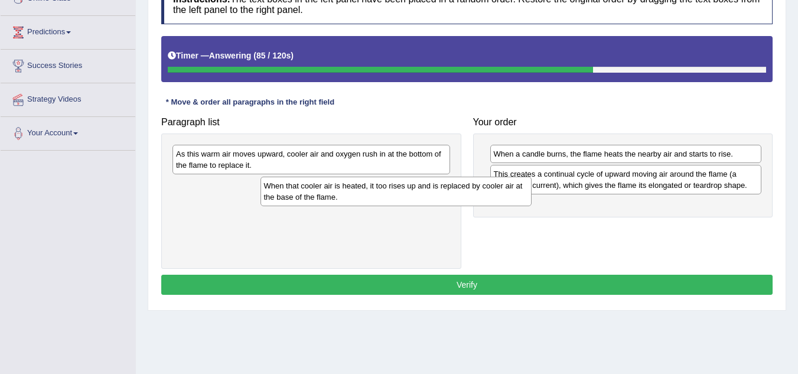
drag, startPoint x: 512, startPoint y: 206, endPoint x: 171, endPoint y: 167, distance: 343.1
click at [260, 177] on div "When that cooler air is heated, it too rises up and is replaced by cooler air a…" at bounding box center [396, 192] width 272 height 30
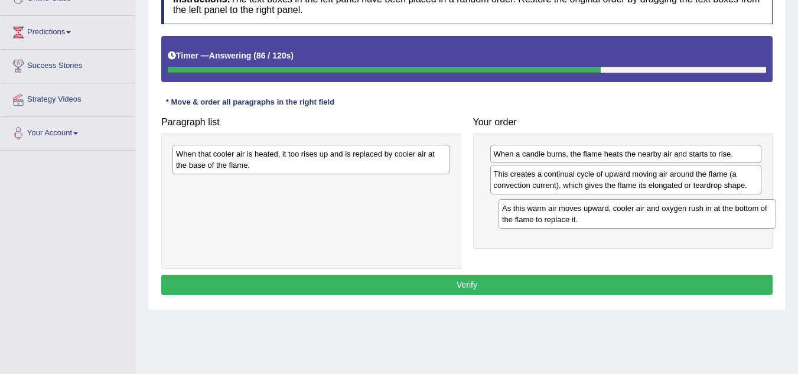
drag, startPoint x: 267, startPoint y: 167, endPoint x: 554, endPoint y: 215, distance: 291.0
click at [554, 215] on div "As this warm air moves upward, cooler air and oxygen rush in at the bottom of t…" at bounding box center [637, 214] width 278 height 30
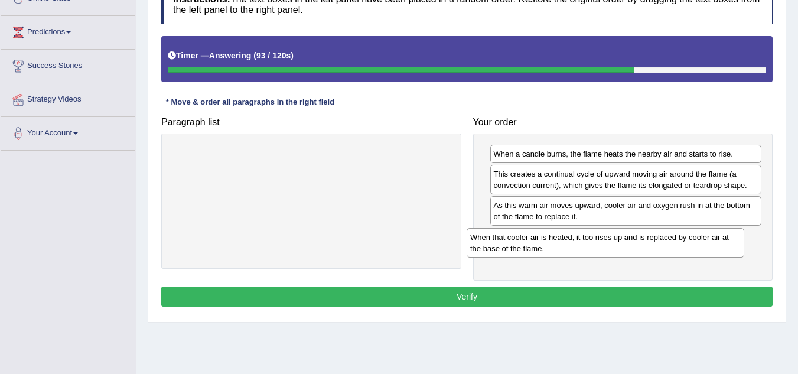
drag, startPoint x: 376, startPoint y: 156, endPoint x: 666, endPoint y: 238, distance: 301.4
click at [666, 238] on div "When that cooler air is heated, it too rises up and is replaced by cooler air a…" at bounding box center [606, 243] width 278 height 30
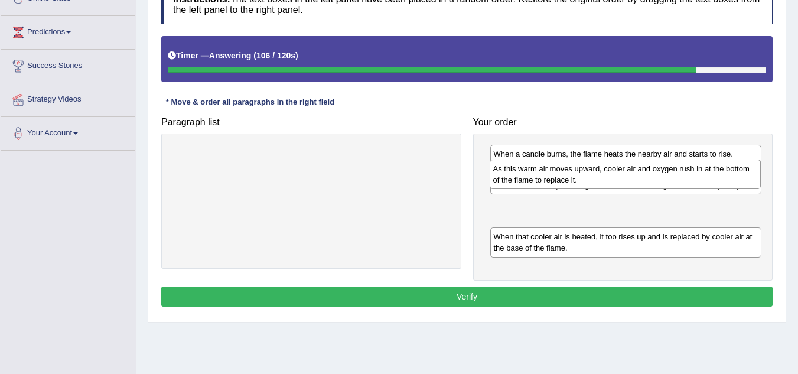
drag, startPoint x: 605, startPoint y: 202, endPoint x: 605, endPoint y: 182, distance: 19.5
click at [605, 182] on div "As this warm air moves upward, cooler air and oxygen rush in at the bottom of t…" at bounding box center [626, 174] width 272 height 30
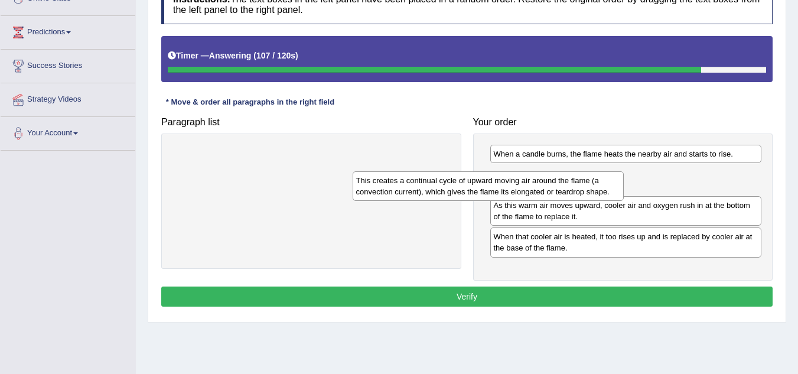
drag, startPoint x: 587, startPoint y: 191, endPoint x: 282, endPoint y: 201, distance: 305.5
click at [353, 201] on div "This creates a continual cycle of upward moving air around the flame (a convect…" at bounding box center [489, 186] width 272 height 30
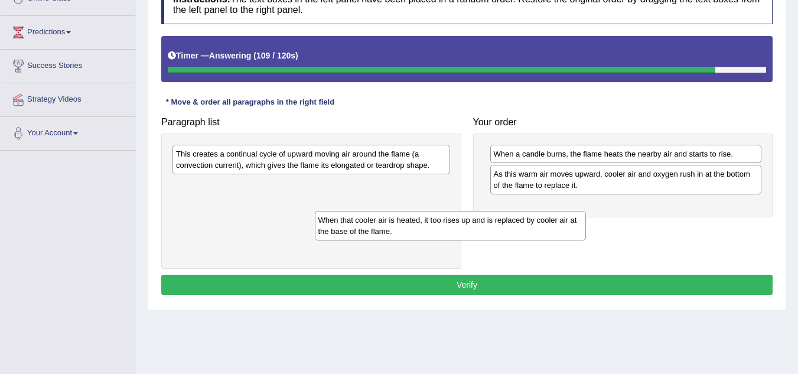
drag, startPoint x: 522, startPoint y: 216, endPoint x: 213, endPoint y: 217, distance: 308.9
click at [315, 230] on div "When that cooler air is heated, it too rises up and is replaced by cooler air a…" at bounding box center [451, 226] width 272 height 30
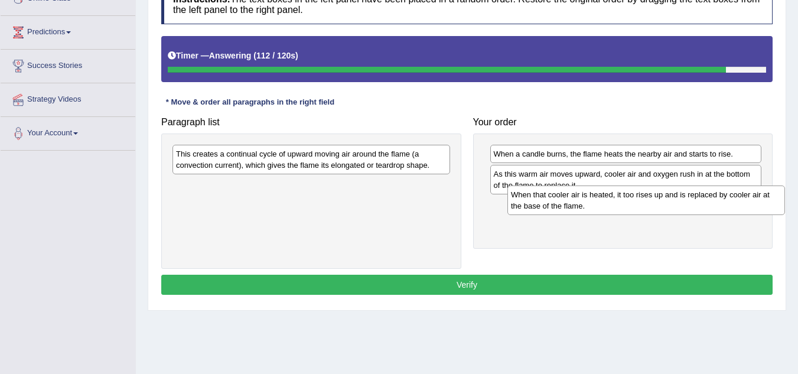
drag, startPoint x: 246, startPoint y: 195, endPoint x: 563, endPoint y: 210, distance: 316.9
click at [581, 210] on div "When that cooler air is heated, it too rises up and is replaced by cooler air a…" at bounding box center [646, 200] width 278 height 30
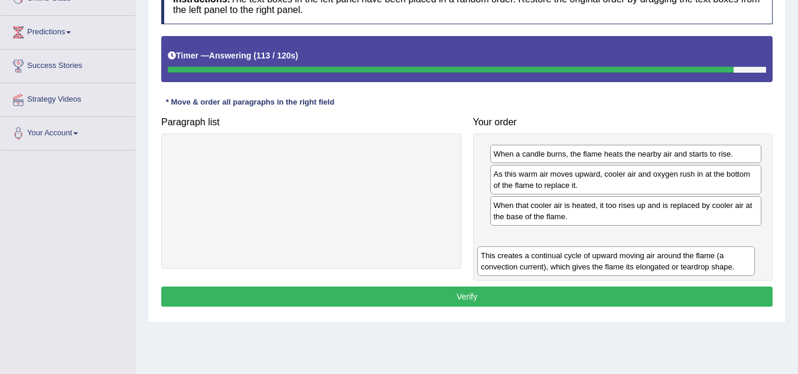
drag, startPoint x: 458, startPoint y: 213, endPoint x: 692, endPoint y: 245, distance: 236.0
click at [692, 246] on div "This creates a continual cycle of upward moving air around the flame (a convect…" at bounding box center [616, 261] width 278 height 30
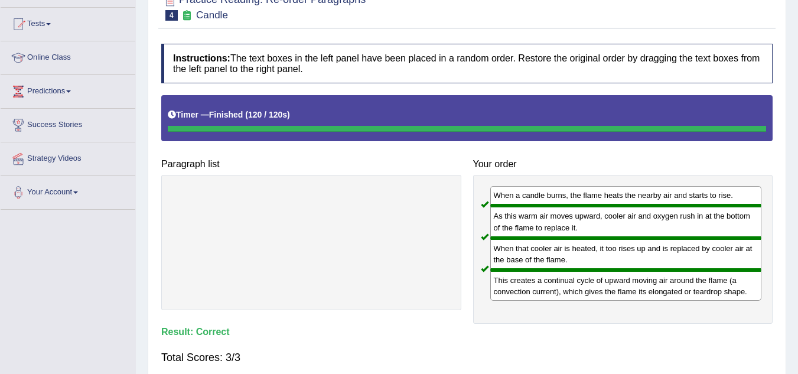
scroll to position [59, 0]
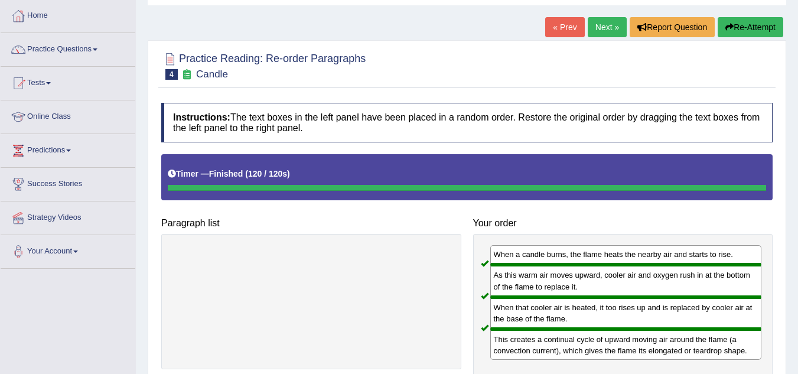
drag, startPoint x: 601, startPoint y: 25, endPoint x: 599, endPoint y: 37, distance: 11.9
click at [601, 25] on link "Next »" at bounding box center [607, 27] width 39 height 20
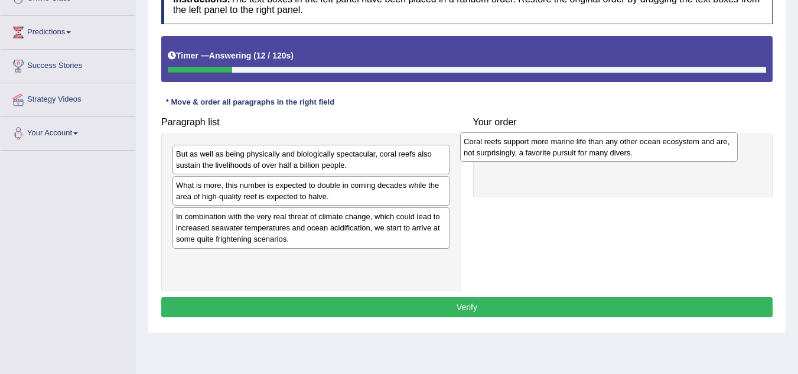
drag, startPoint x: 383, startPoint y: 207, endPoint x: 545, endPoint y: 149, distance: 171.3
click at [545, 149] on div "Coral reefs support more marine life than any other ocean ecosystem and are, no…" at bounding box center [599, 147] width 278 height 30
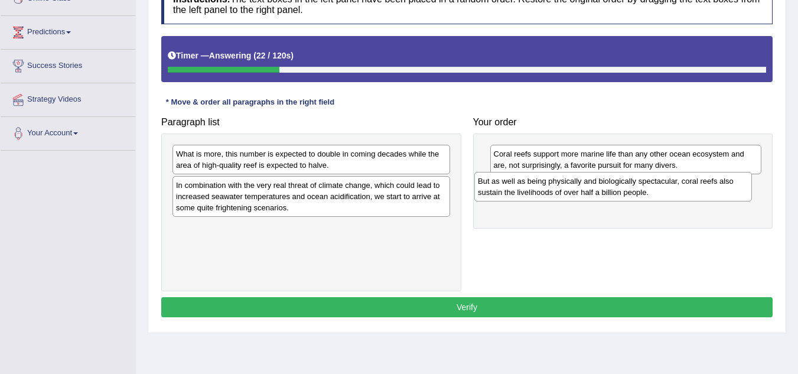
drag, startPoint x: 268, startPoint y: 161, endPoint x: 569, endPoint y: 188, distance: 303.0
click at [569, 188] on div "But as well as being physically and biologically spectacular, coral reefs also …" at bounding box center [613, 187] width 278 height 30
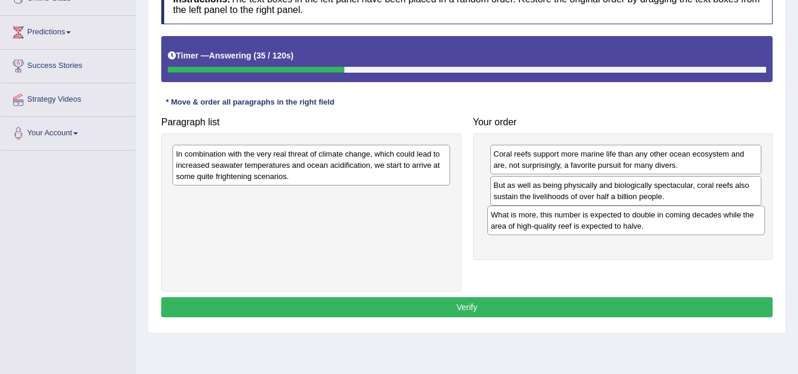
drag, startPoint x: 317, startPoint y: 164, endPoint x: 631, endPoint y: 224, distance: 320.6
click at [631, 224] on div "What is more, this number is expected to double in coming decades while the are…" at bounding box center [626, 221] width 278 height 30
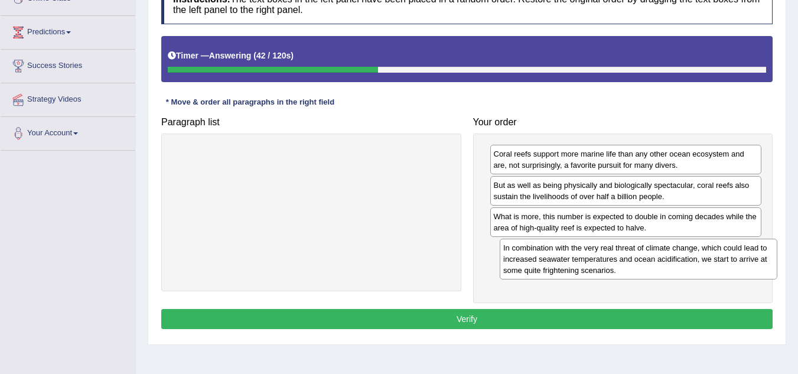
drag, startPoint x: 299, startPoint y: 166, endPoint x: 613, endPoint y: 255, distance: 325.9
click at [613, 255] on div "In combination with the very real threat of climate change, which could lead to…" at bounding box center [639, 259] width 278 height 41
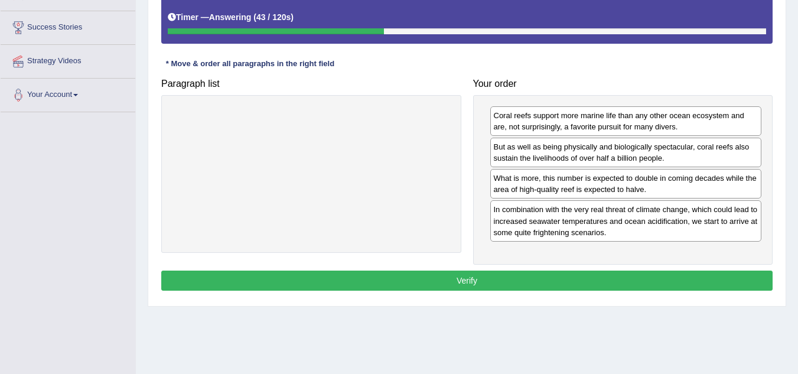
scroll to position [236, 0]
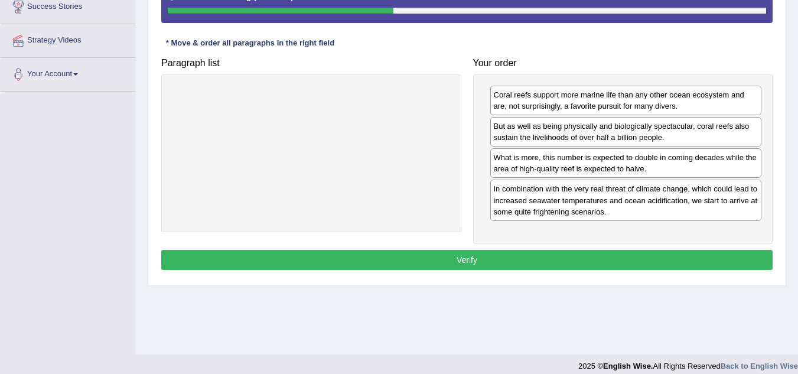
click at [659, 256] on button "Verify" at bounding box center [466, 260] width 611 height 20
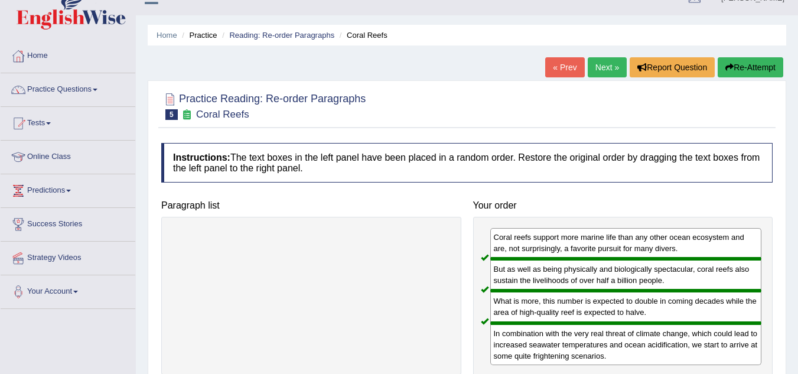
scroll to position [0, 0]
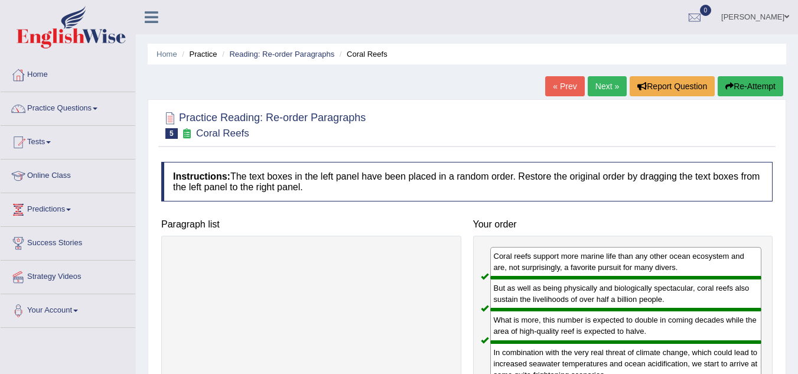
click at [599, 91] on link "Next »" at bounding box center [607, 86] width 39 height 20
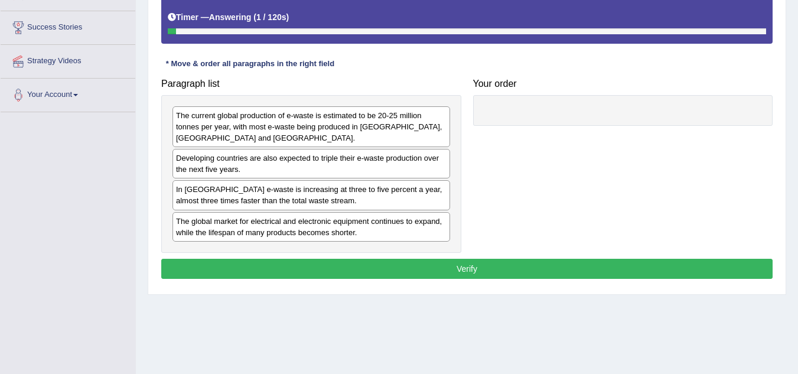
scroll to position [236, 0]
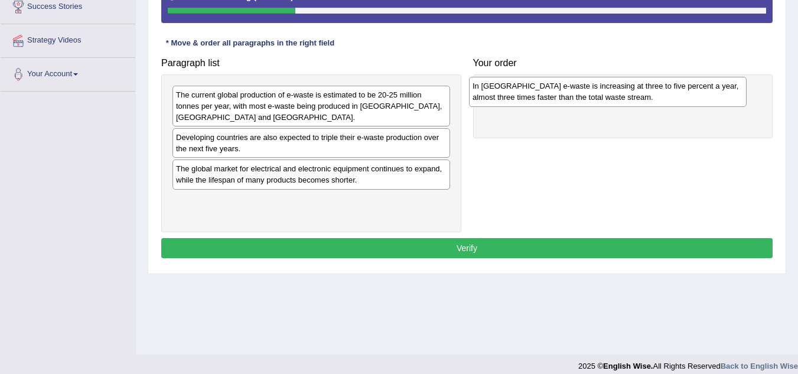
drag, startPoint x: 262, startPoint y: 180, endPoint x: 559, endPoint y: 97, distance: 307.8
click at [559, 97] on div "In Europe e-waste is increasing at three to five percent a year, almost three t…" at bounding box center [608, 92] width 278 height 30
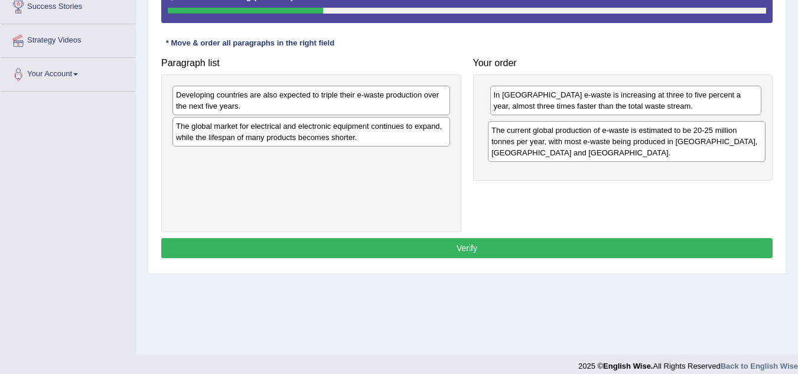
drag, startPoint x: 282, startPoint y: 106, endPoint x: 598, endPoint y: 141, distance: 317.4
click at [598, 141] on div "The current global production of e-waste is estimated to be 20-25 million tonne…" at bounding box center [627, 141] width 278 height 41
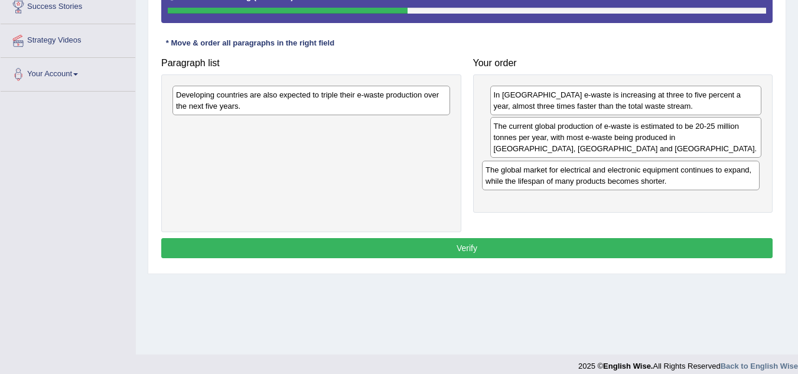
drag, startPoint x: 233, startPoint y: 131, endPoint x: 543, endPoint y: 175, distance: 312.5
click at [543, 175] on div "The global market for electrical and electronic equipment continues to expand, …" at bounding box center [621, 176] width 278 height 30
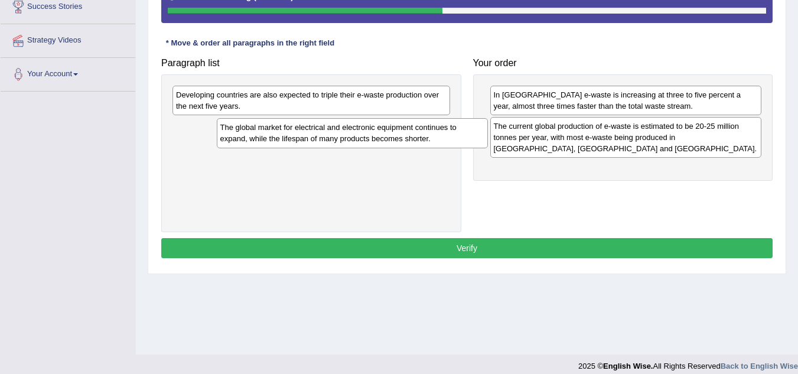
drag, startPoint x: 536, startPoint y: 180, endPoint x: 243, endPoint y: 136, distance: 296.2
click at [243, 136] on div "The global market for electrical and electronic equipment continues to expand, …" at bounding box center [353, 133] width 272 height 30
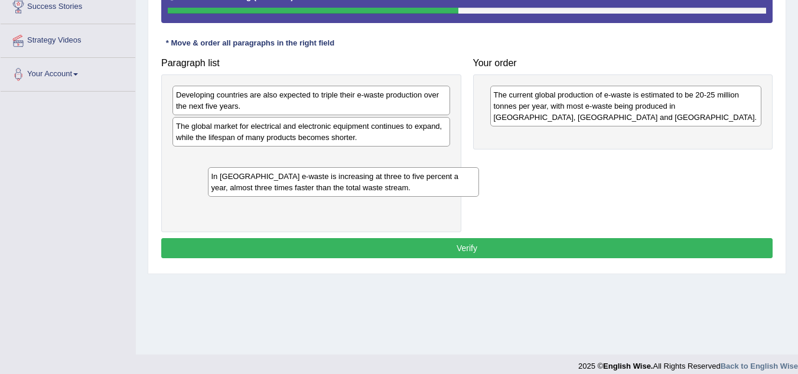
drag, startPoint x: 526, startPoint y: 105, endPoint x: 190, endPoint y: 176, distance: 343.6
click at [208, 177] on div "In Europe e-waste is increasing at three to five percent a year, almost three t…" at bounding box center [344, 182] width 272 height 30
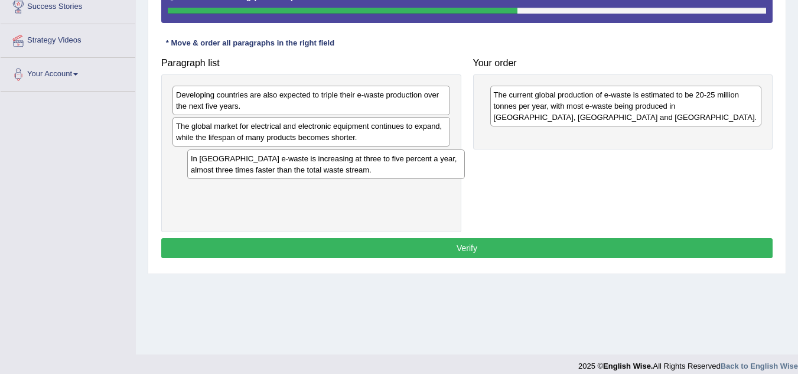
drag, startPoint x: 250, startPoint y: 164, endPoint x: 259, endPoint y: 166, distance: 9.6
click at [261, 166] on div "In Europe e-waste is increasing at three to five percent a year, almost three t…" at bounding box center [326, 164] width 278 height 30
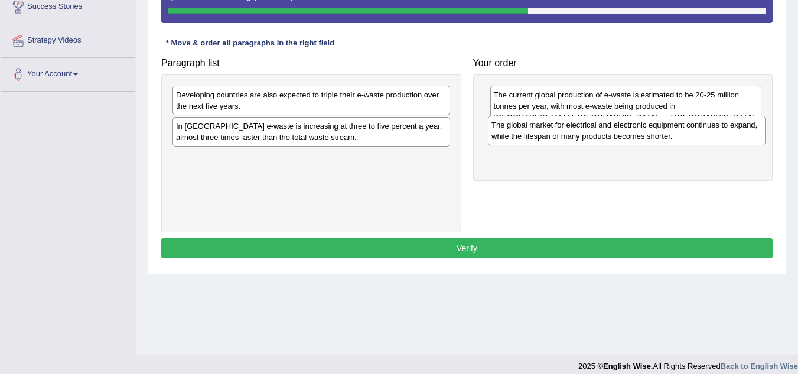
drag, startPoint x: 317, startPoint y: 132, endPoint x: 568, endPoint y: 136, distance: 251.0
click at [568, 136] on div "The global market for electrical and electronic equipment continues to expand, …" at bounding box center [627, 131] width 278 height 30
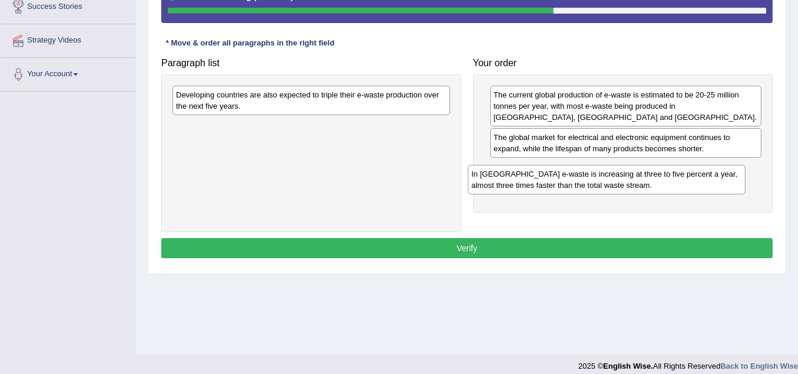
drag, startPoint x: 271, startPoint y: 132, endPoint x: 569, endPoint y: 177, distance: 301.6
click at [571, 179] on div "In Europe e-waste is increasing at three to five percent a year, almost three t…" at bounding box center [607, 180] width 278 height 30
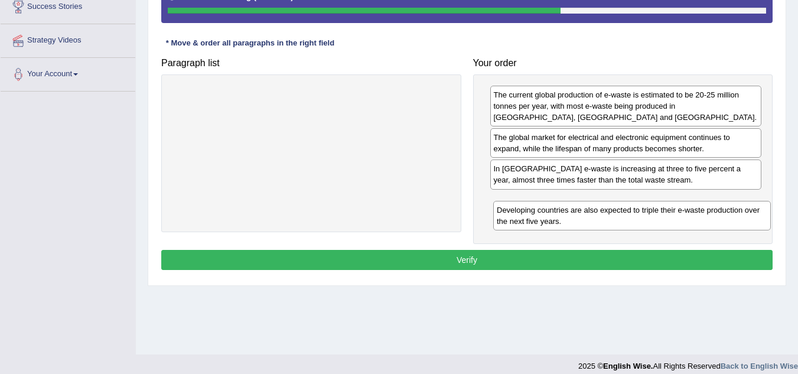
drag, startPoint x: 338, startPoint y: 97, endPoint x: 657, endPoint y: 204, distance: 336.4
click at [659, 208] on div "Developing countries are also expected to triple their e-waste production over …" at bounding box center [632, 216] width 278 height 30
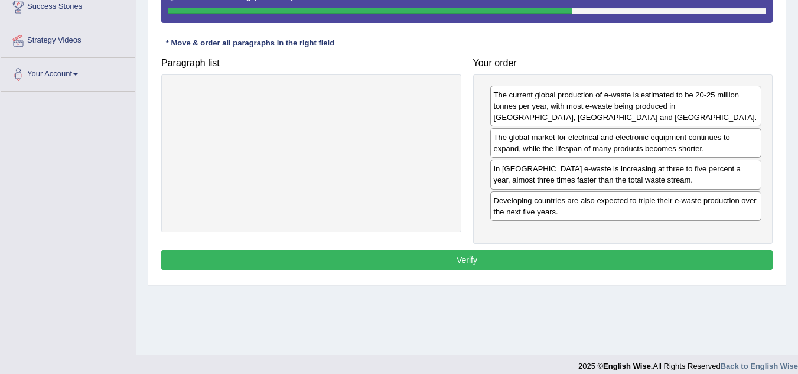
click at [597, 255] on button "Verify" at bounding box center [466, 260] width 611 height 20
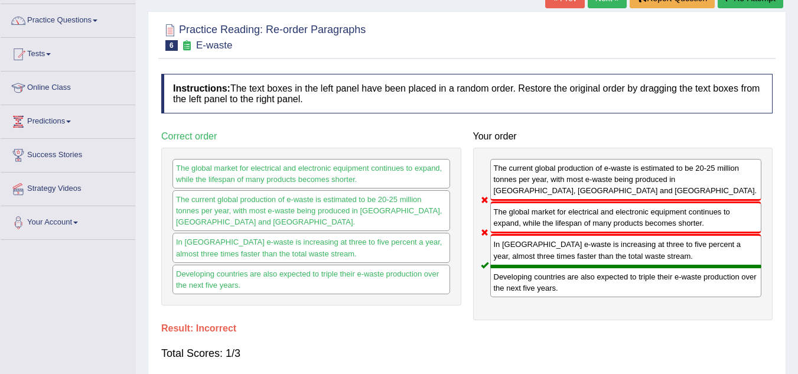
scroll to position [59, 0]
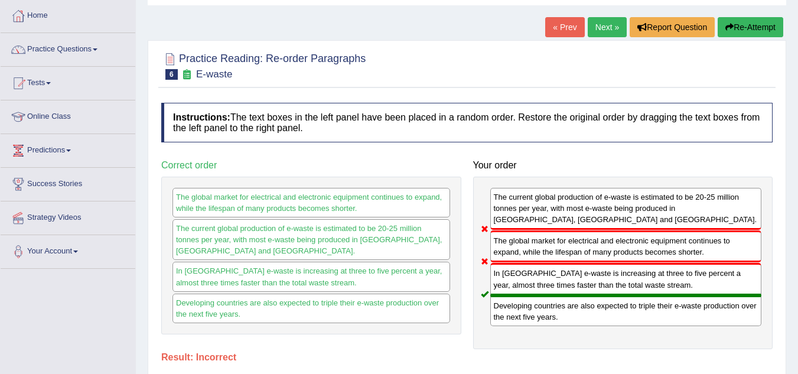
click at [609, 28] on link "Next »" at bounding box center [607, 27] width 39 height 20
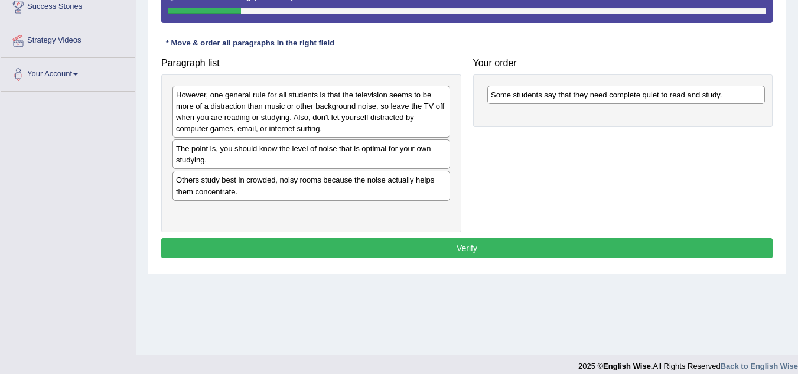
drag, startPoint x: 252, startPoint y: 152, endPoint x: 566, endPoint y: 99, distance: 318.7
click at [566, 99] on div "Some students say that they need complete quiet to read and study." at bounding box center [626, 95] width 278 height 18
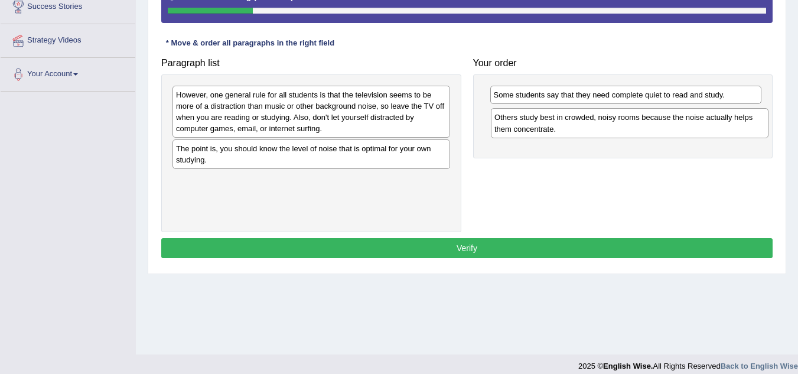
drag, startPoint x: 227, startPoint y: 190, endPoint x: 546, endPoint y: 128, distance: 324.4
click at [546, 128] on div "Others study best in crowded, noisy rooms because the noise actually helps them…" at bounding box center [630, 123] width 278 height 30
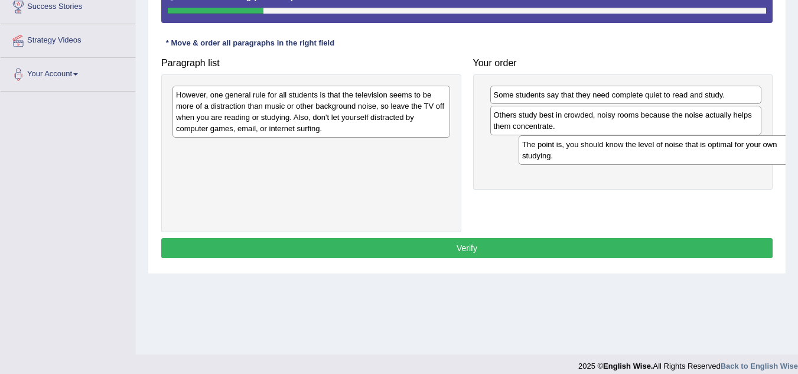
drag, startPoint x: 278, startPoint y: 158, endPoint x: 610, endPoint y: 149, distance: 332.0
click at [610, 149] on div "The point is, you should know the level of noise that is optimal for your own s…" at bounding box center [658, 150] width 278 height 30
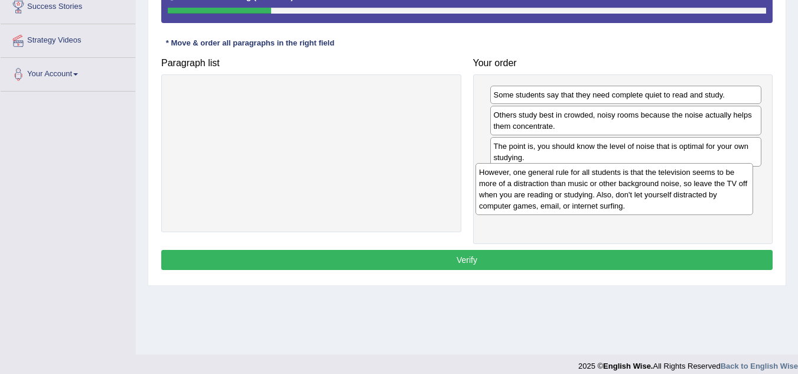
drag, startPoint x: 338, startPoint y: 122, endPoint x: 638, endPoint y: 201, distance: 309.6
click at [638, 200] on div "However, one general rule for all students is that the television seems to be m…" at bounding box center [614, 189] width 278 height 52
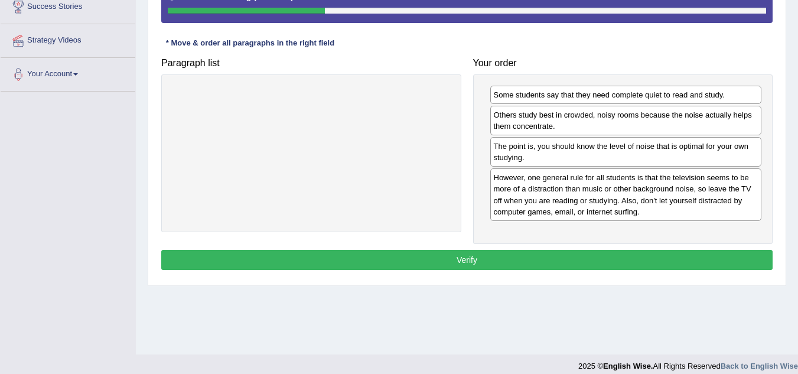
click at [612, 258] on button "Verify" at bounding box center [466, 260] width 611 height 20
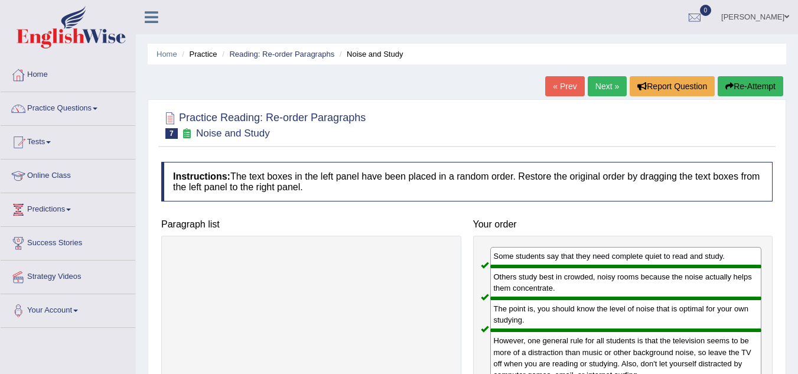
click at [602, 86] on link "Next »" at bounding box center [607, 86] width 39 height 20
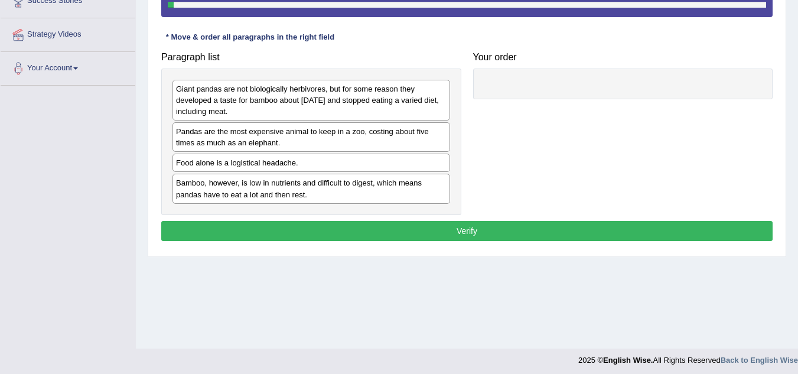
scroll to position [246, 0]
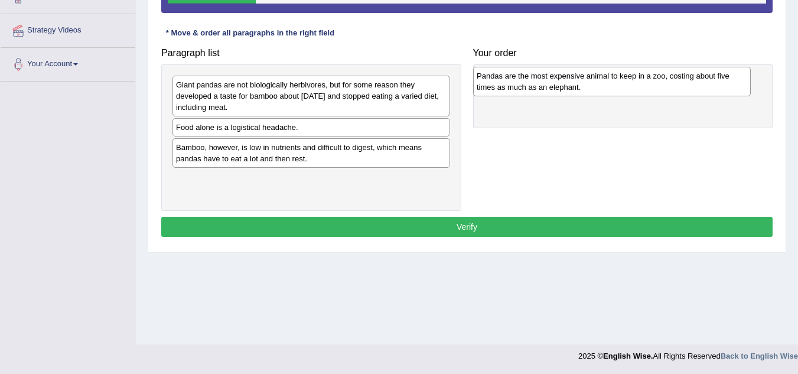
drag, startPoint x: 329, startPoint y: 133, endPoint x: 552, endPoint y: 86, distance: 227.6
click at [552, 86] on div "Pandas are the most expensive animal to keep in a zoo, costing about five times…" at bounding box center [612, 82] width 278 height 30
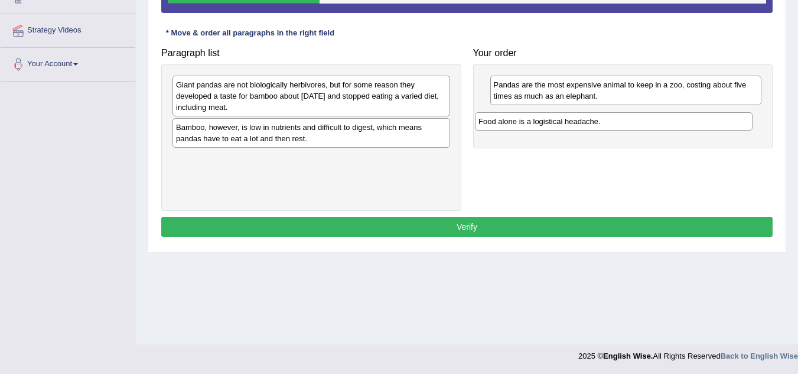
drag, startPoint x: 260, startPoint y: 131, endPoint x: 578, endPoint y: 122, distance: 317.9
click at [578, 122] on div "Food alone is a logistical headache." at bounding box center [614, 121] width 278 height 18
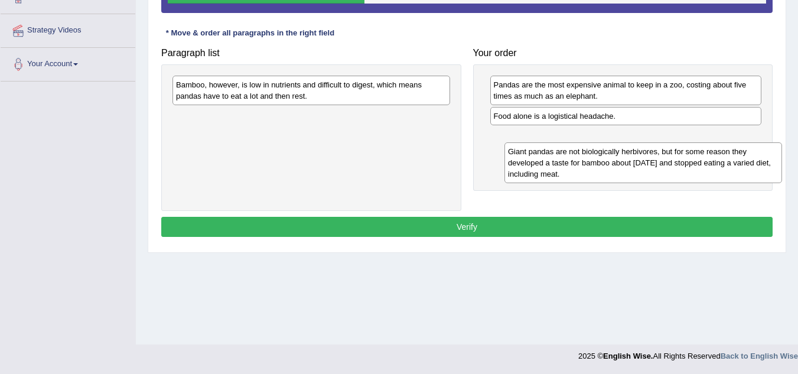
drag, startPoint x: 331, startPoint y: 106, endPoint x: 589, endPoint y: 142, distance: 261.2
click at [594, 148] on div "Giant pandas are not biologically herbivores, but for some reason they develope…" at bounding box center [643, 162] width 278 height 41
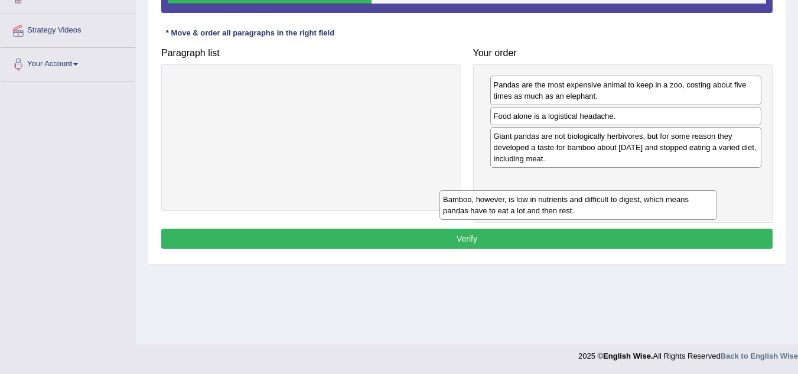
drag, startPoint x: 304, startPoint y: 96, endPoint x: 604, endPoint y: 200, distance: 317.2
click at [604, 201] on div "Bamboo, however, is low in nutrients and difficult to digest, which means panda…" at bounding box center [578, 205] width 278 height 30
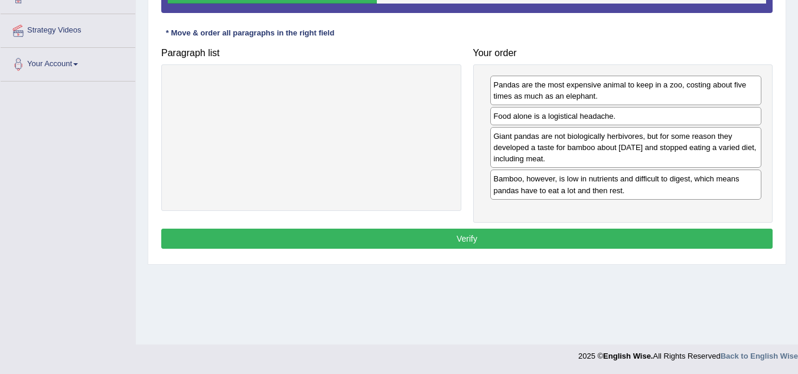
click at [589, 237] on button "Verify" at bounding box center [466, 239] width 611 height 20
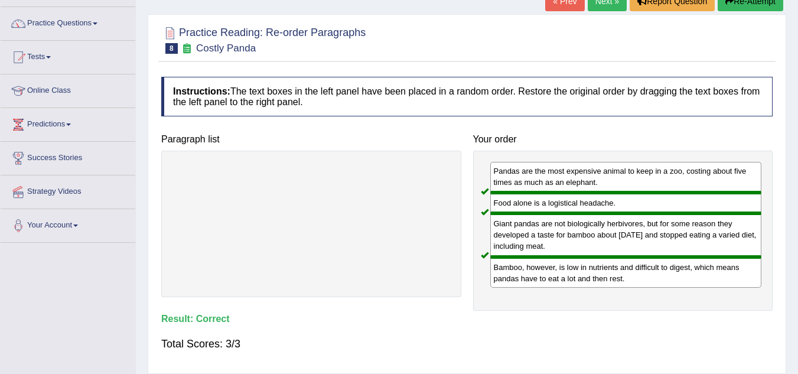
scroll to position [69, 0]
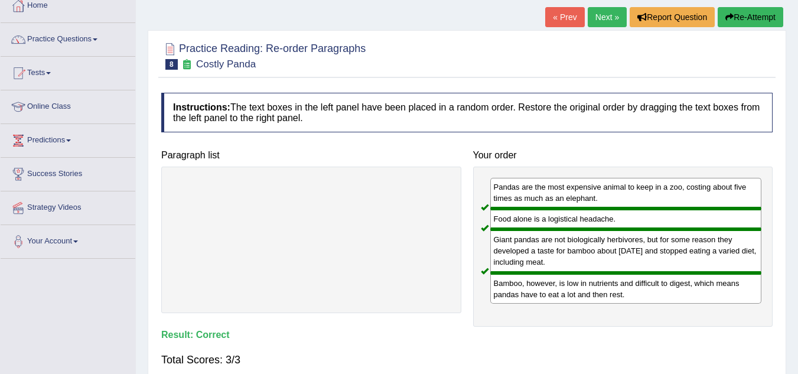
click at [609, 14] on link "Next »" at bounding box center [607, 17] width 39 height 20
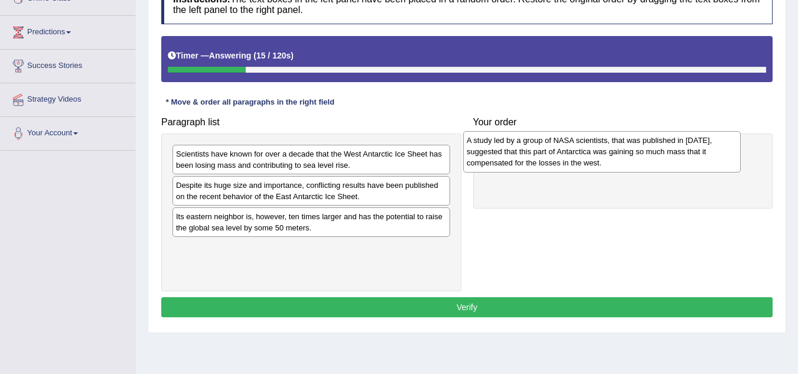
drag, startPoint x: 319, startPoint y: 227, endPoint x: 580, endPoint y: 148, distance: 272.8
click at [580, 148] on div "A study led by a group of NASA scientists, that was published in [DATE], sugges…" at bounding box center [602, 151] width 278 height 41
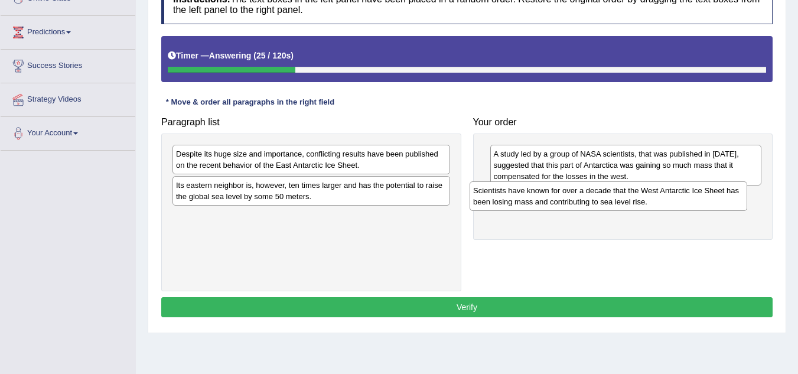
drag, startPoint x: 292, startPoint y: 159, endPoint x: 573, endPoint y: 192, distance: 282.5
click at [578, 195] on div "Scientists have known for over a decade that the West Antarctic Ice Sheet has b…" at bounding box center [609, 196] width 278 height 30
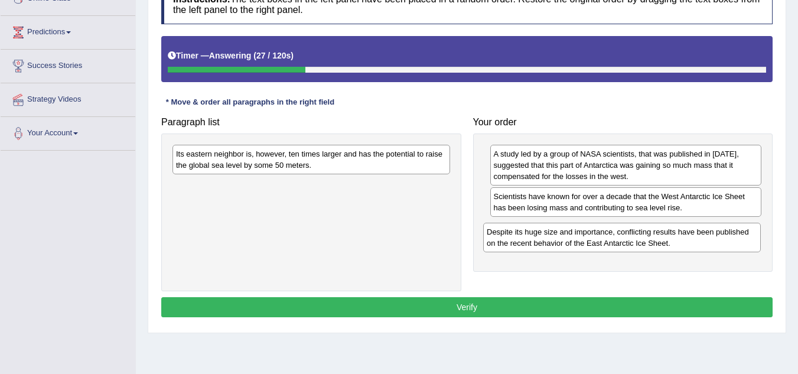
drag, startPoint x: 276, startPoint y: 157, endPoint x: 586, endPoint y: 234, distance: 320.3
click at [586, 234] on div "Despite its huge size and importance, conflicting results have been published o…" at bounding box center [622, 238] width 278 height 30
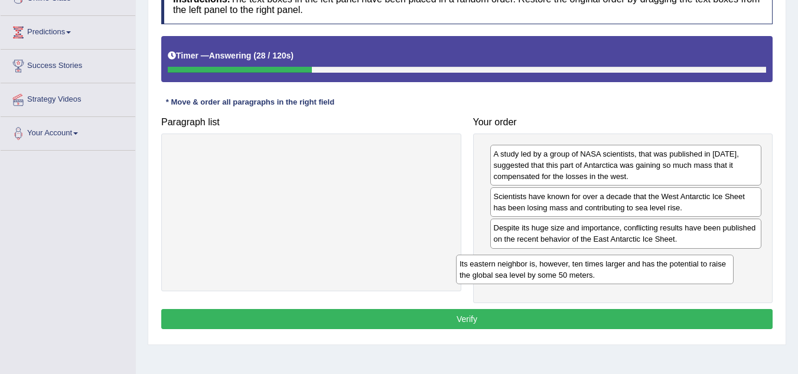
drag, startPoint x: 352, startPoint y: 158, endPoint x: 641, endPoint y: 269, distance: 309.8
click at [644, 267] on div "Its eastern neighbor is, however, ten times larger and has the potential to rai…" at bounding box center [595, 270] width 278 height 30
click at [589, 320] on button "Verify" at bounding box center [466, 319] width 611 height 20
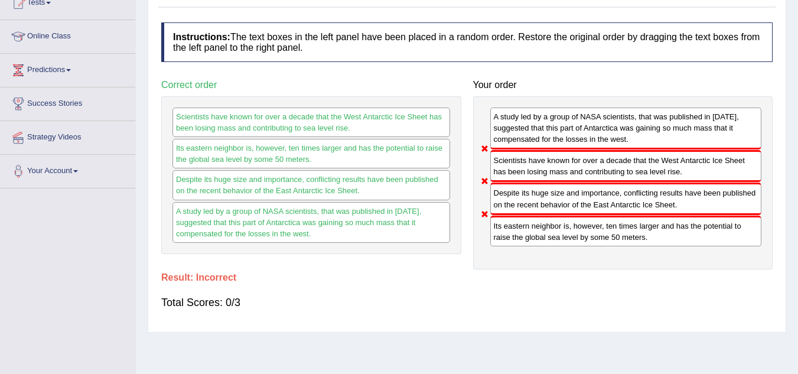
scroll to position [118, 0]
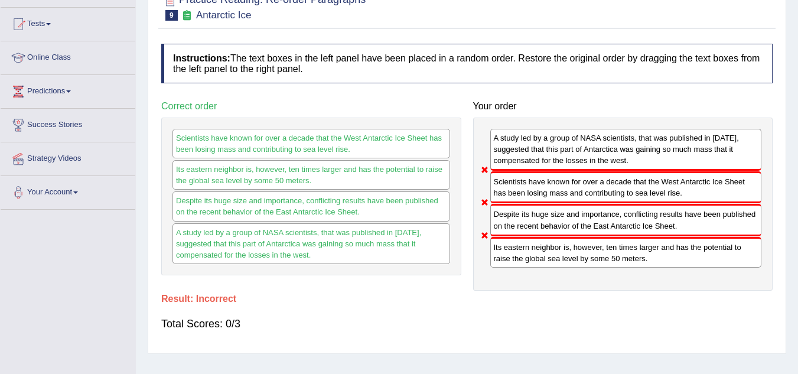
click at [275, 174] on div "Its eastern neighbor is, however, ten times larger and has the potential to rai…" at bounding box center [311, 175] width 278 height 30
drag, startPoint x: 270, startPoint y: 174, endPoint x: 275, endPoint y: 179, distance: 6.7
click at [288, 176] on div "Its eastern neighbor is, however, ten times larger and has the potential to rai…" at bounding box center [311, 175] width 278 height 30
drag, startPoint x: 259, startPoint y: 170, endPoint x: 251, endPoint y: 178, distance: 10.9
click at [268, 174] on div "Its eastern neighbor is, however, ten times larger and has the potential to rai…" at bounding box center [311, 175] width 278 height 30
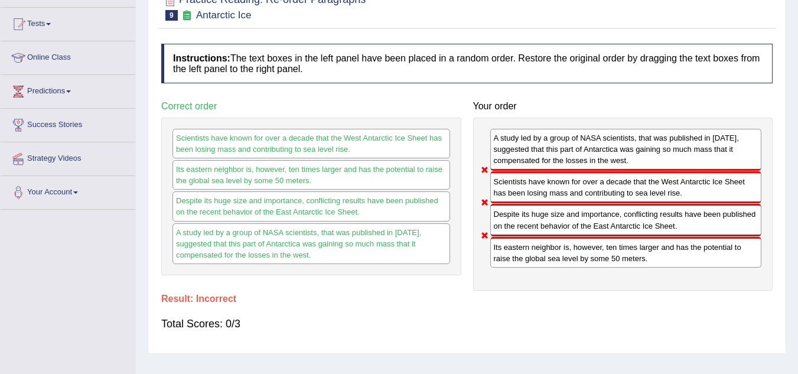
drag, startPoint x: 258, startPoint y: 171, endPoint x: 296, endPoint y: 171, distance: 38.4
click at [296, 171] on div "Its eastern neighbor is, however, ten times larger and has the potential to rai…" at bounding box center [311, 175] width 278 height 30
drag, startPoint x: 256, startPoint y: 168, endPoint x: 289, endPoint y: 170, distance: 32.5
click at [289, 170] on div "Its eastern neighbor is, however, ten times larger and has the potential to rai…" at bounding box center [311, 175] width 278 height 30
click at [558, 260] on div "Its eastern neighbor is, however, ten times larger and has the potential to rai…" at bounding box center [626, 252] width 272 height 31
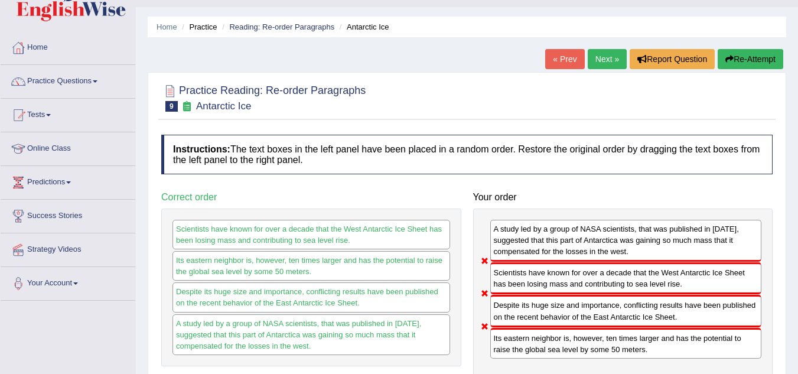
scroll to position [0, 0]
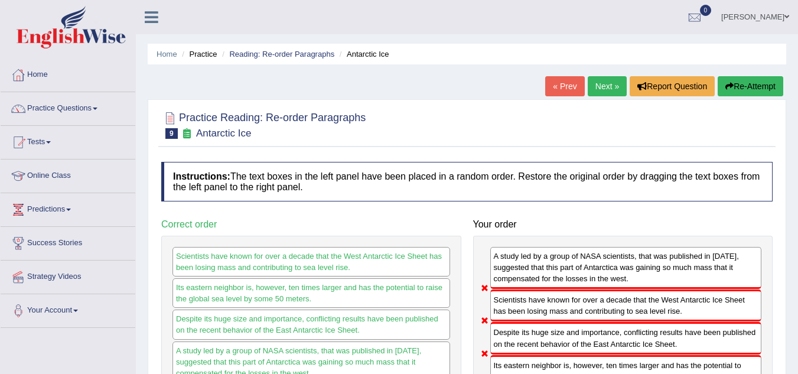
click at [595, 89] on link "Next »" at bounding box center [607, 86] width 39 height 20
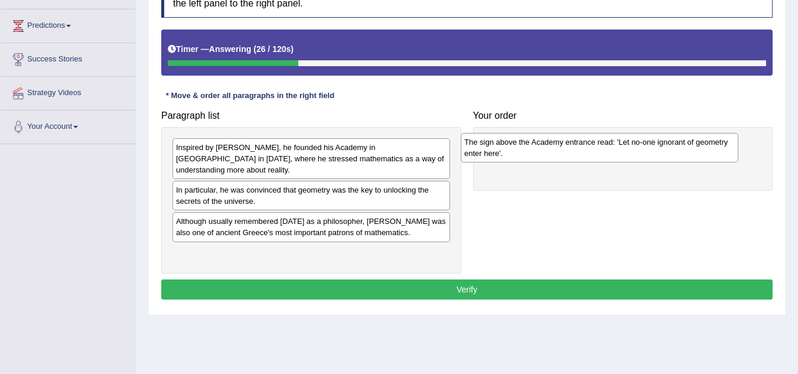
drag, startPoint x: 234, startPoint y: 185, endPoint x: 526, endPoint y: 147, distance: 294.3
click at [526, 147] on div "The sign above the Academy entrance read: 'Let no-one ignorant of geometry ente…" at bounding box center [600, 148] width 278 height 30
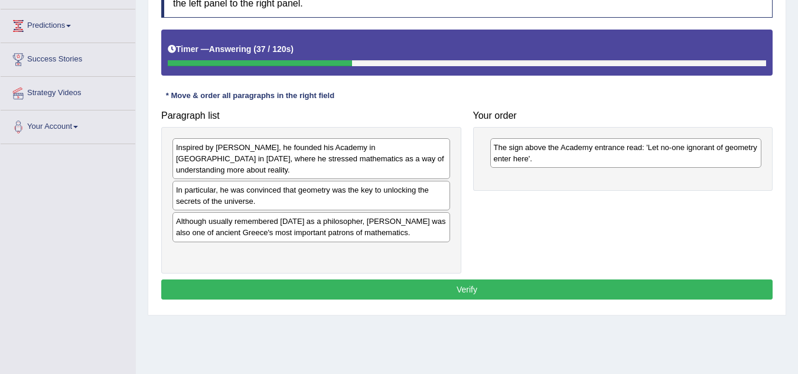
click at [262, 153] on div "Inspired by [PERSON_NAME], he founded his Academy in [GEOGRAPHIC_DATA] in [DATE…" at bounding box center [311, 158] width 278 height 41
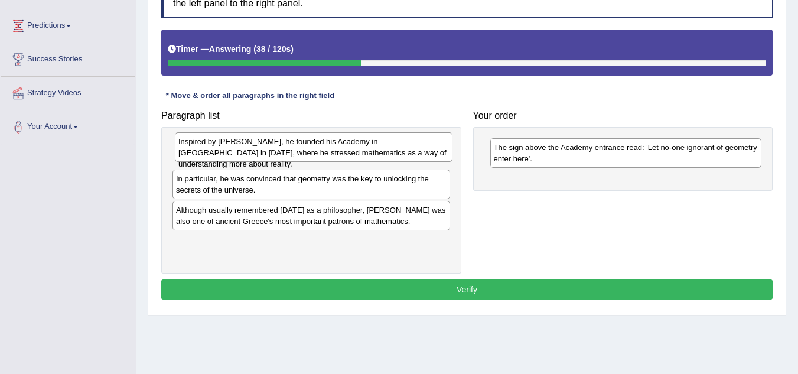
drag, startPoint x: 262, startPoint y: 153, endPoint x: 264, endPoint y: 147, distance: 6.2
click at [264, 147] on div "Inspired by [PERSON_NAME], he founded his Academy in [GEOGRAPHIC_DATA] in [DATE…" at bounding box center [314, 147] width 278 height 30
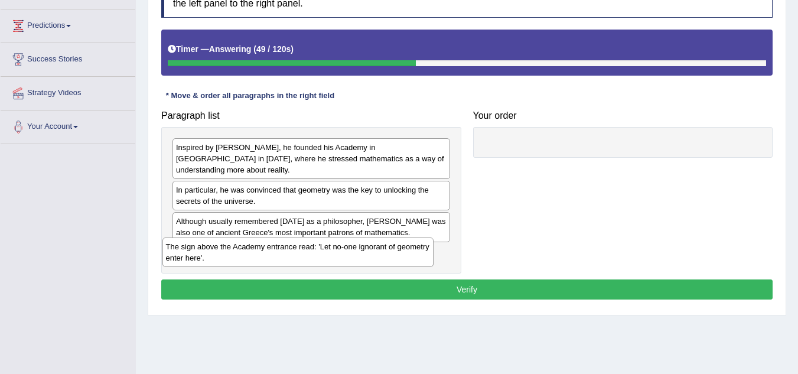
drag, startPoint x: 542, startPoint y: 157, endPoint x: 214, endPoint y: 256, distance: 343.0
click at [214, 256] on div "The sign above the Academy entrance read: 'Let no-one ignorant of geometry ente…" at bounding box center [298, 252] width 272 height 30
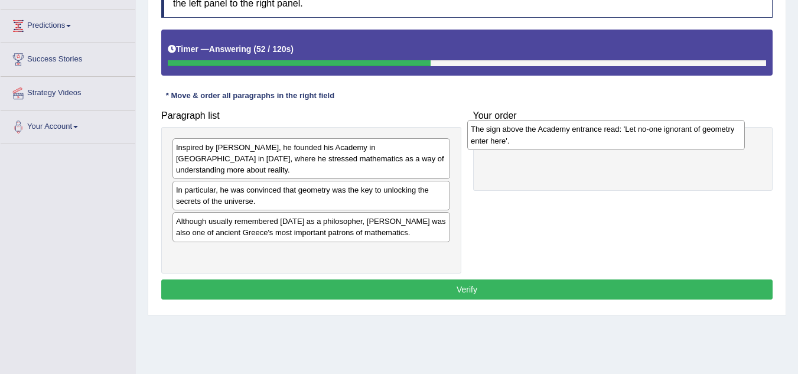
drag, startPoint x: 283, startPoint y: 240, endPoint x: 526, endPoint y: 129, distance: 266.9
click at [526, 129] on div "The sign above the Academy entrance read: 'Let no-one ignorant of geometry ente…" at bounding box center [606, 135] width 278 height 30
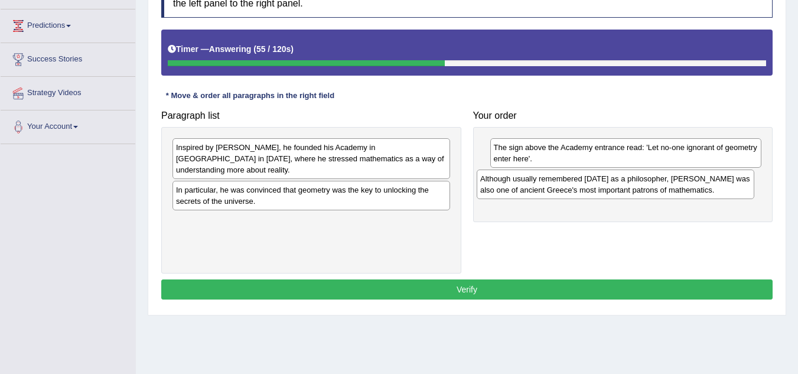
drag, startPoint x: 259, startPoint y: 220, endPoint x: 560, endPoint y: 187, distance: 303.5
click at [560, 187] on div "Although usually remembered today as a philosopher, Plato was also one of ancie…" at bounding box center [616, 185] width 278 height 30
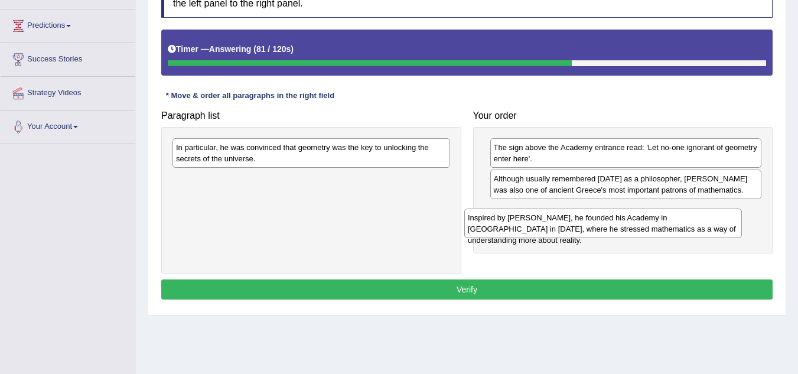
drag, startPoint x: 258, startPoint y: 158, endPoint x: 569, endPoint y: 218, distance: 317.5
click at [569, 218] on div "Inspired by Pythagoras, he founded his Academy in Athens in 387 BC, where he st…" at bounding box center [603, 223] width 278 height 30
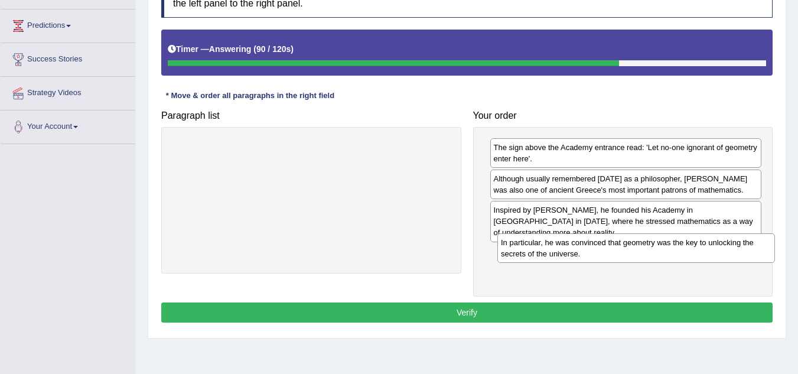
drag, startPoint x: 366, startPoint y: 158, endPoint x: 690, endPoint y: 253, distance: 338.5
click at [690, 253] on div "In particular, he was convinced that geometry was the key to unlocking the secr…" at bounding box center [636, 248] width 278 height 30
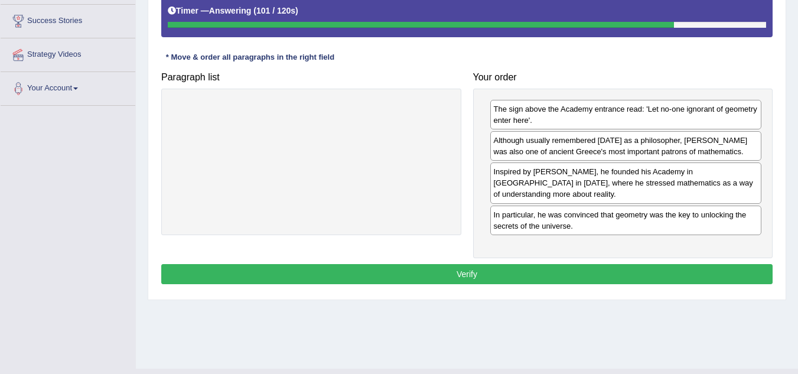
scroll to position [243, 0]
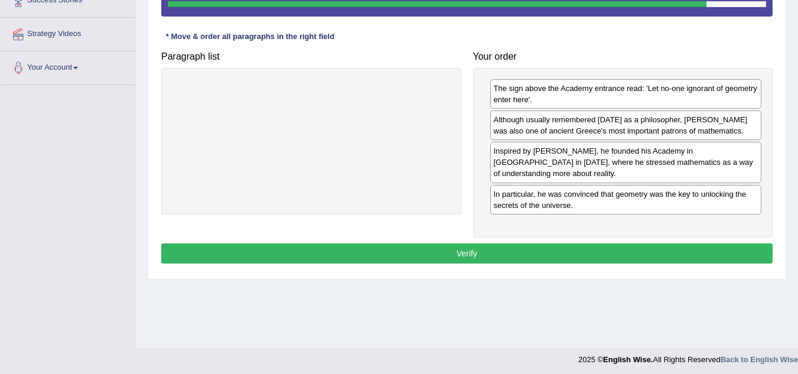
click at [479, 243] on button "Verify" at bounding box center [466, 253] width 611 height 20
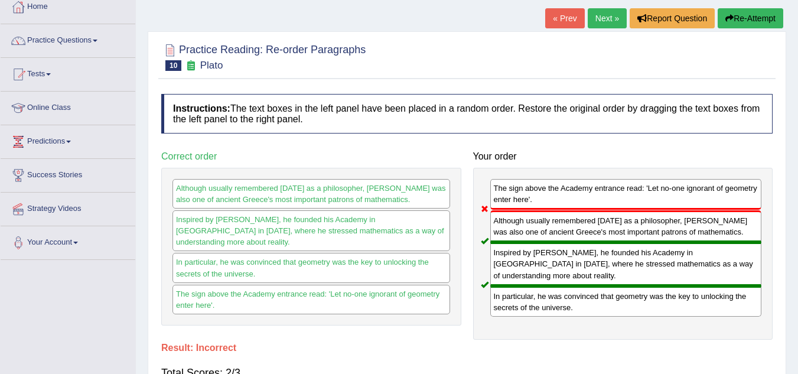
scroll to position [66, 0]
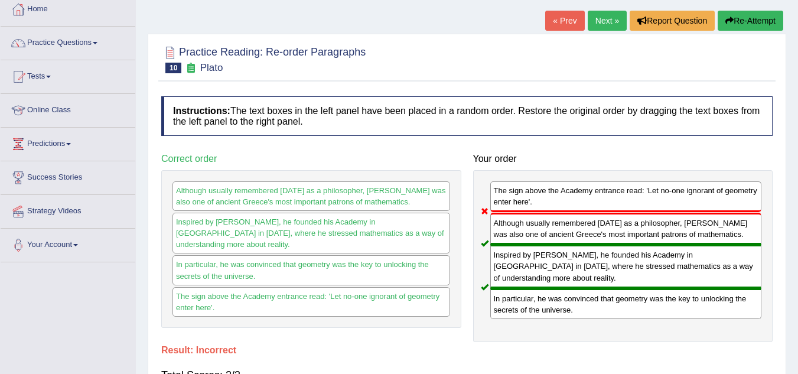
click at [610, 14] on link "Next »" at bounding box center [607, 21] width 39 height 20
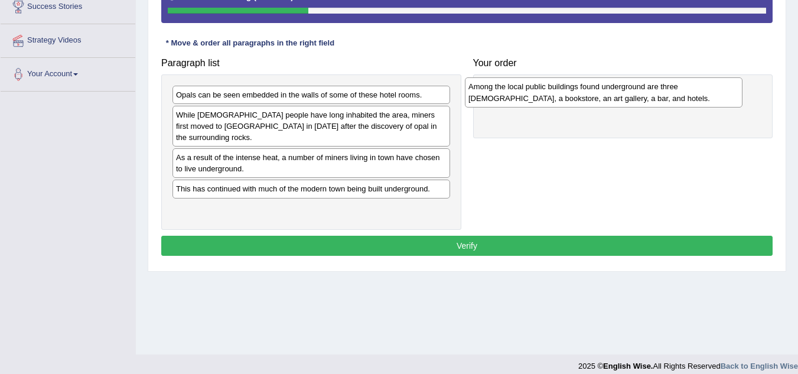
drag, startPoint x: 357, startPoint y: 204, endPoint x: 634, endPoint y: 98, distance: 296.1
click at [634, 98] on div "Among the local public buildings found underground are three [DEMOGRAPHIC_DATA]…" at bounding box center [604, 92] width 278 height 30
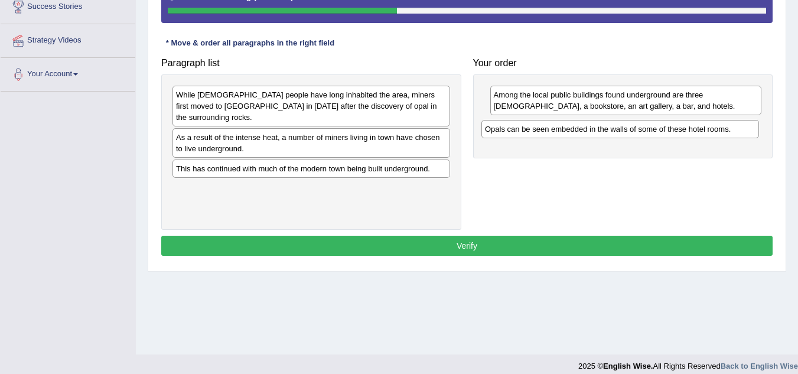
drag, startPoint x: 343, startPoint y: 103, endPoint x: 645, endPoint y: 136, distance: 303.5
click at [645, 136] on div "Opals can be seen embedded in the walls of some of these hotel rooms." at bounding box center [620, 129] width 278 height 18
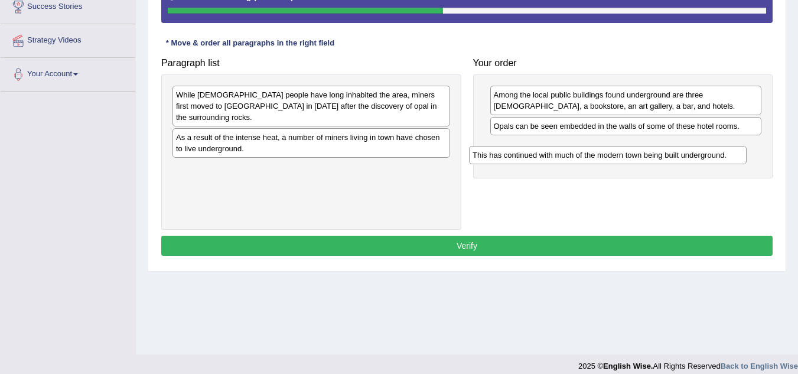
drag, startPoint x: 344, startPoint y: 162, endPoint x: 662, endPoint y: 157, distance: 317.8
click at [662, 157] on div "This has continued with much of the modern town being built underground." at bounding box center [608, 155] width 278 height 18
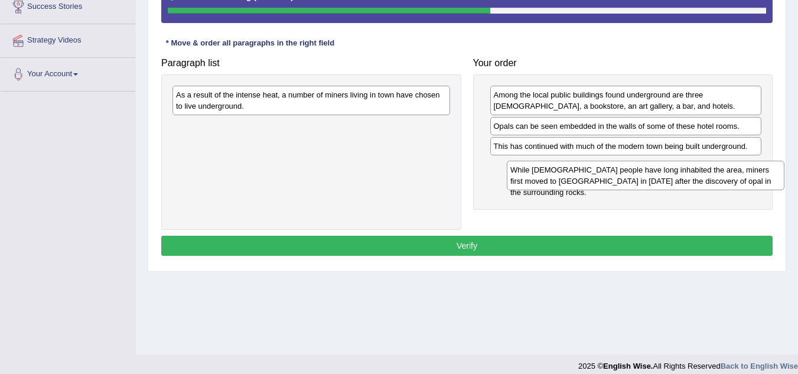
drag, startPoint x: 392, startPoint y: 105, endPoint x: 721, endPoint y: 177, distance: 336.3
click at [721, 177] on div "While [DEMOGRAPHIC_DATA] people have long inhabited the area, miners first move…" at bounding box center [646, 176] width 278 height 30
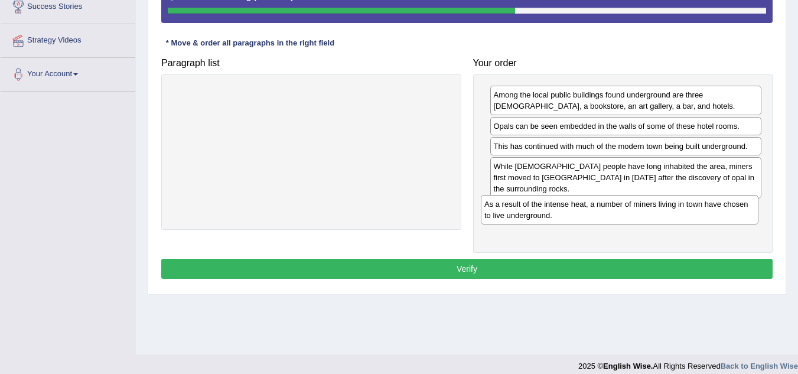
drag, startPoint x: 343, startPoint y: 103, endPoint x: 651, endPoint y: 211, distance: 326.7
click at [651, 211] on div "As a result of the intense heat, a number of miners living in town have chosen …" at bounding box center [620, 210] width 278 height 30
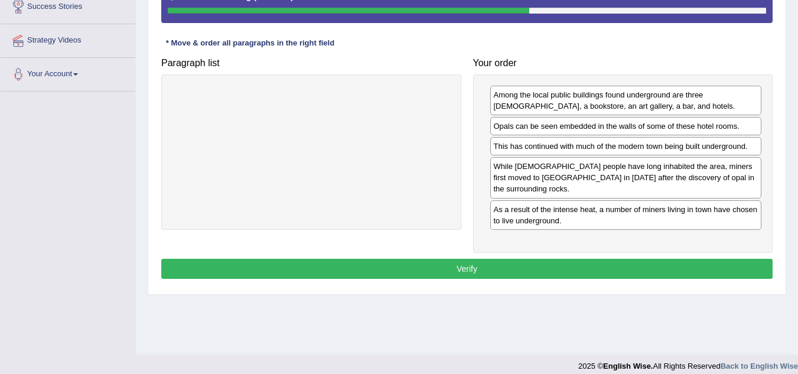
click at [579, 259] on button "Verify" at bounding box center [466, 269] width 611 height 20
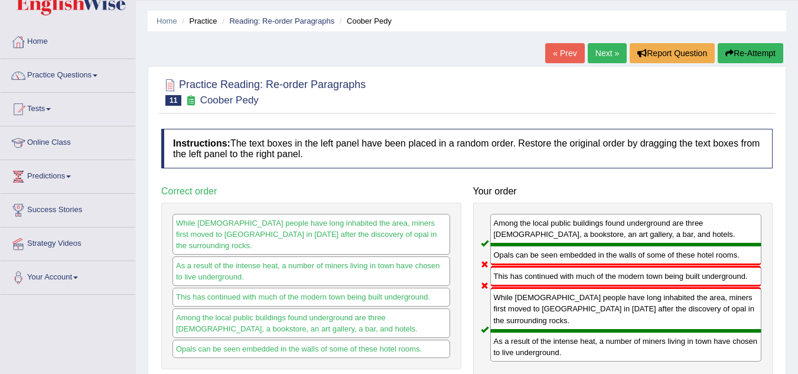
scroll to position [59, 0]
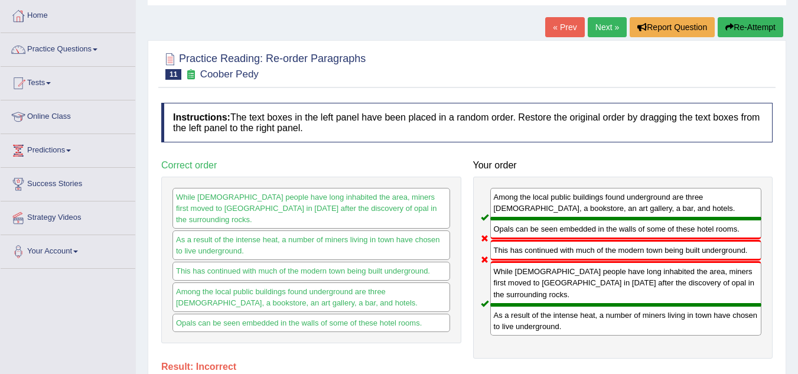
click at [605, 29] on link "Next »" at bounding box center [607, 27] width 39 height 20
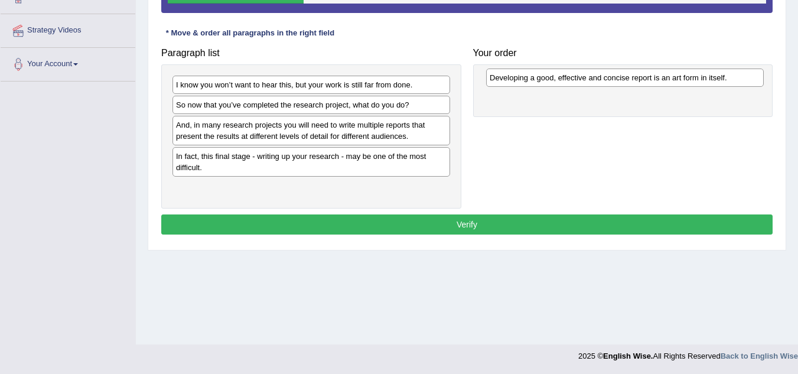
drag, startPoint x: 245, startPoint y: 126, endPoint x: 558, endPoint y: 79, distance: 316.6
click at [558, 79] on div "Developing a good, effective and concise report is an art form in itself." at bounding box center [625, 78] width 278 height 18
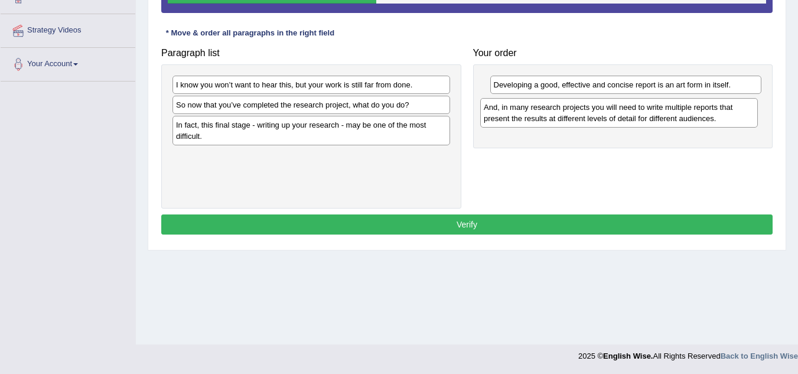
drag, startPoint x: 249, startPoint y: 135, endPoint x: 557, endPoint y: 112, distance: 308.6
click at [557, 112] on div "And, in many research projects you will need to write multiple reports that pre…" at bounding box center [619, 113] width 278 height 30
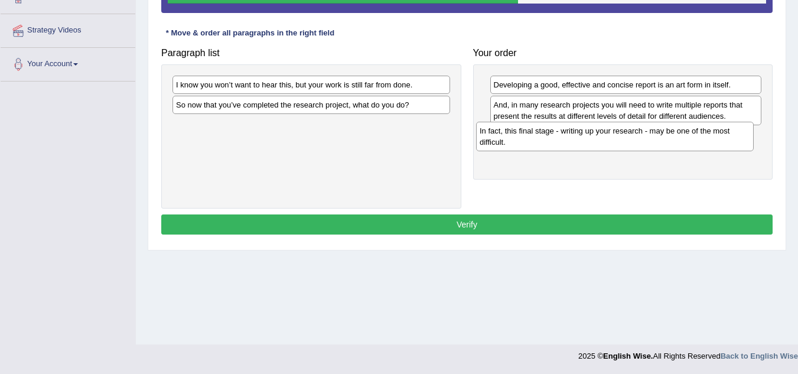
drag, startPoint x: 344, startPoint y: 133, endPoint x: 640, endPoint y: 140, distance: 296.0
click at [640, 140] on div "In fact, this final stage - writing up your research - may be one of the most d…" at bounding box center [615, 137] width 278 height 30
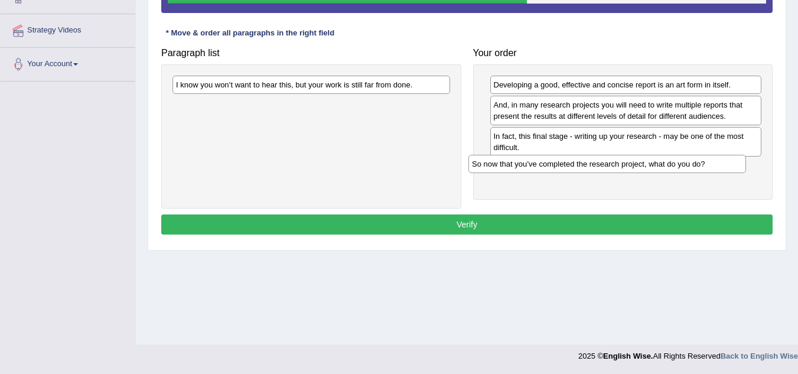
drag, startPoint x: 338, startPoint y: 107, endPoint x: 643, endPoint y: 168, distance: 310.8
click at [645, 167] on div "So now that you’ve completed the research project, what do you do?" at bounding box center [607, 164] width 278 height 18
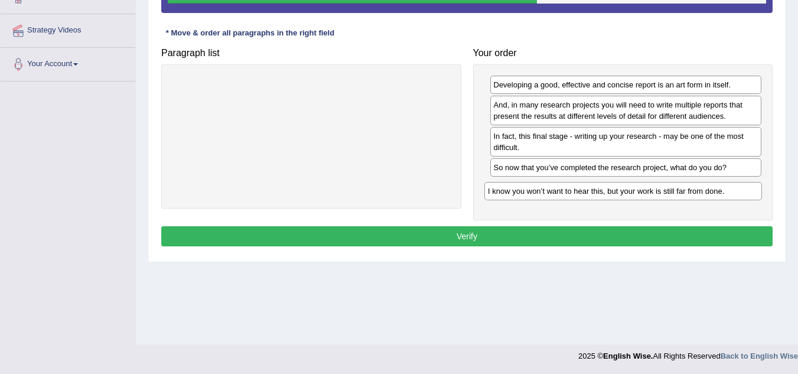
drag, startPoint x: 427, startPoint y: 109, endPoint x: 661, endPoint y: 195, distance: 249.8
click at [669, 191] on div "I know you won’t want to hear this, but your work is still far from done." at bounding box center [623, 191] width 278 height 18
click at [592, 233] on button "Verify" at bounding box center [466, 236] width 611 height 20
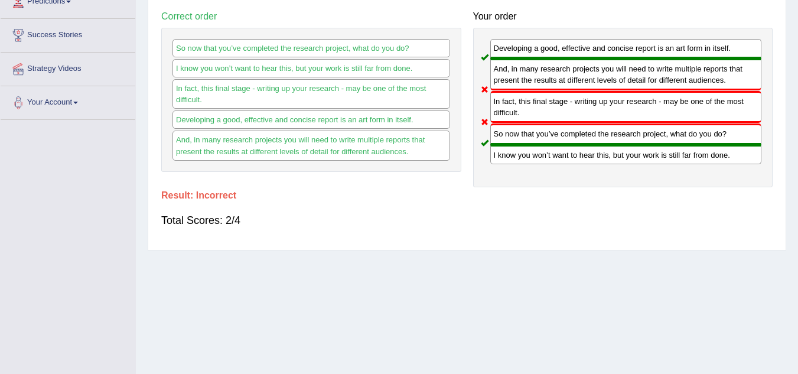
scroll to position [187, 0]
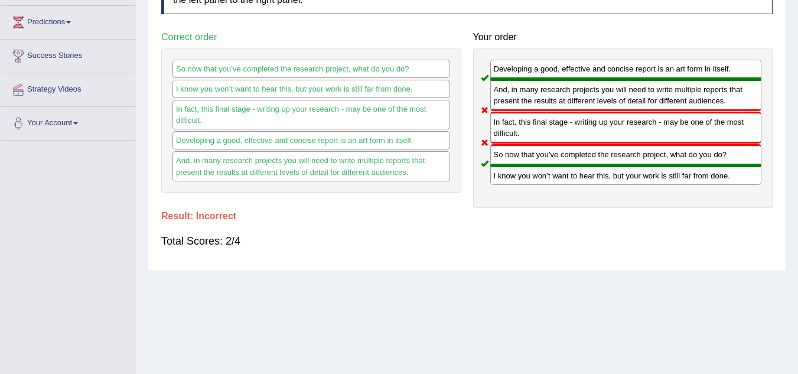
click at [505, 0] on html "Toggle navigation Home Practice Questions Speaking Practice Read Aloud Repeat S…" at bounding box center [399, 0] width 798 height 374
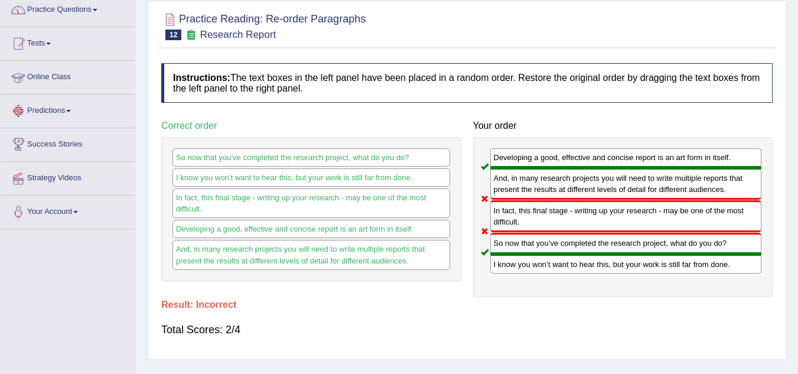
scroll to position [10, 0]
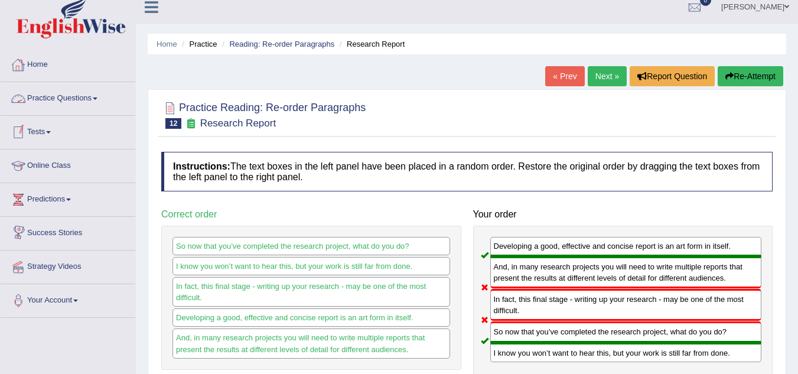
click at [54, 167] on link "Online Class" at bounding box center [68, 164] width 135 height 30
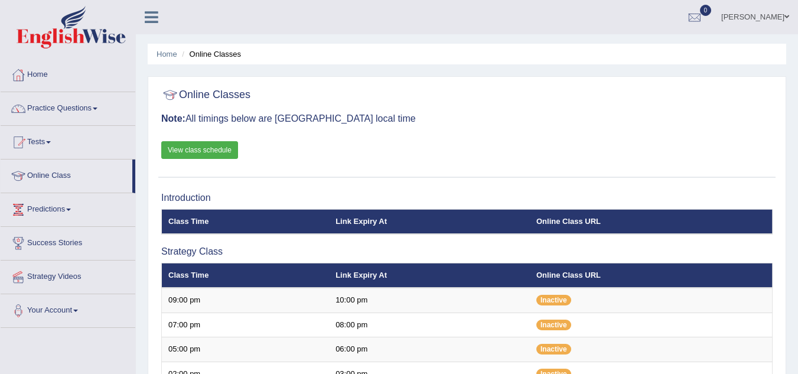
click at [217, 151] on link "View class schedule" at bounding box center [199, 150] width 77 height 18
